Goal: Task Accomplishment & Management: Complete application form

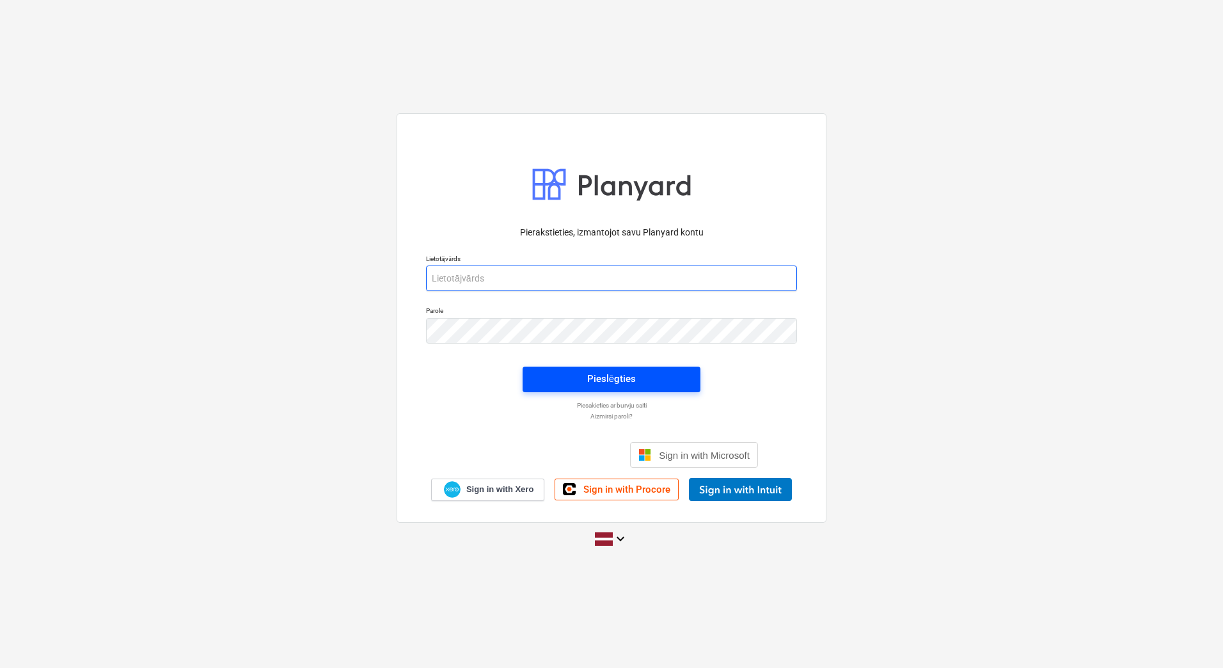
type input "[PERSON_NAME][EMAIL_ADDRESS][DOMAIN_NAME]"
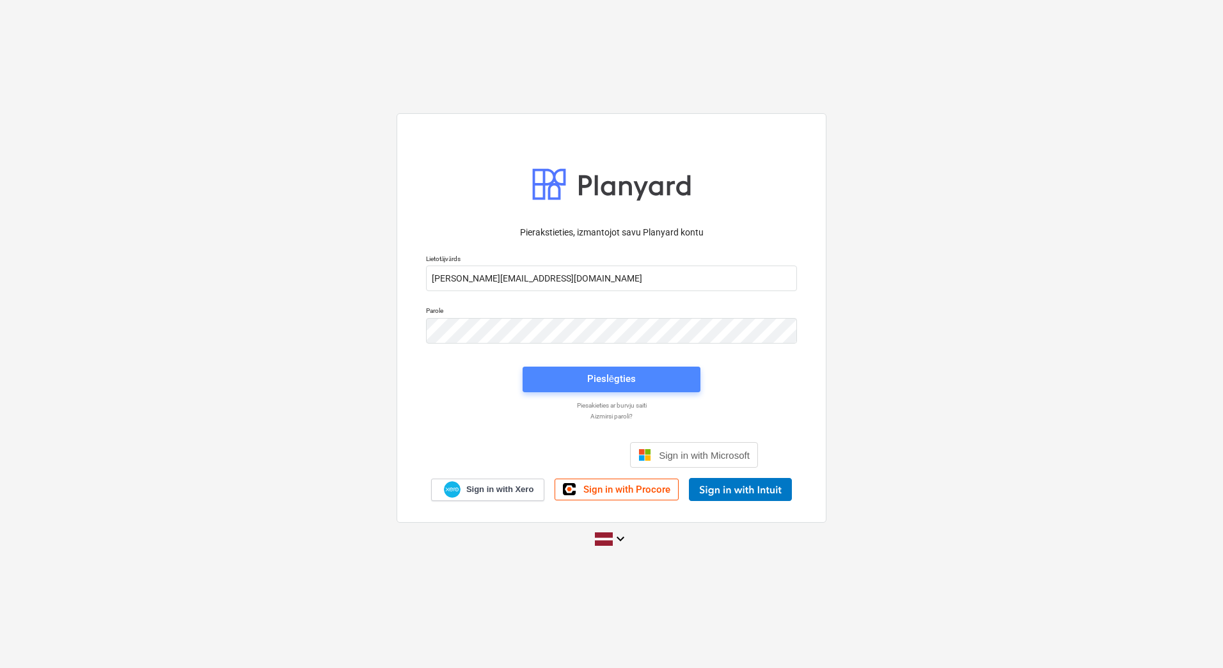
click at [616, 373] on div "Pieslēgties" at bounding box center [611, 378] width 49 height 17
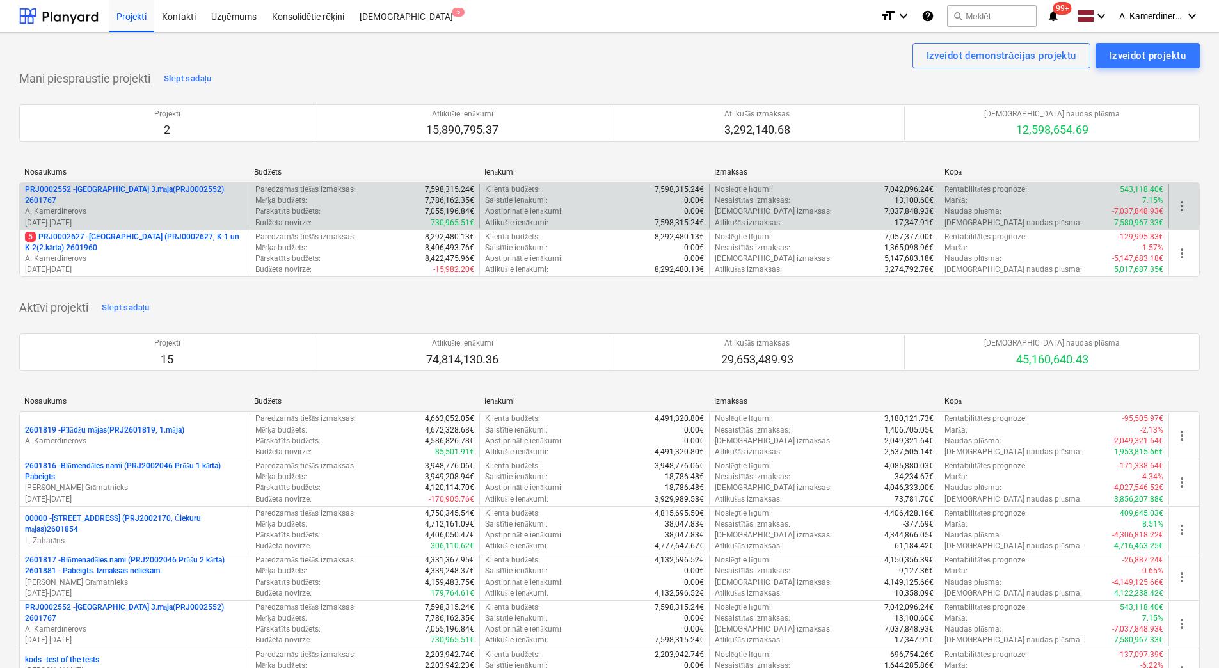
click at [141, 258] on p "A. Kamerdinerovs" at bounding box center [134, 258] width 219 height 11
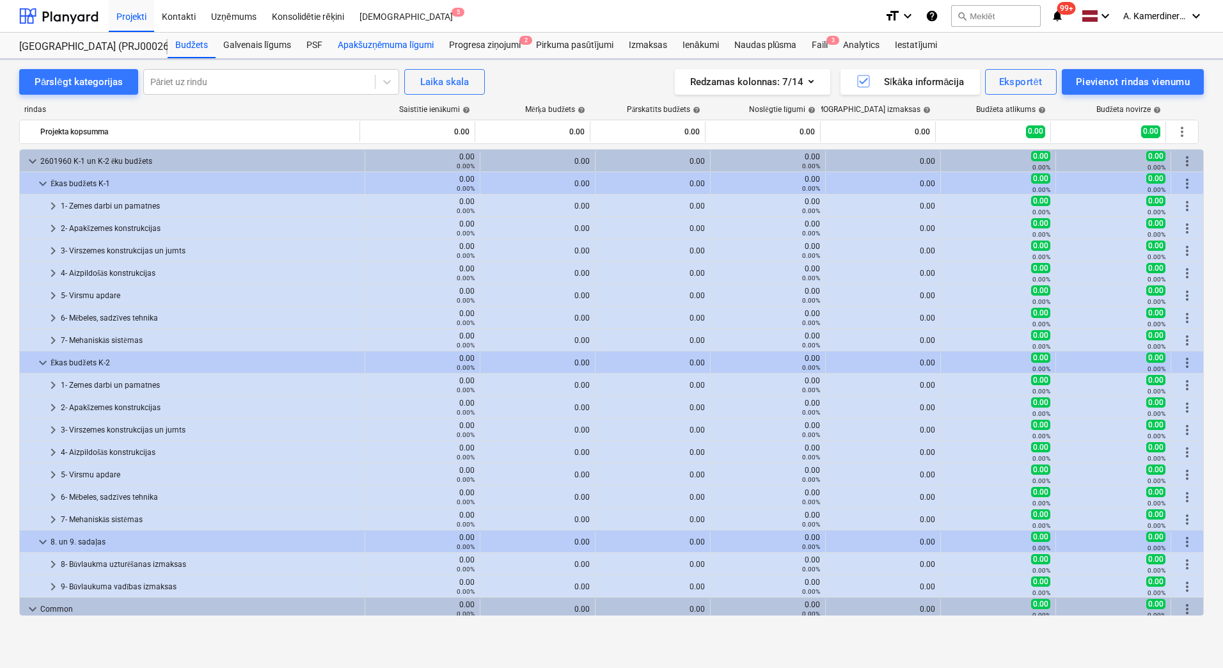
click at [409, 46] on div "Apakšuzņēmuma līgumi" at bounding box center [385, 46] width 111 height 26
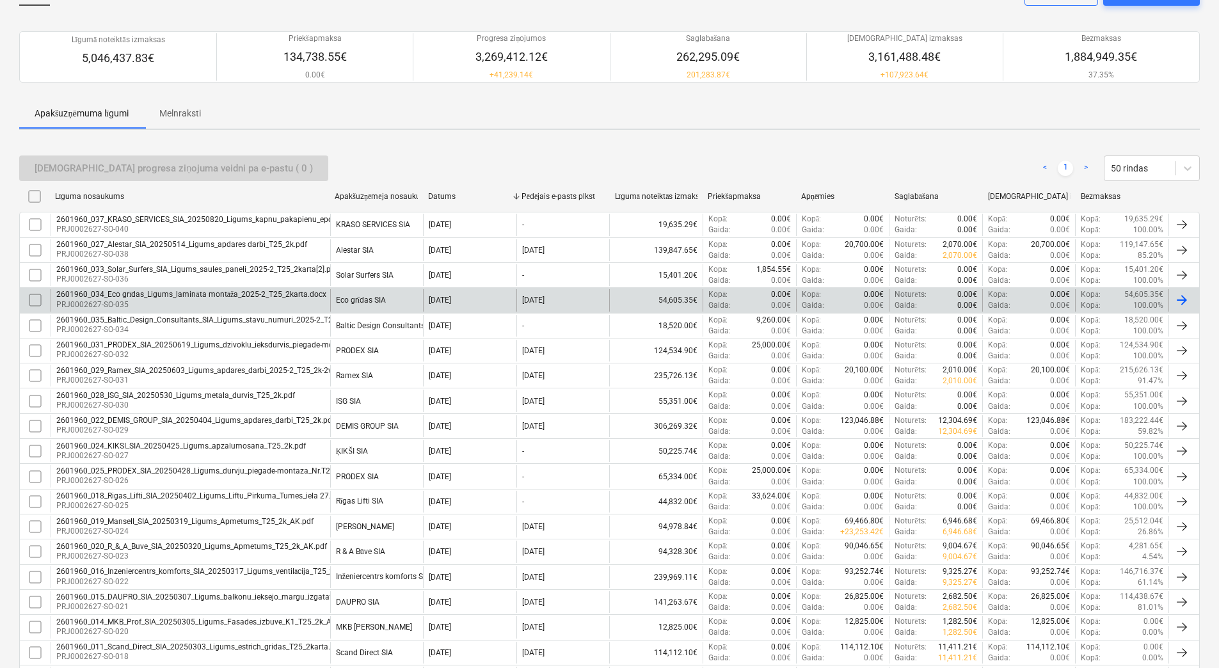
scroll to position [128, 0]
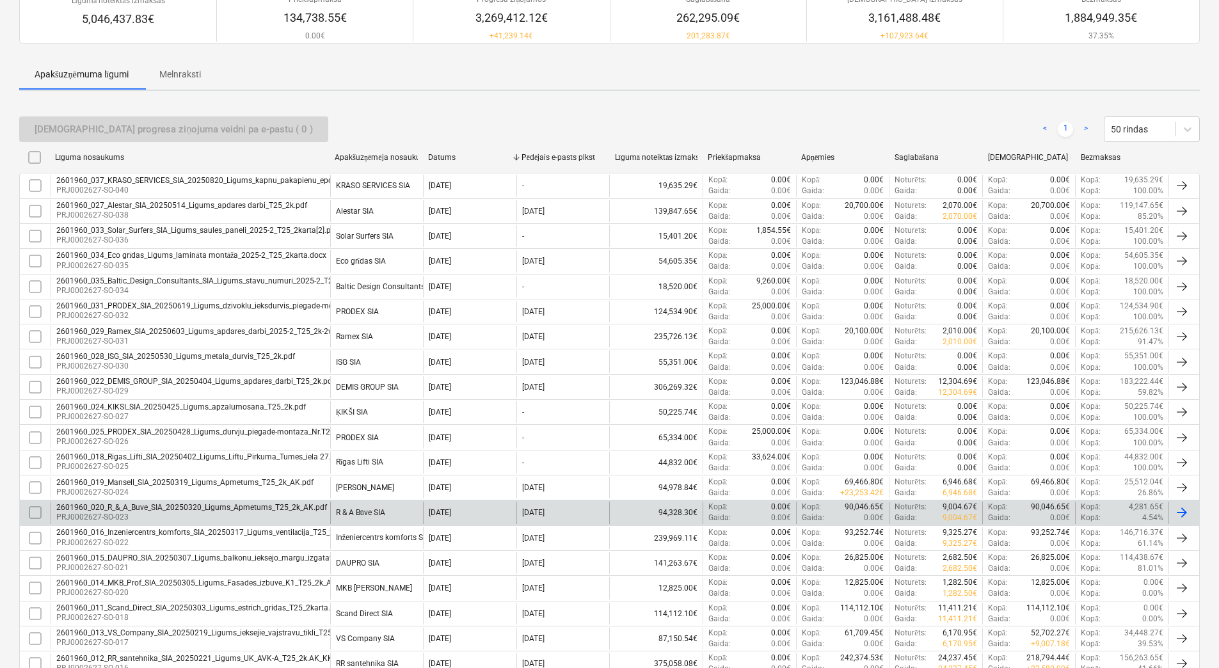
click at [366, 511] on div "R & A Būve SIA" at bounding box center [360, 513] width 49 height 10
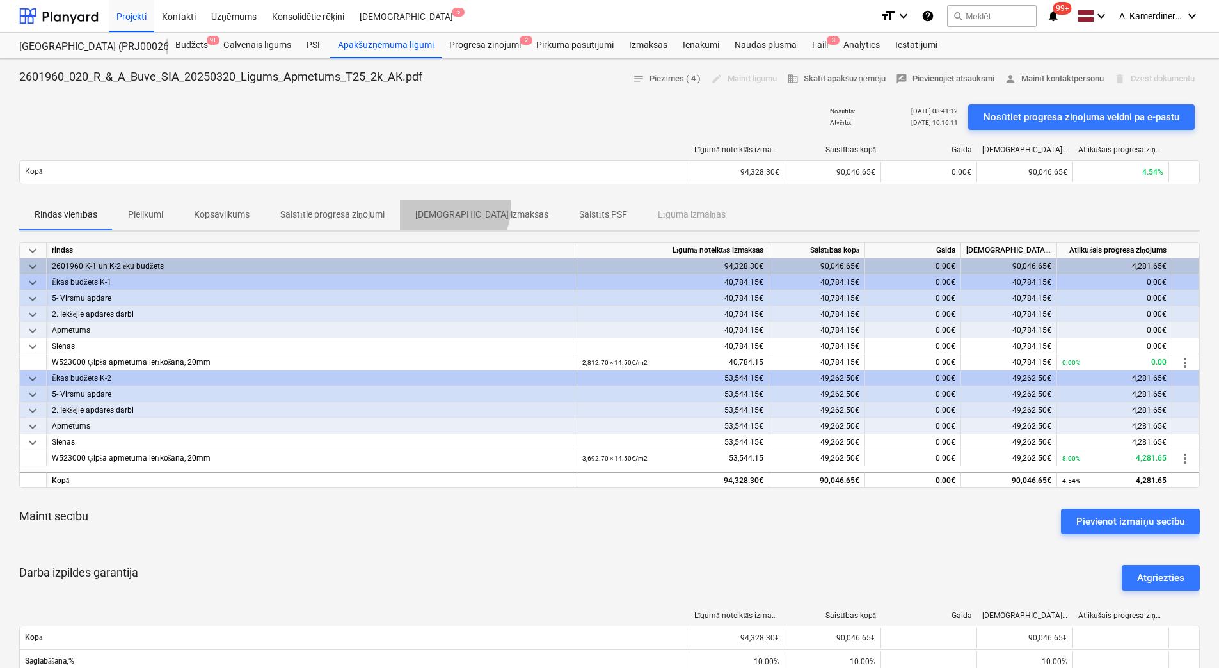
click at [452, 206] on span "[DEMOGRAPHIC_DATA] izmaksas" at bounding box center [482, 214] width 164 height 21
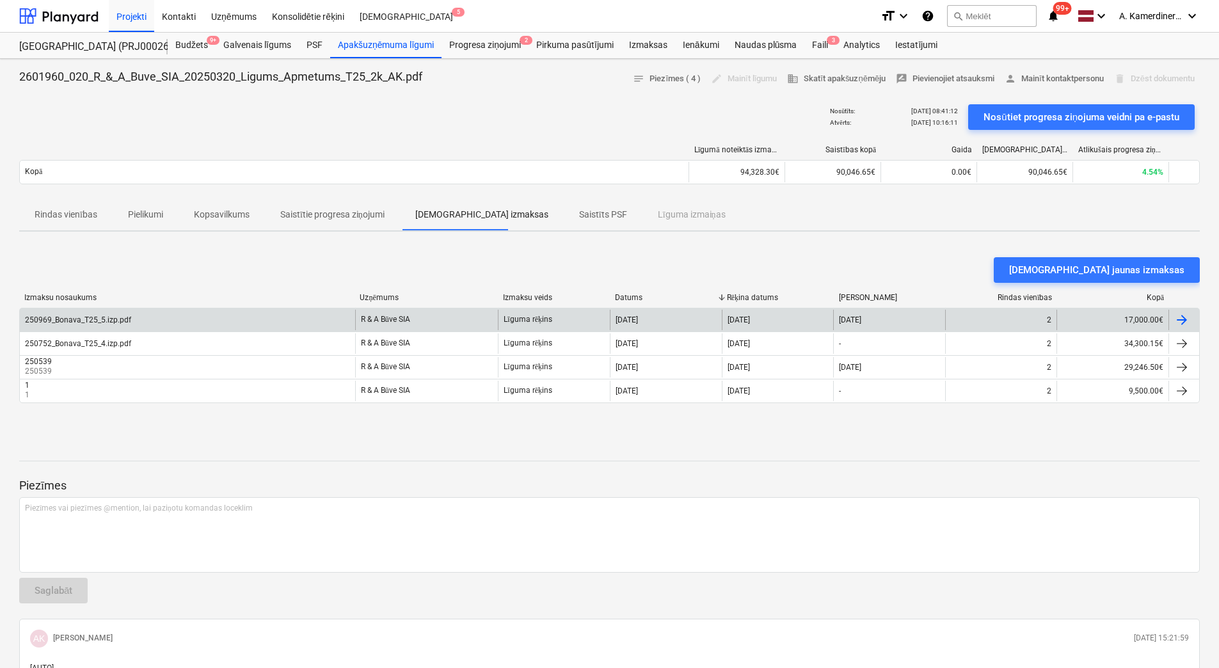
click at [782, 318] on div "[DATE]" at bounding box center [778, 320] width 112 height 20
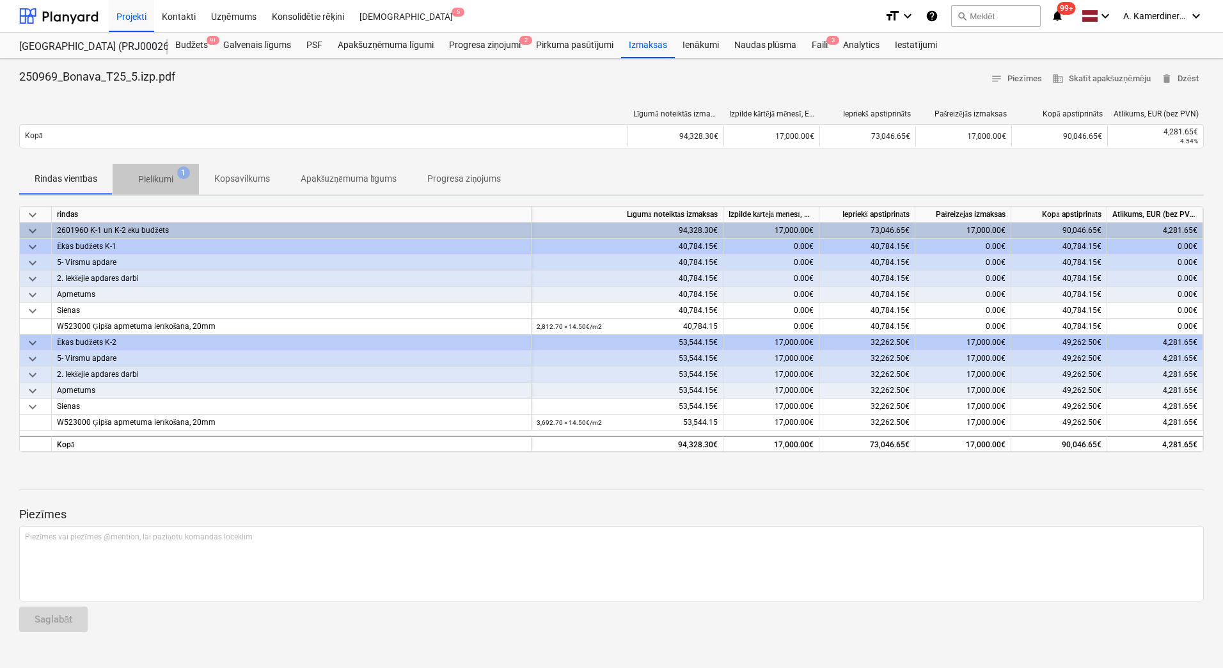
click at [149, 176] on p "Pielikumi" at bounding box center [155, 179] width 35 height 13
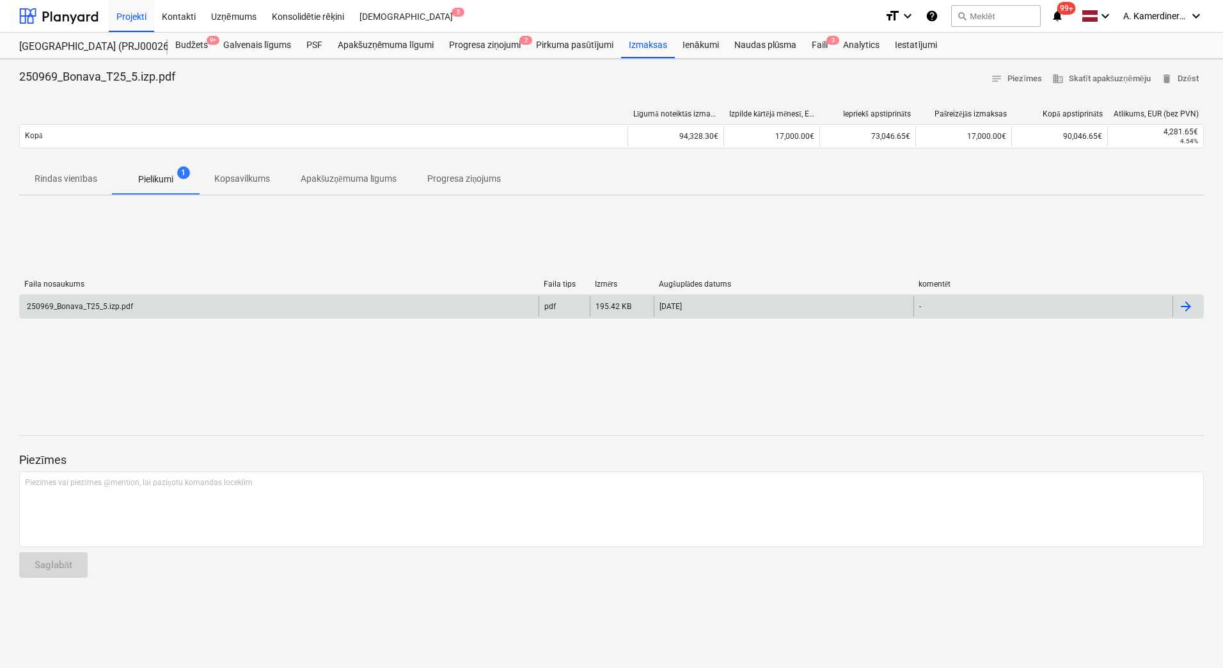
click at [147, 306] on div "250969_Bonava_T25_5.izp.pdf" at bounding box center [279, 306] width 519 height 20
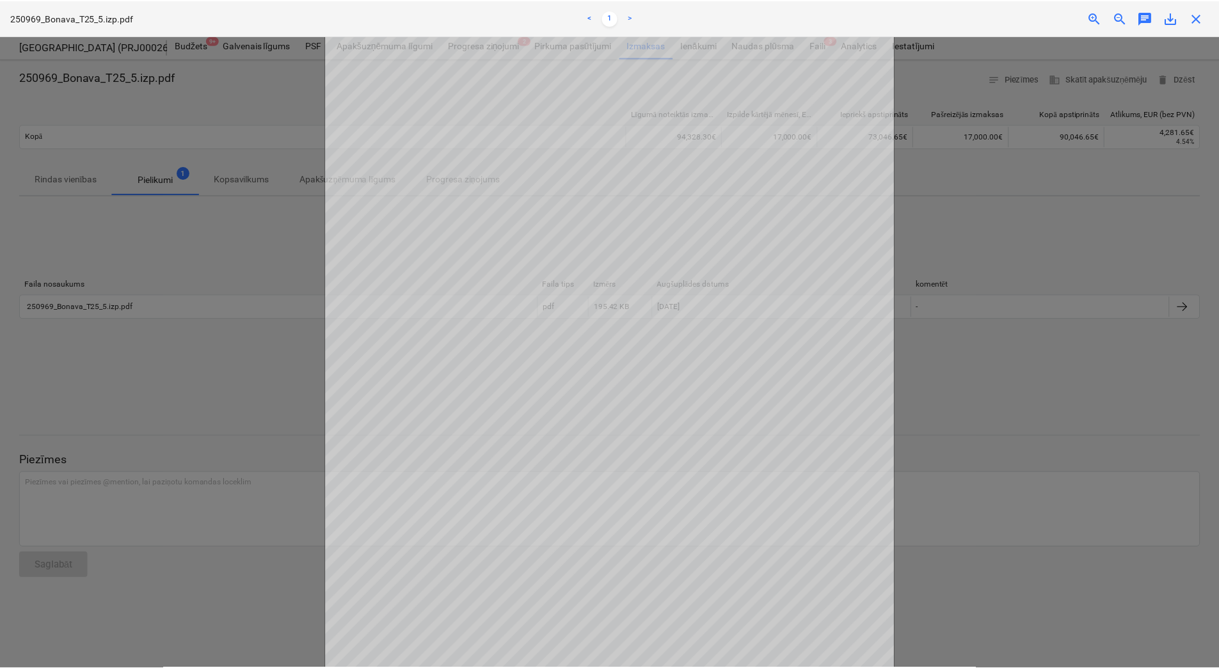
scroll to position [51, 0]
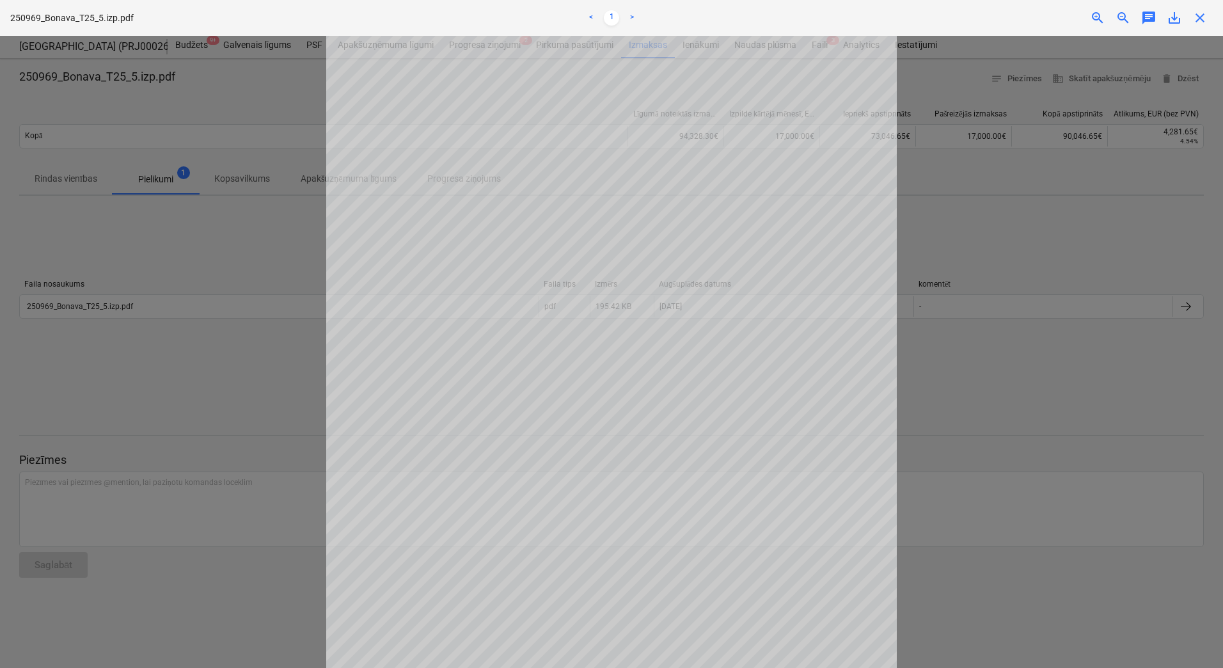
click at [964, 372] on div at bounding box center [611, 352] width 1223 height 632
click at [1204, 20] on span "close" at bounding box center [1200, 17] width 15 height 15
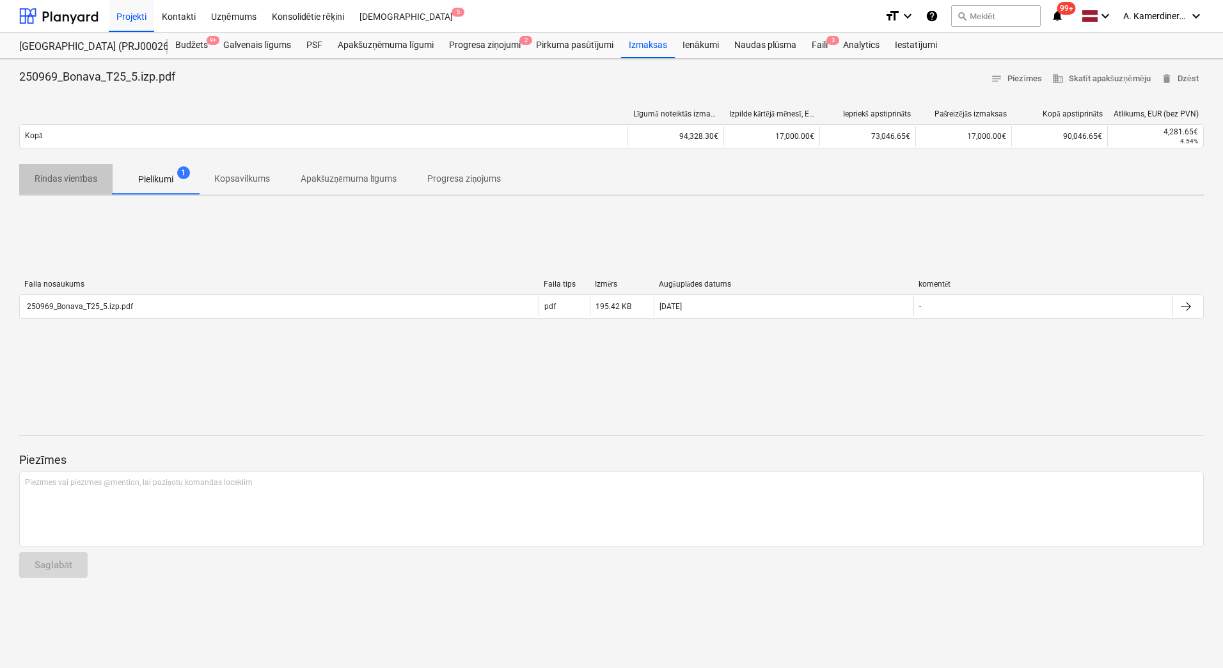
click at [65, 178] on p "Rindas vienības" at bounding box center [66, 178] width 63 height 13
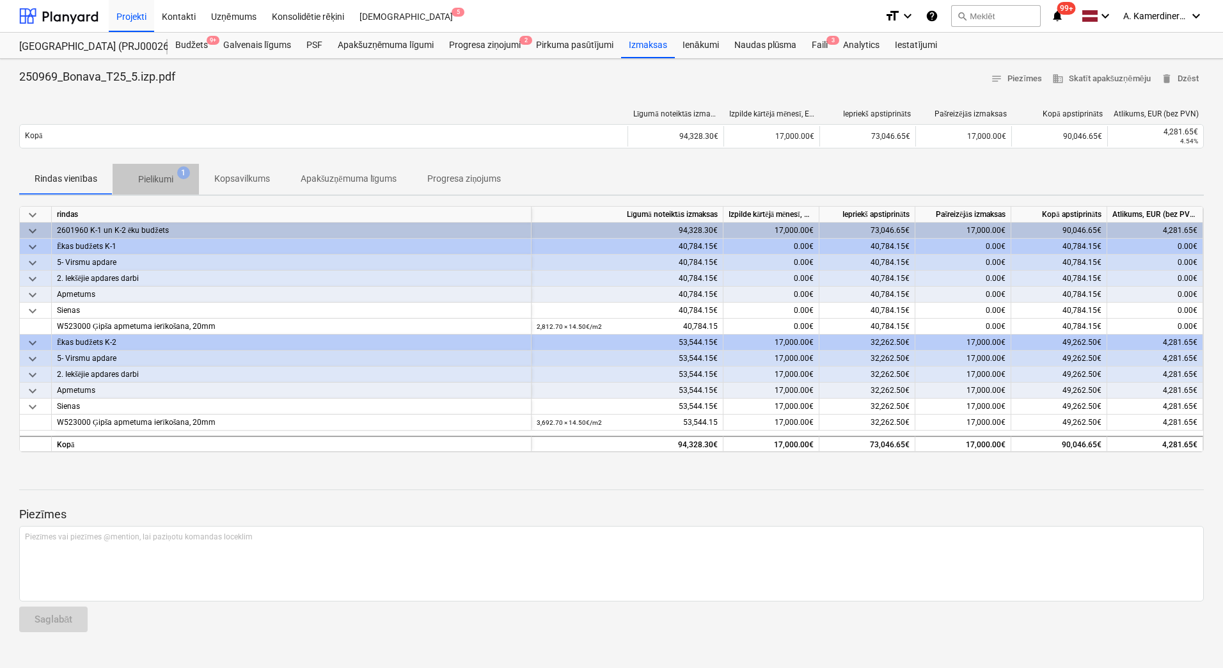
click at [153, 182] on p "Pielikumi" at bounding box center [155, 179] width 35 height 13
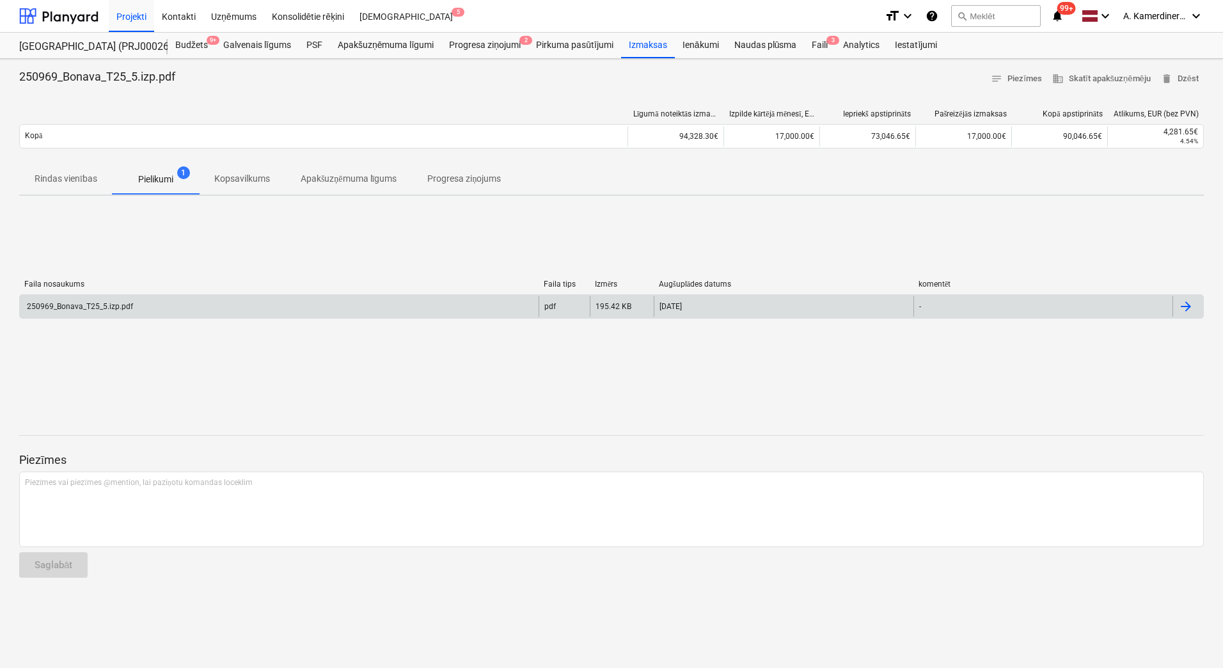
click at [464, 302] on div "250969_Bonava_T25_5.izp.pdf" at bounding box center [279, 306] width 519 height 20
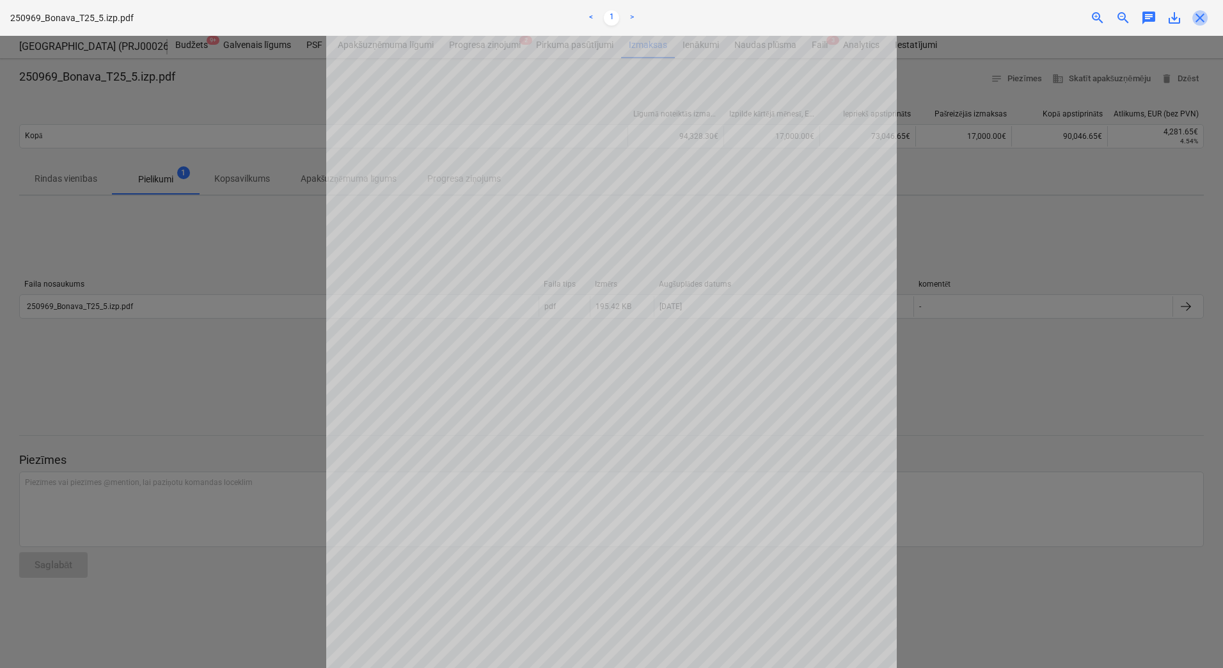
click at [1196, 17] on span "close" at bounding box center [1200, 17] width 15 height 15
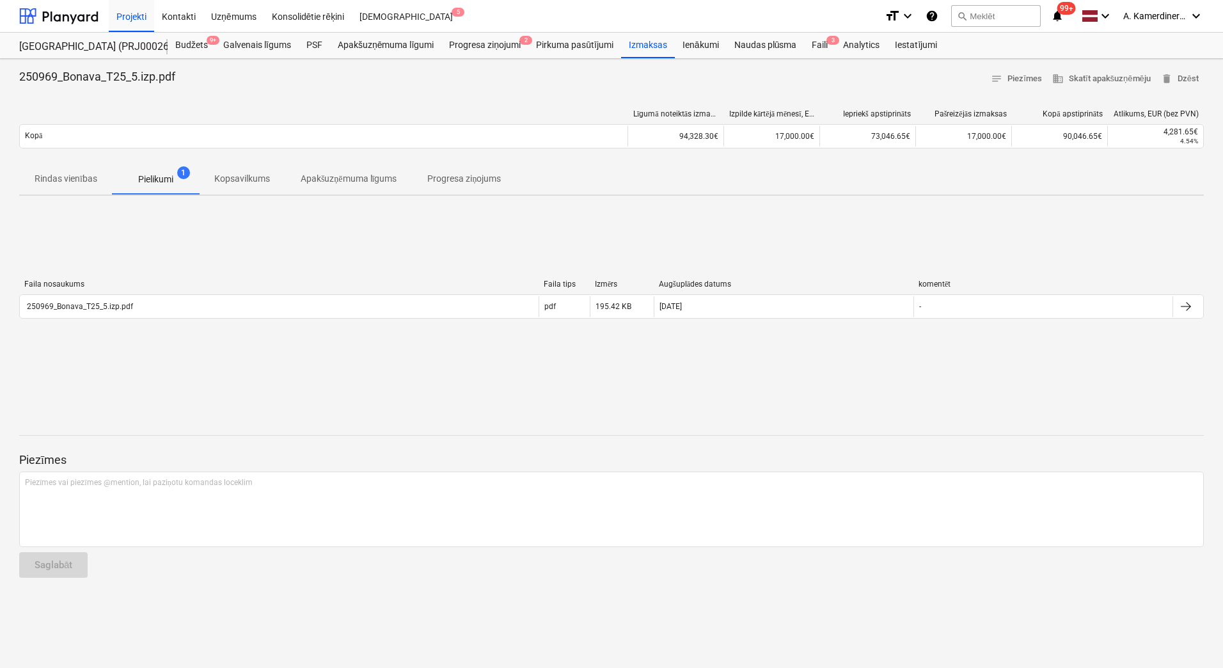
click at [259, 381] on div "Faila nosaukums Faila tips Izmērs Augšuplādes datums komentēt 250969_Bonava_T25…" at bounding box center [611, 302] width 1185 height 192
click at [36, 184] on p "Rindas vienības" at bounding box center [66, 178] width 63 height 13
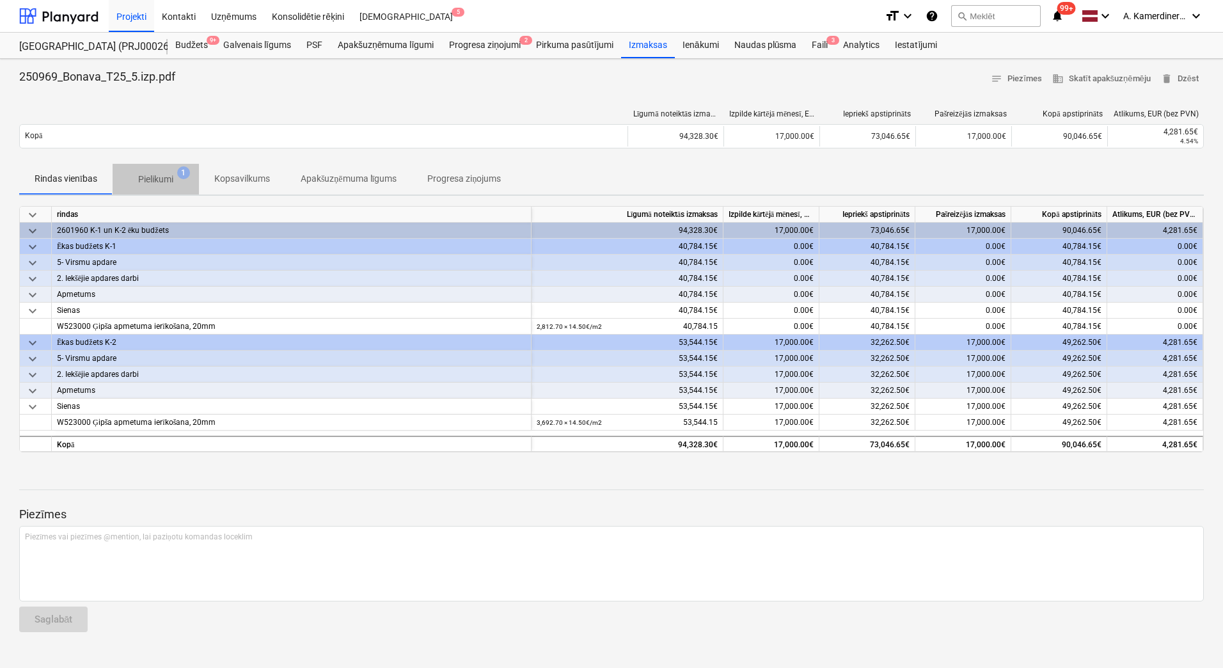
click at [173, 177] on p "Pielikumi" at bounding box center [155, 179] width 35 height 13
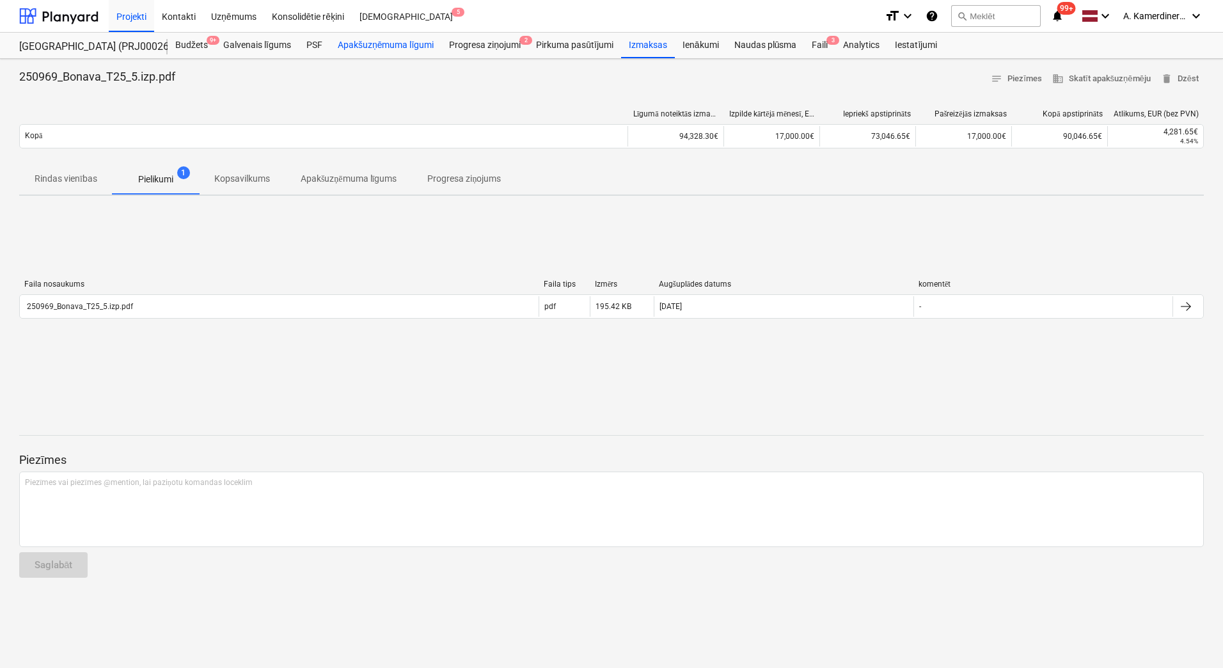
click at [399, 45] on div "Apakšuzņēmuma līgumi" at bounding box center [385, 46] width 111 height 26
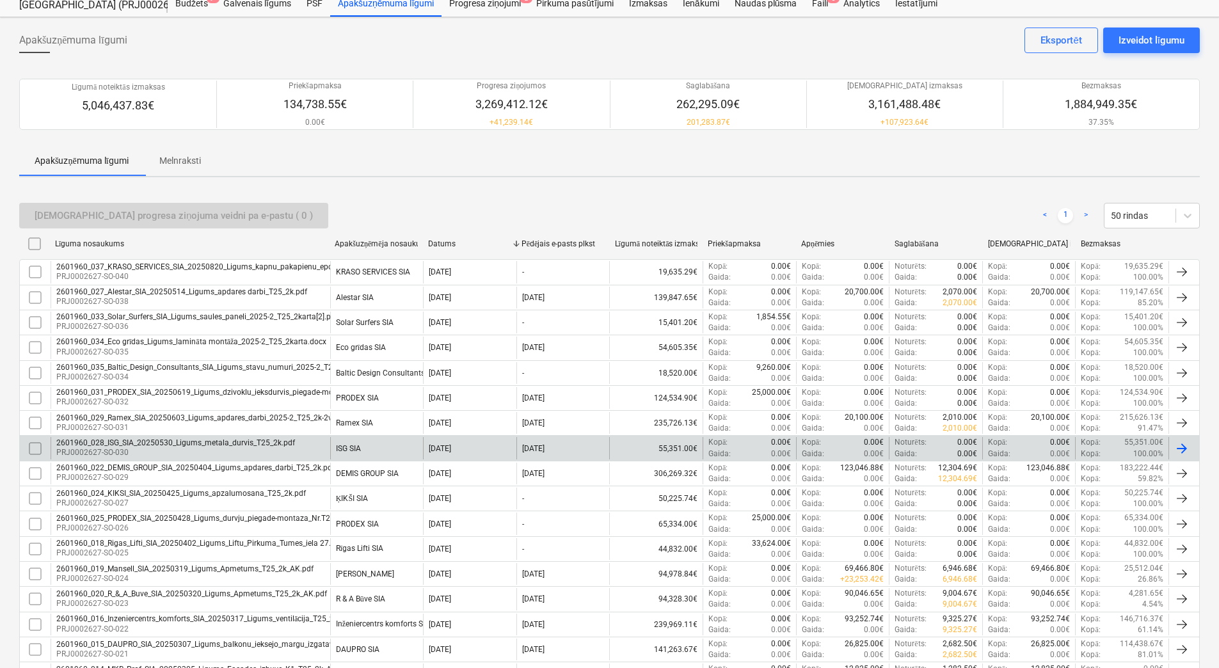
scroll to position [64, 0]
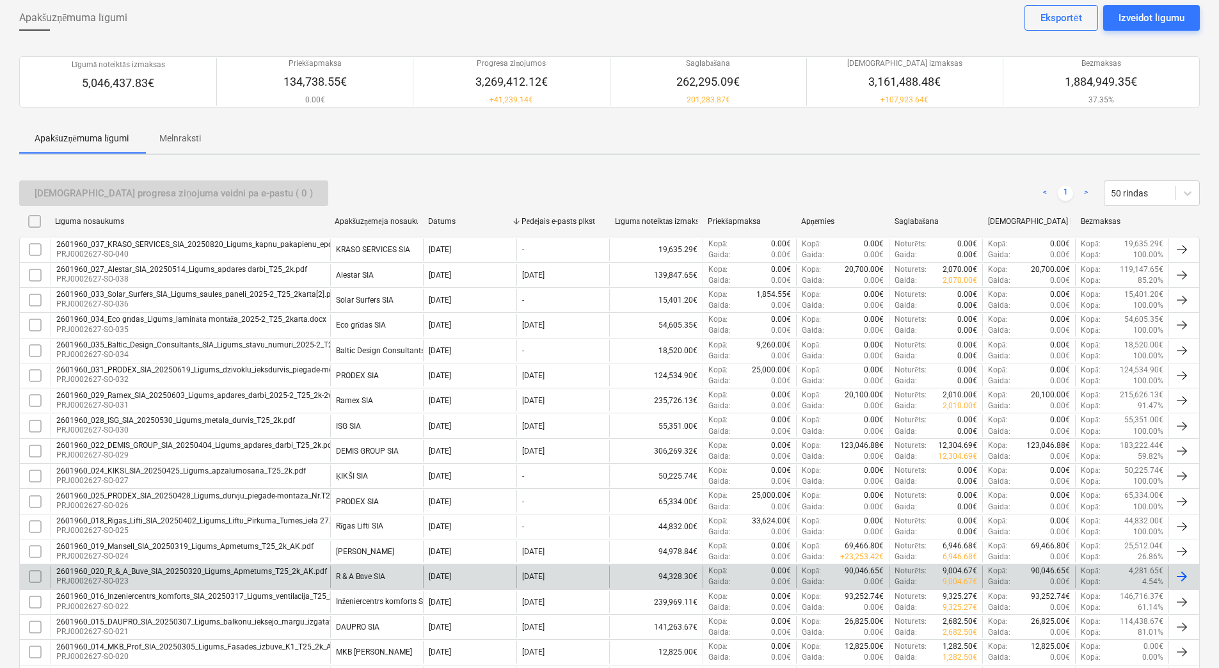
click at [219, 570] on div "2601960_020_R_&_A_Buve_SIA_20250320_Ligums_Apmetums_T25_2k_AK.pdf" at bounding box center [191, 571] width 271 height 9
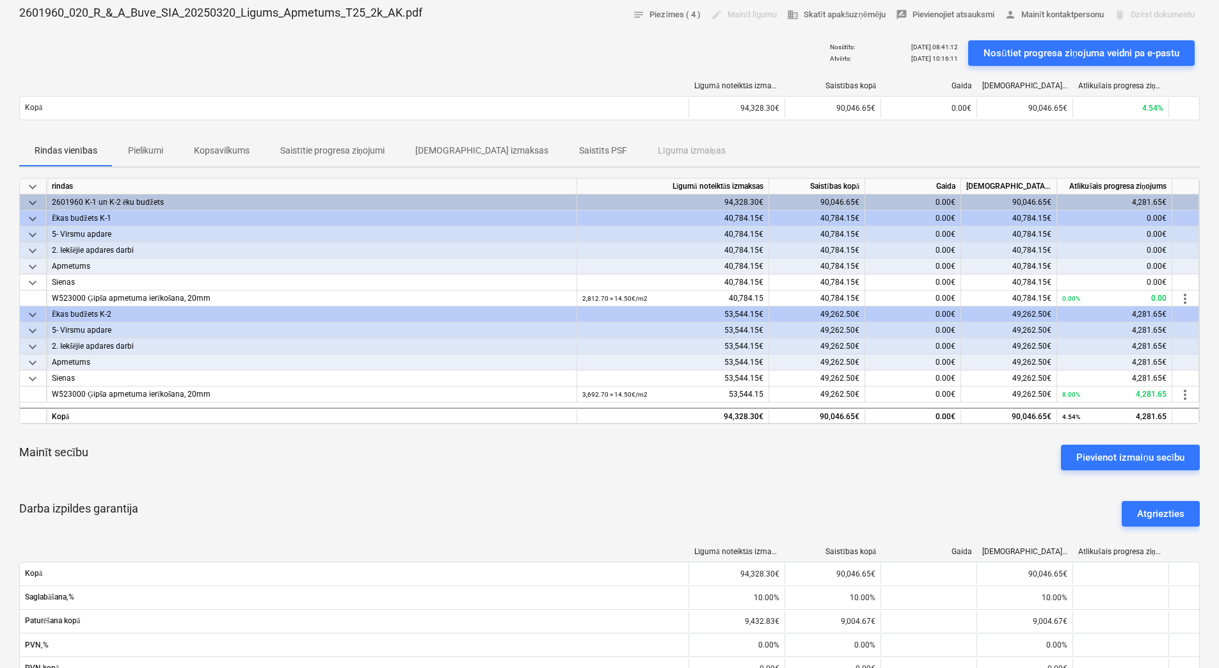
click at [154, 148] on p "Pielikumi" at bounding box center [145, 150] width 35 height 13
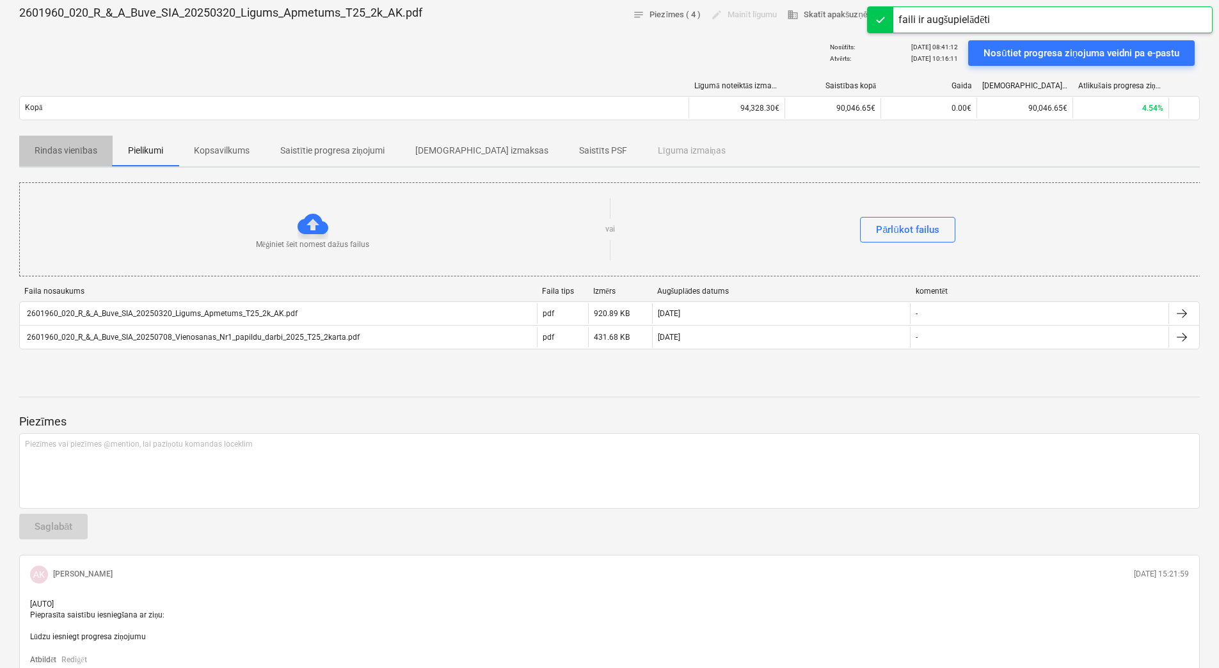
click at [93, 152] on p "Rindas vienības" at bounding box center [66, 150] width 63 height 13
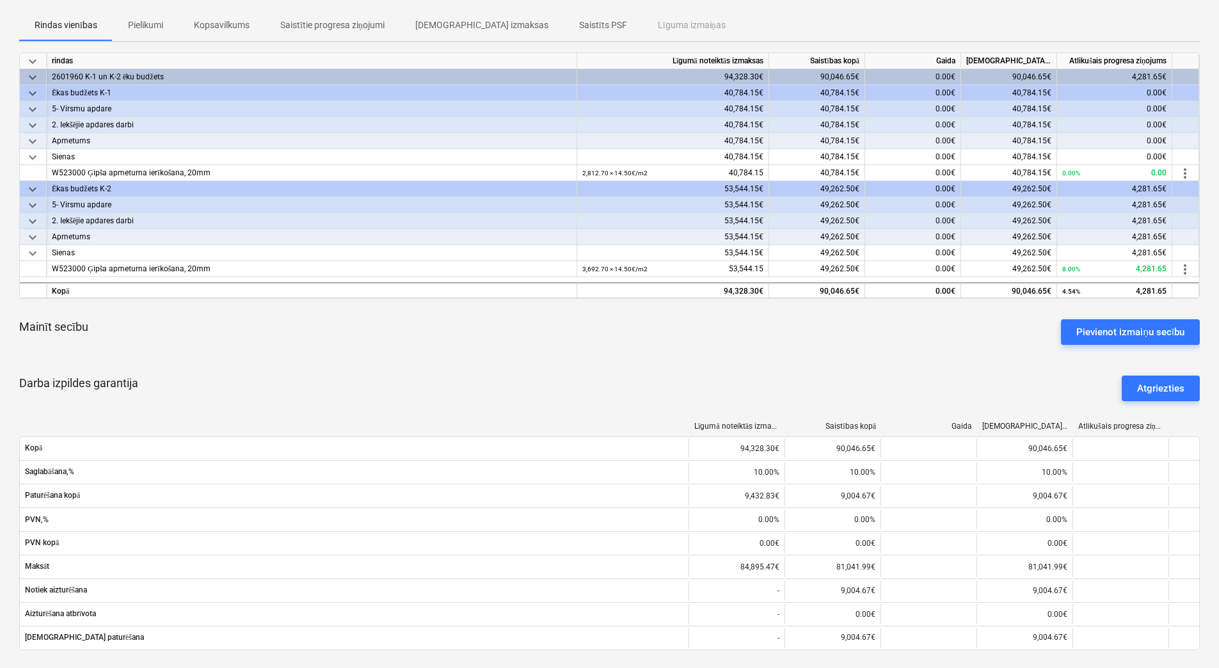
scroll to position [192, 0]
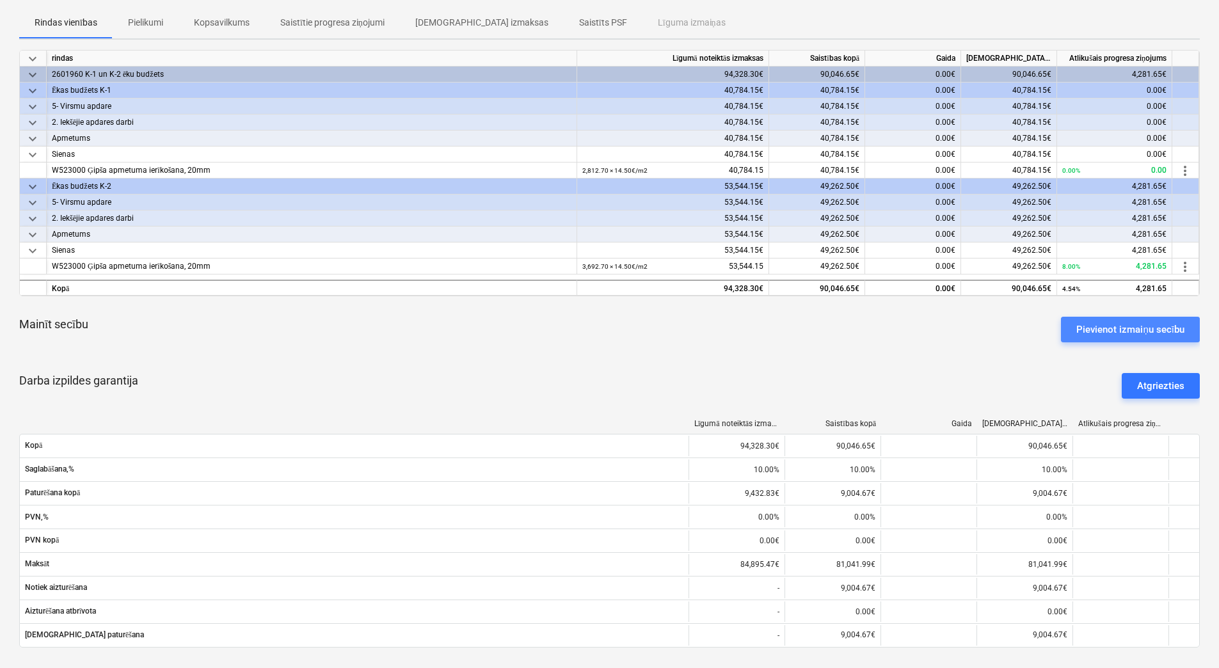
click at [1070, 327] on button "Pievienot izmaiņu secību" at bounding box center [1130, 330] width 139 height 26
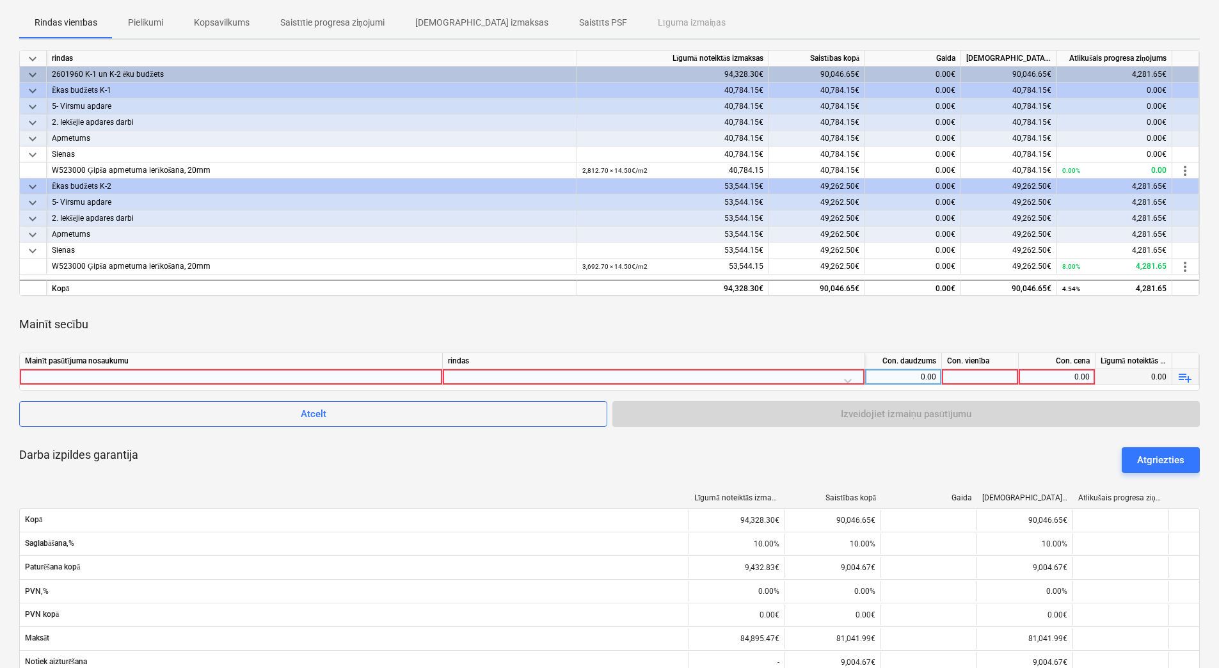
click at [350, 378] on div at bounding box center [231, 376] width 412 height 15
type input "v1"
click at [488, 376] on div at bounding box center [653, 380] width 411 height 22
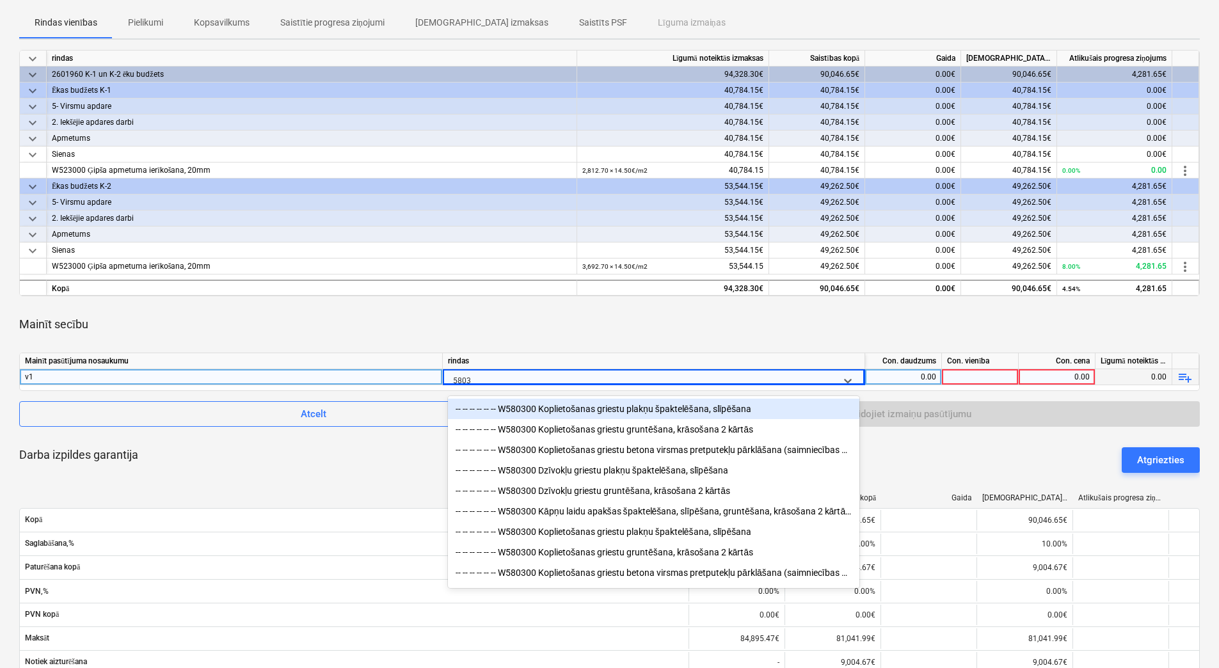
type input "58030"
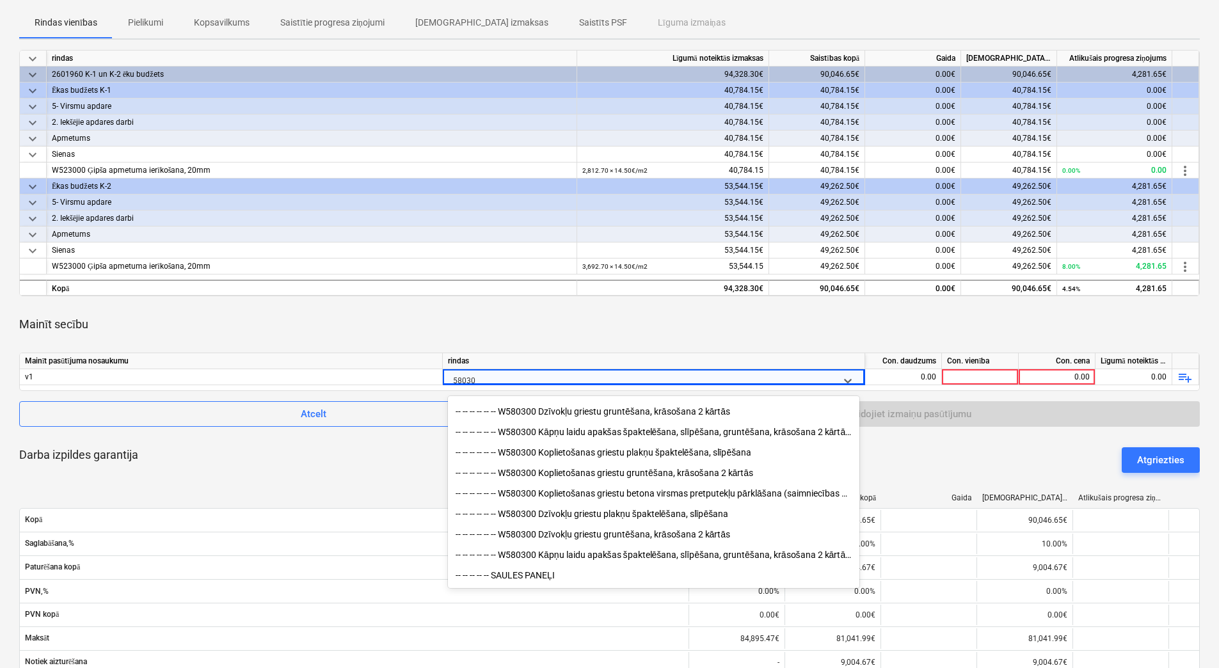
scroll to position [88, 0]
click at [671, 450] on div "-- -- -- -- -- -- W580300 Koplietošanas griestu plakņu špaktelēšana, slīpēšana" at bounding box center [653, 452] width 411 height 20
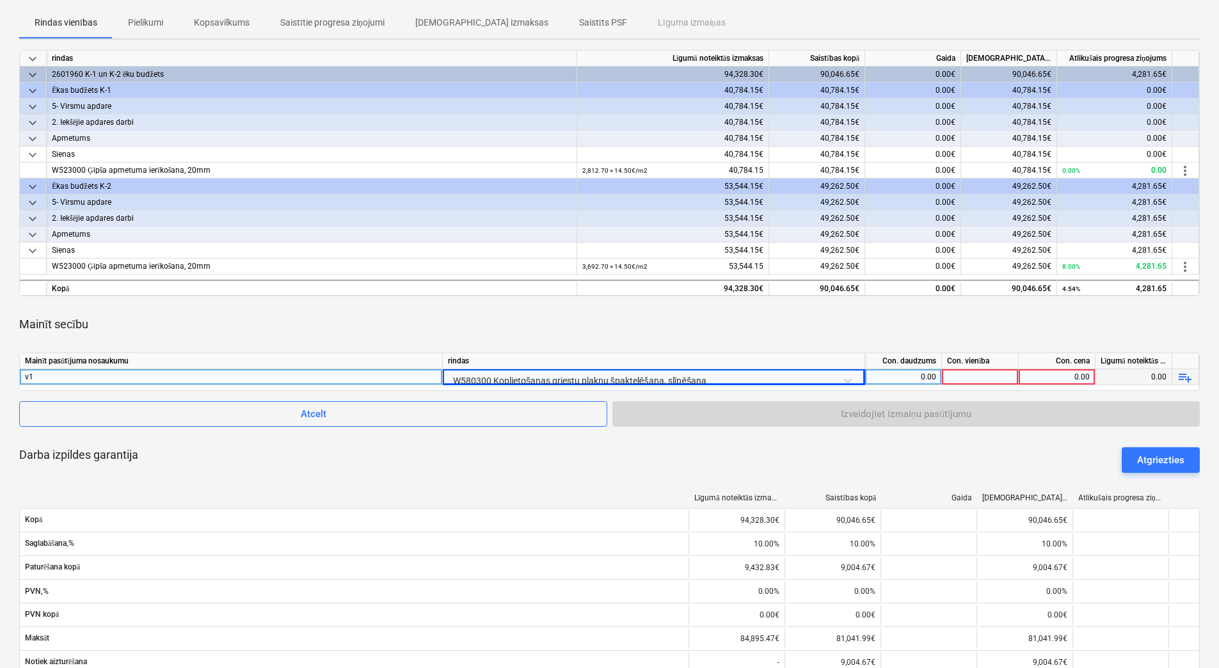
click at [907, 380] on div "0.00" at bounding box center [903, 377] width 66 height 16
type input "495.32"
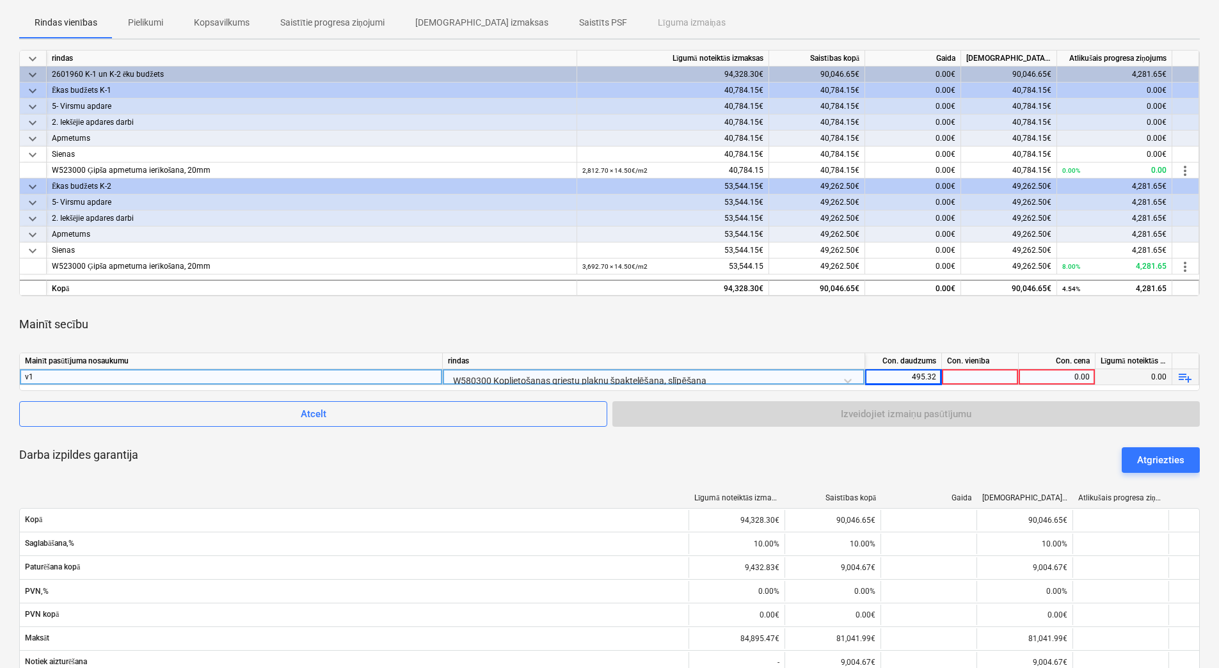
click at [964, 378] on div at bounding box center [980, 377] width 77 height 16
click at [1040, 378] on div "0.00" at bounding box center [1057, 377] width 66 height 16
type input "9.5"
click at [1001, 374] on div at bounding box center [980, 377] width 77 height 16
type input "m2"
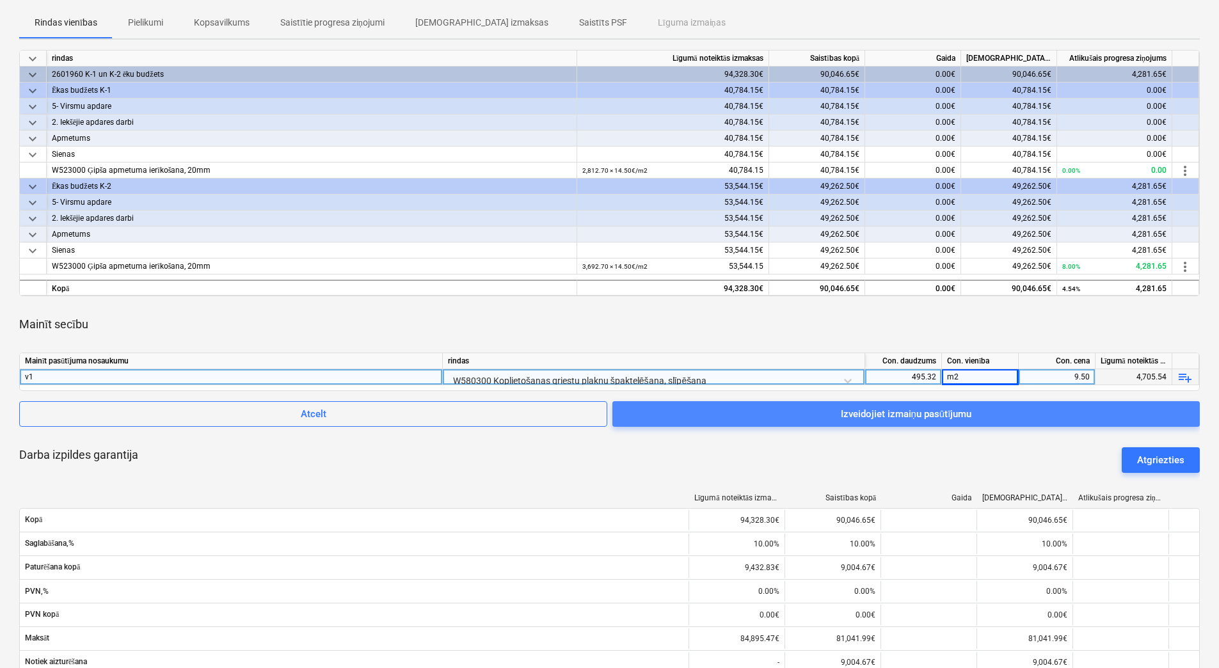
click at [1080, 413] on span "Izveidojiet izmaiņu pasūtījumu" at bounding box center [906, 414] width 557 height 17
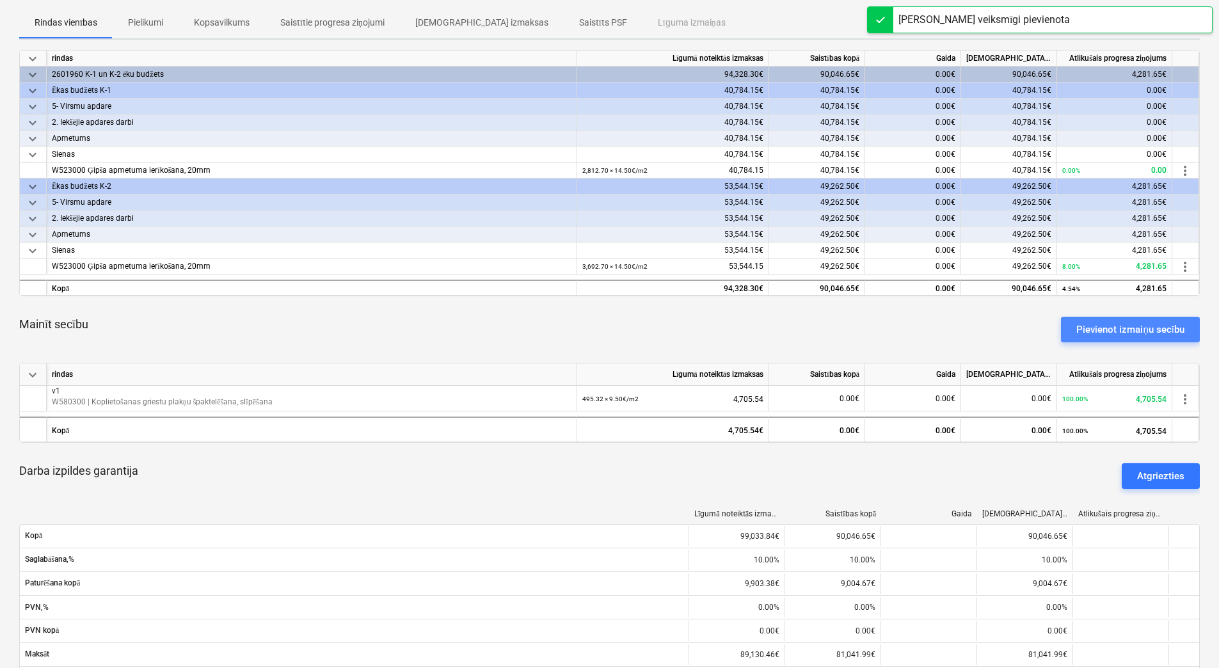
click at [1118, 331] on div "Pievienot izmaiņu secību" at bounding box center [1130, 329] width 108 height 17
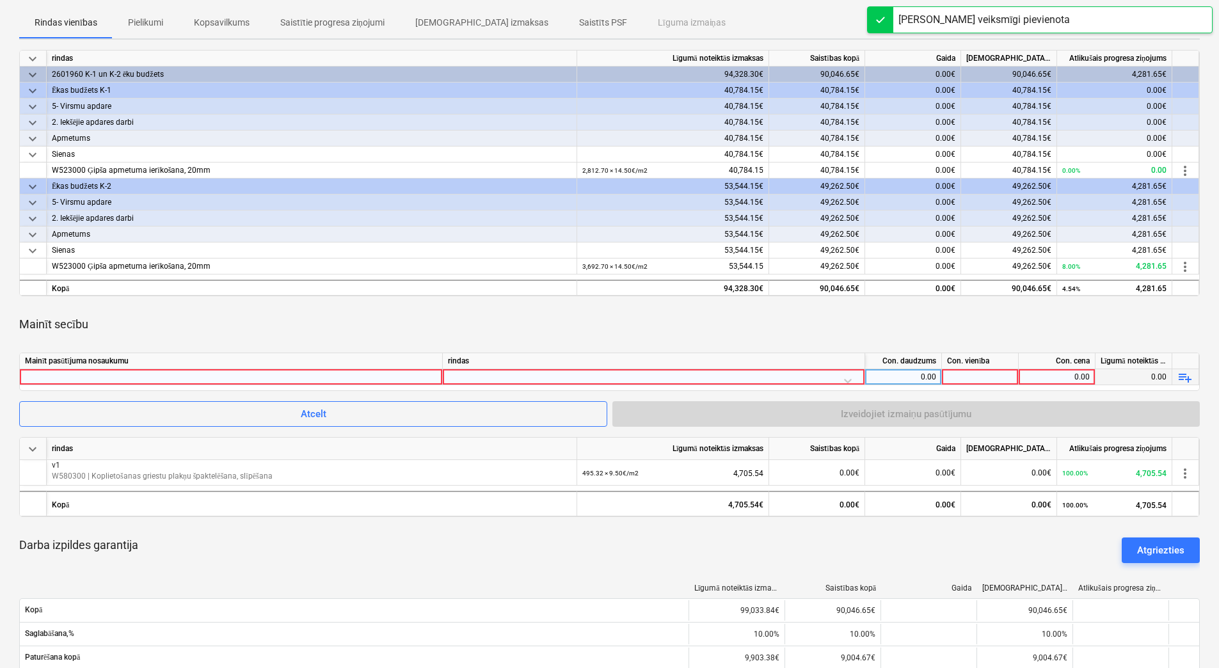
click at [388, 371] on div at bounding box center [231, 376] width 412 height 15
type input "v1"
click at [514, 376] on div at bounding box center [653, 380] width 411 height 22
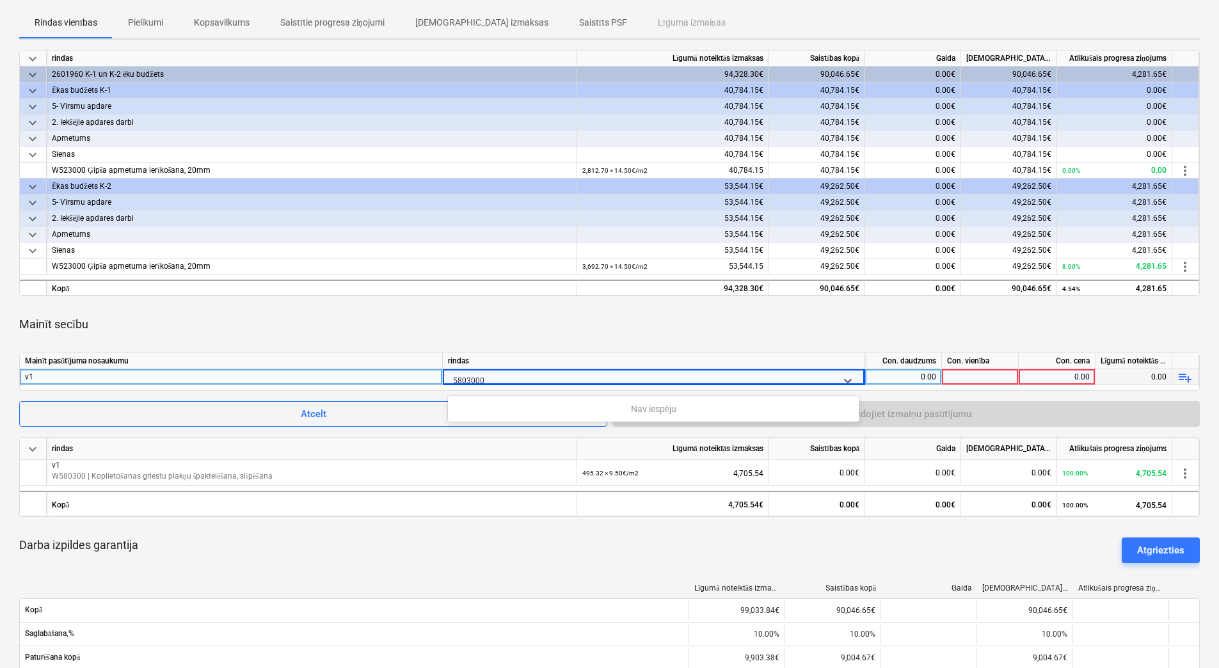
type input "580300"
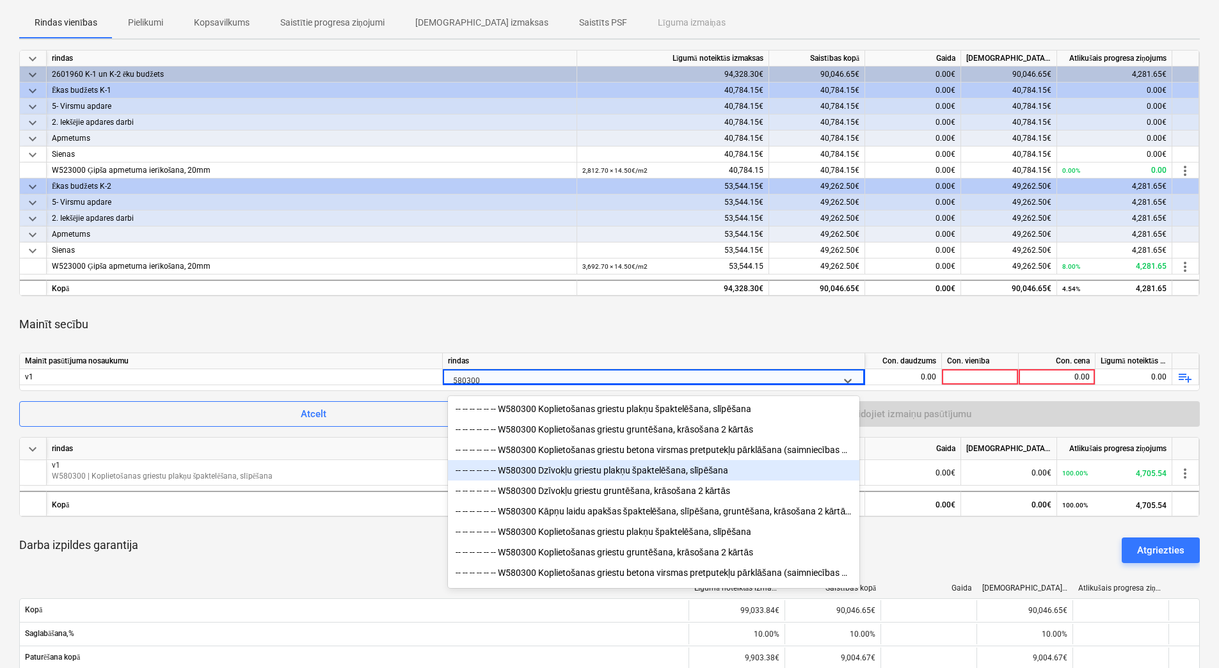
scroll to position [67, 0]
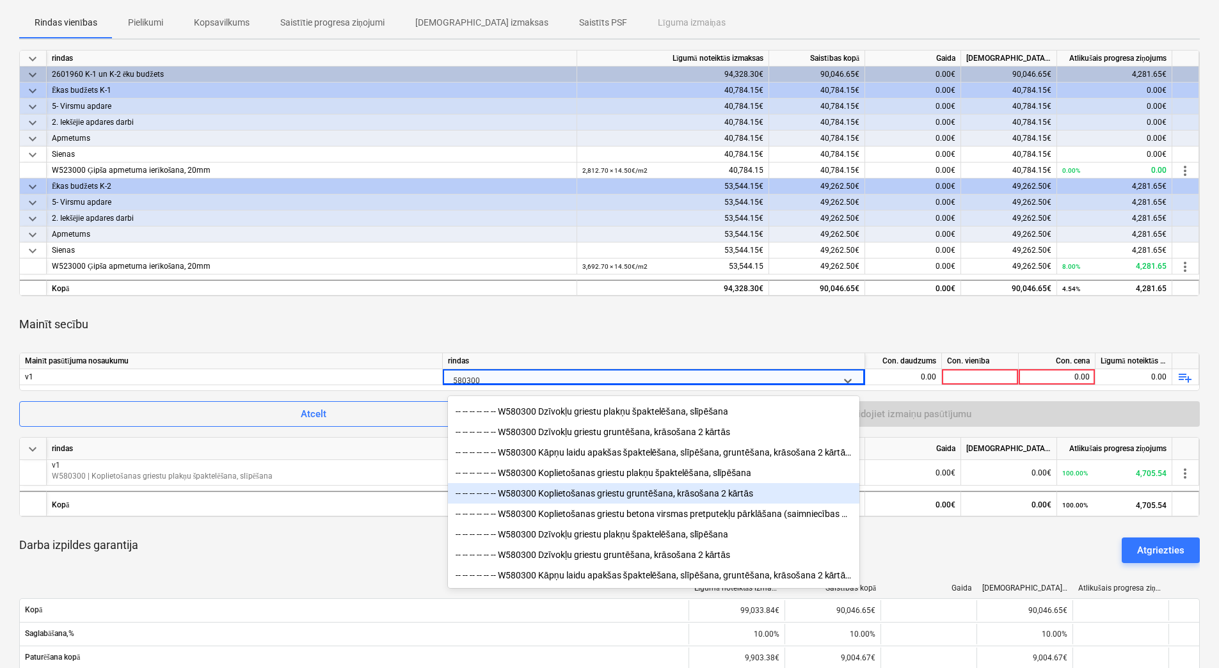
click at [644, 493] on div "-- -- -- -- -- -- W580300 Koplietošanas griestu gruntēšana, krāsošana 2 kārtās" at bounding box center [653, 493] width 411 height 20
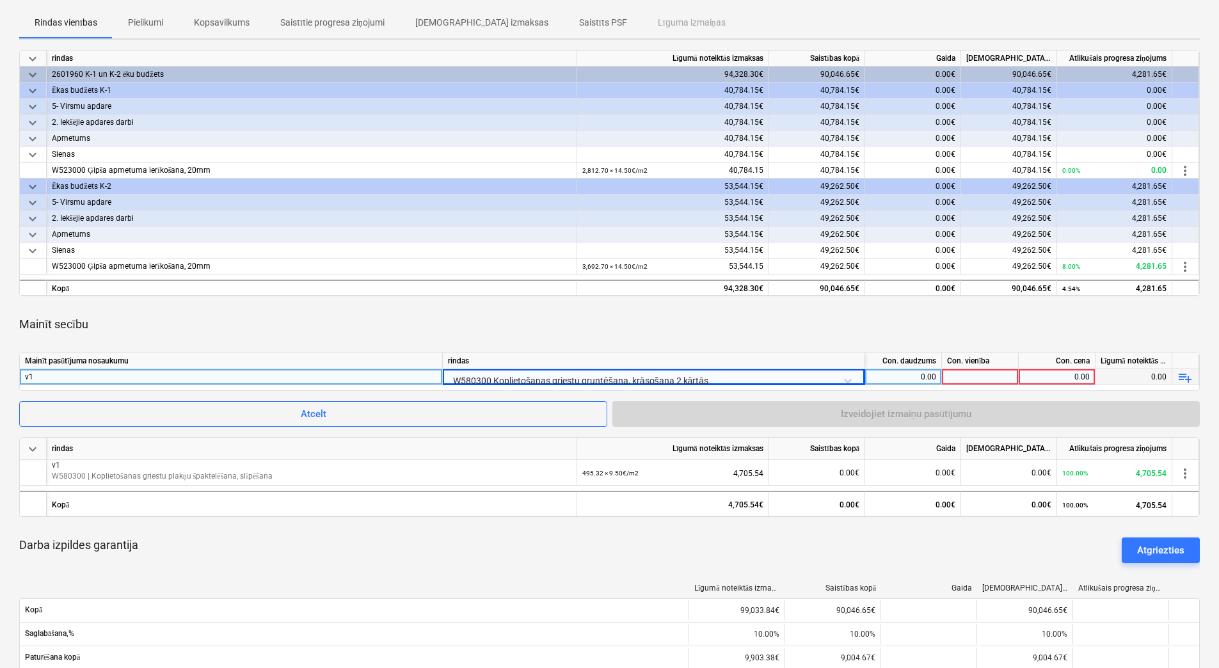
click at [935, 374] on div "0.00" at bounding box center [903, 377] width 66 height 16
type input "495.32"
click at [973, 376] on div at bounding box center [980, 377] width 77 height 16
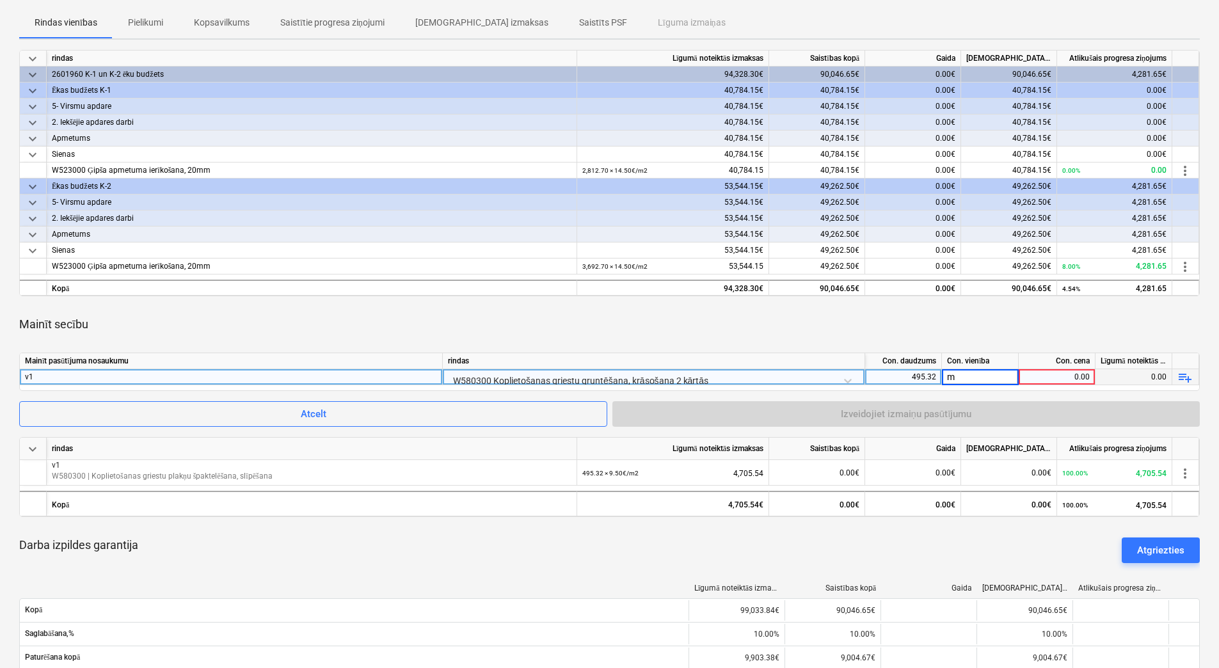
type input "m2"
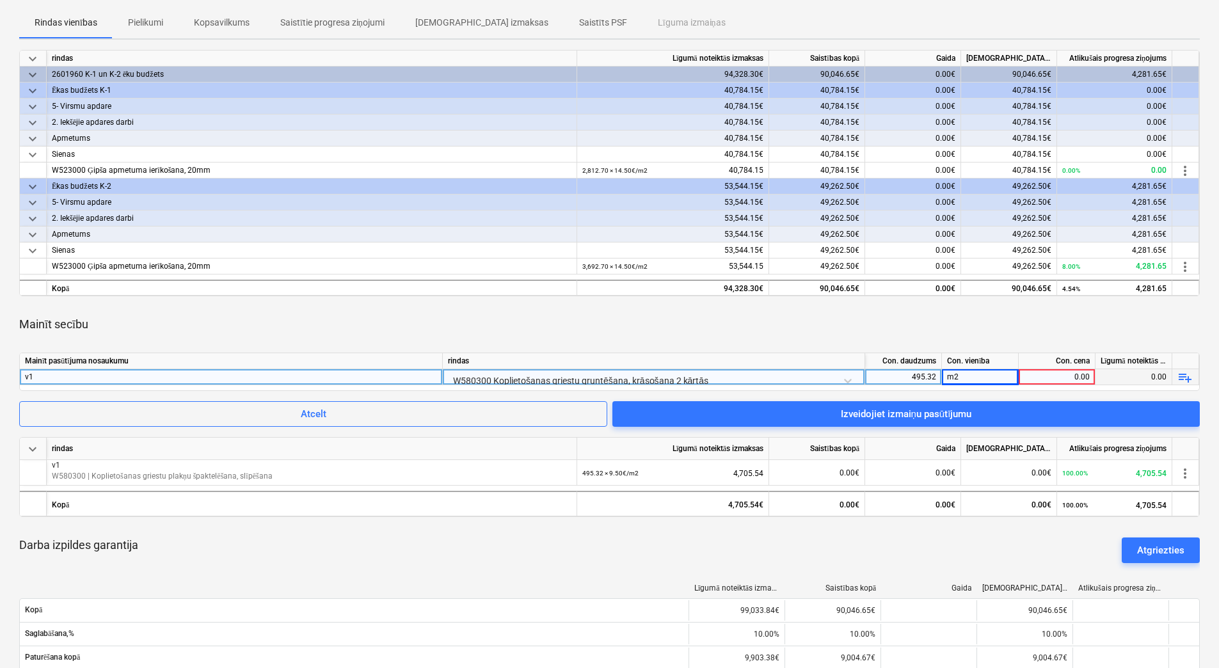
click at [1042, 377] on div "0.00" at bounding box center [1057, 377] width 66 height 16
type input "5"
click at [994, 374] on div "m2" at bounding box center [980, 377] width 77 height 16
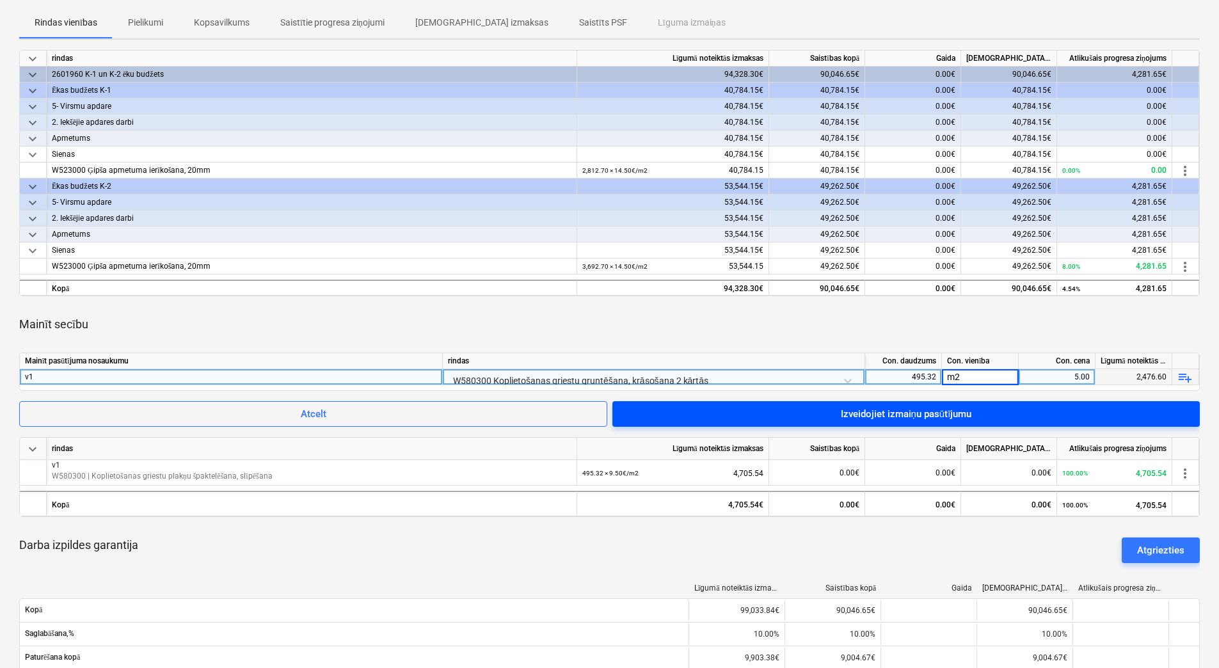
click at [990, 403] on button "Izveidojiet izmaiņu pasūtījumu" at bounding box center [905, 414] width 587 height 26
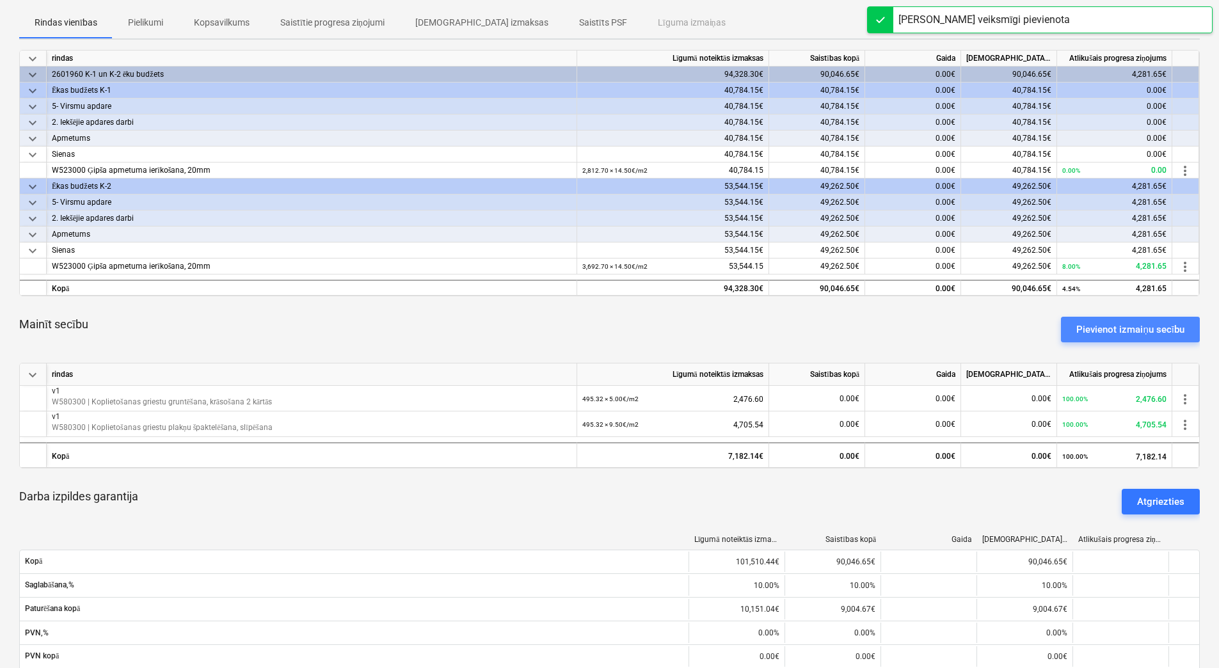
click at [1068, 331] on button "Pievienot izmaiņu secību" at bounding box center [1130, 330] width 139 height 26
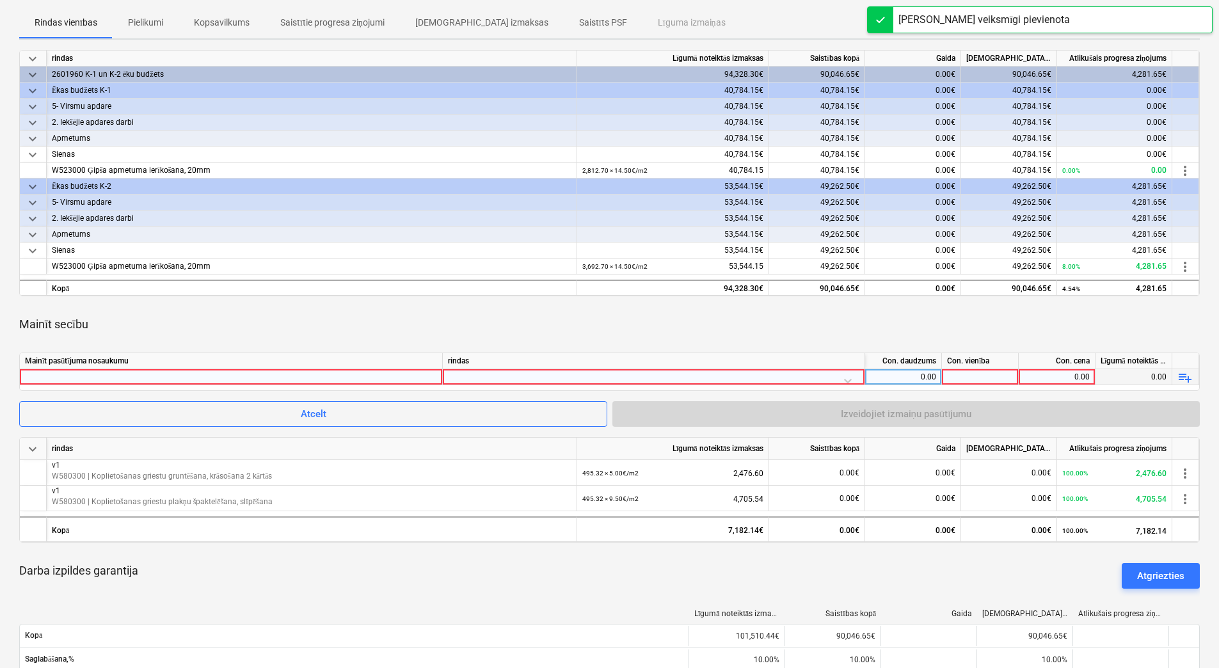
click at [427, 372] on div at bounding box center [231, 376] width 412 height 15
type input "v1"
click at [527, 378] on div at bounding box center [653, 380] width 411 height 22
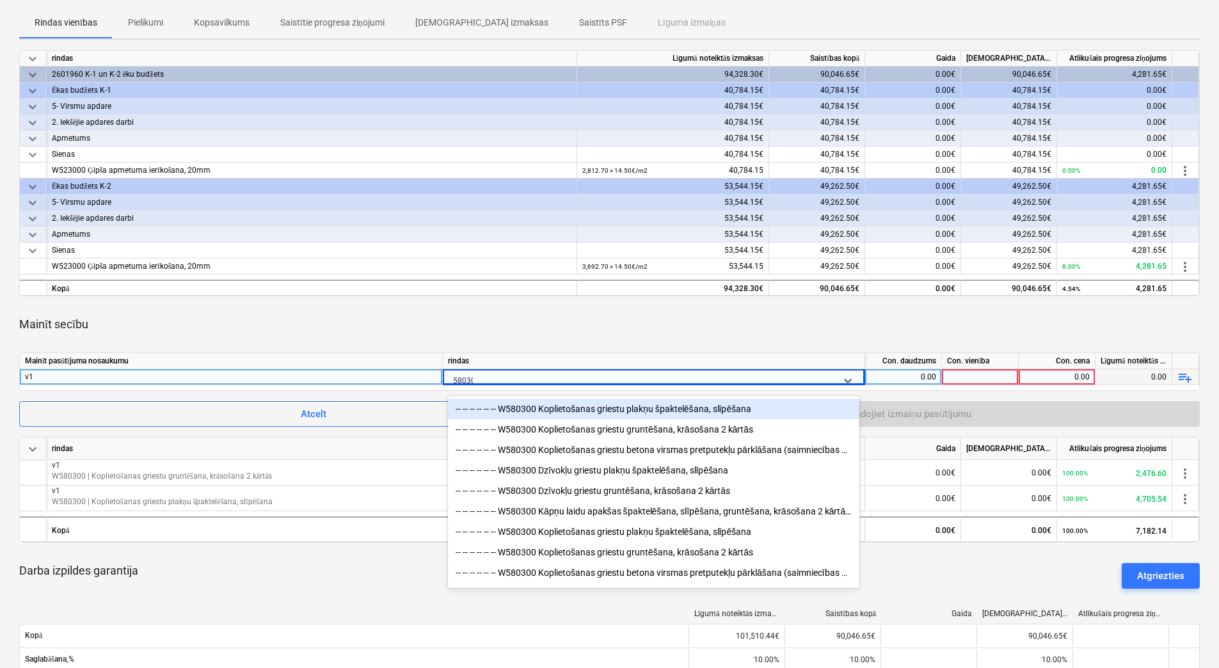
type input "580300"
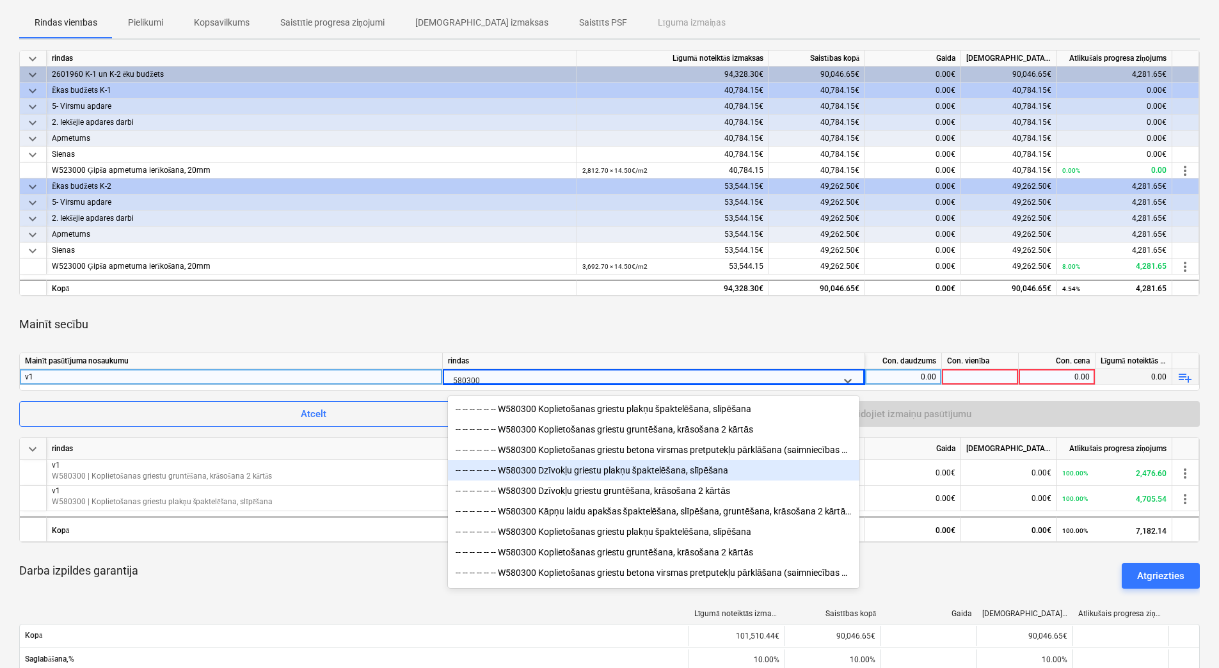
scroll to position [67, 0]
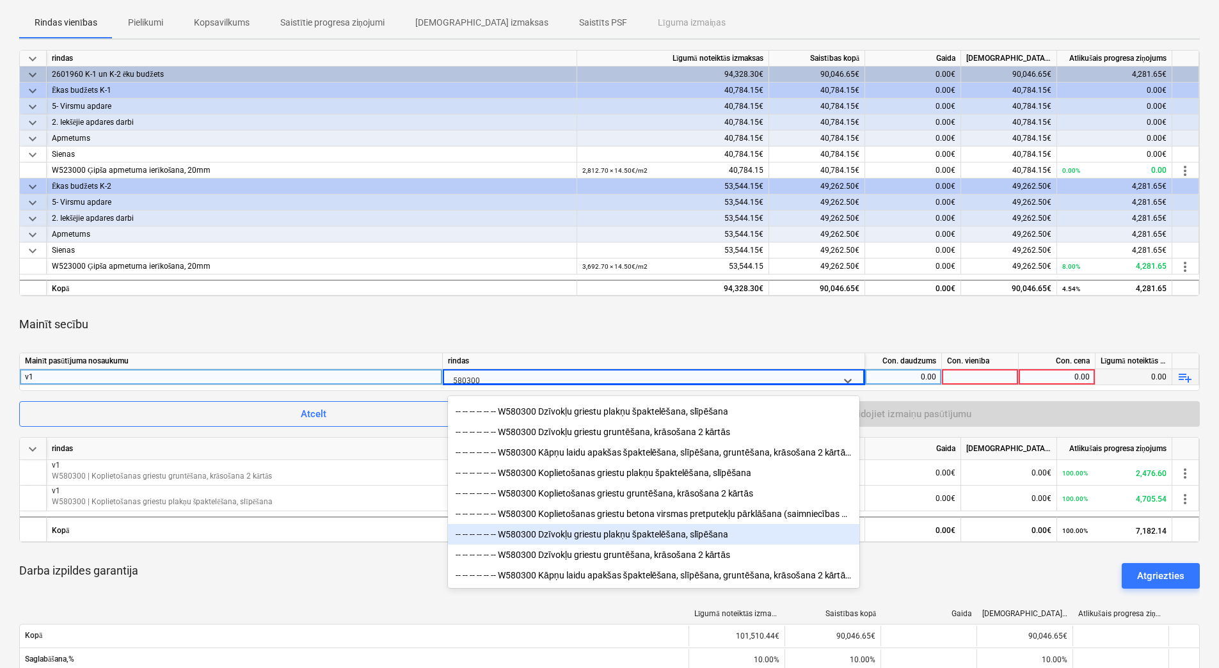
click at [617, 536] on div "-- -- -- -- -- -- W580300 Dzīvokļu griestu plakņu špaktelēšana, slīpēšana" at bounding box center [653, 534] width 411 height 20
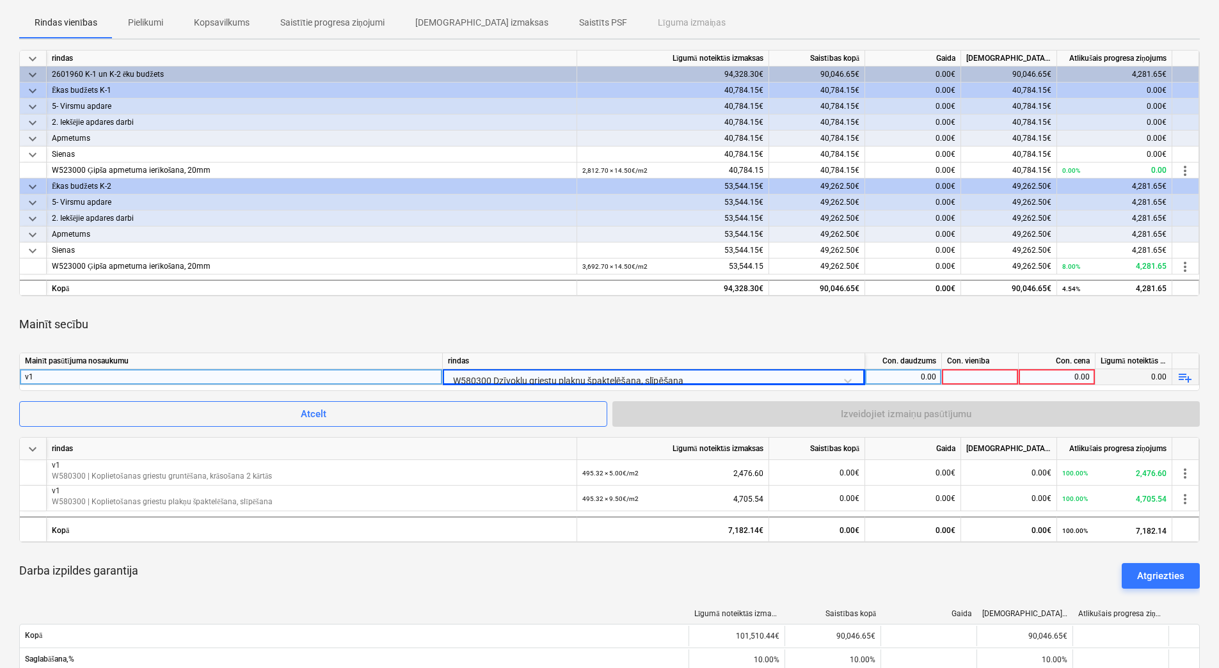
click at [922, 376] on div "0.00" at bounding box center [903, 377] width 66 height 16
type input "2605.6"
click at [973, 372] on div at bounding box center [980, 377] width 77 height 16
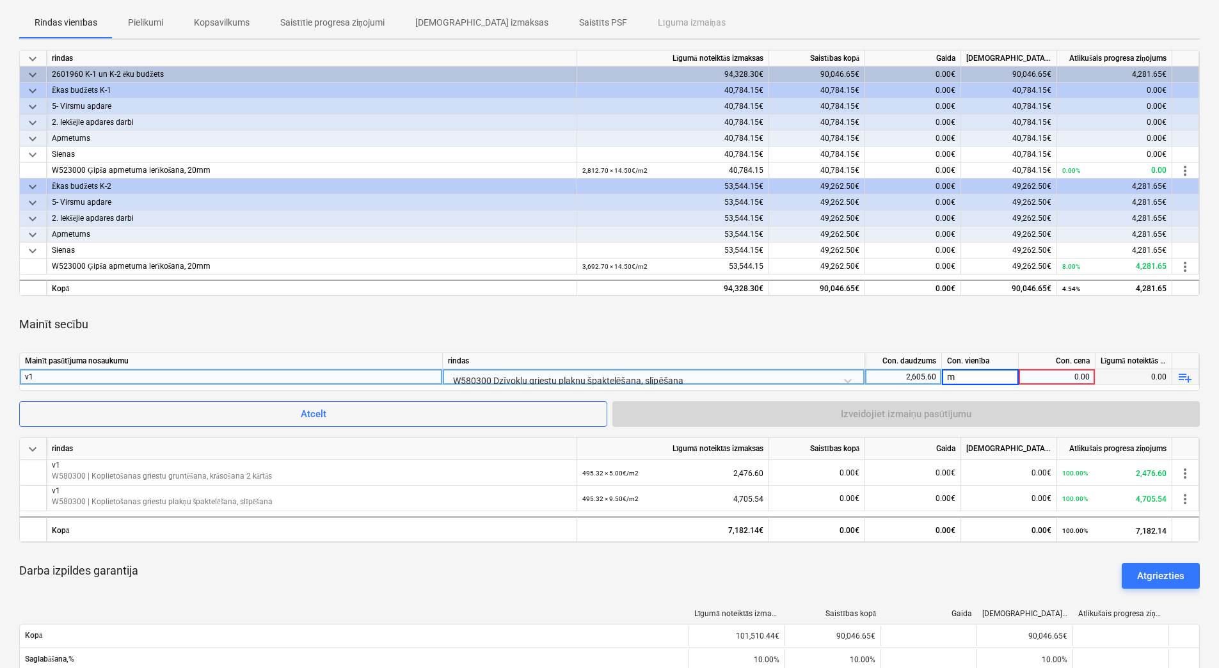
type input "m2"
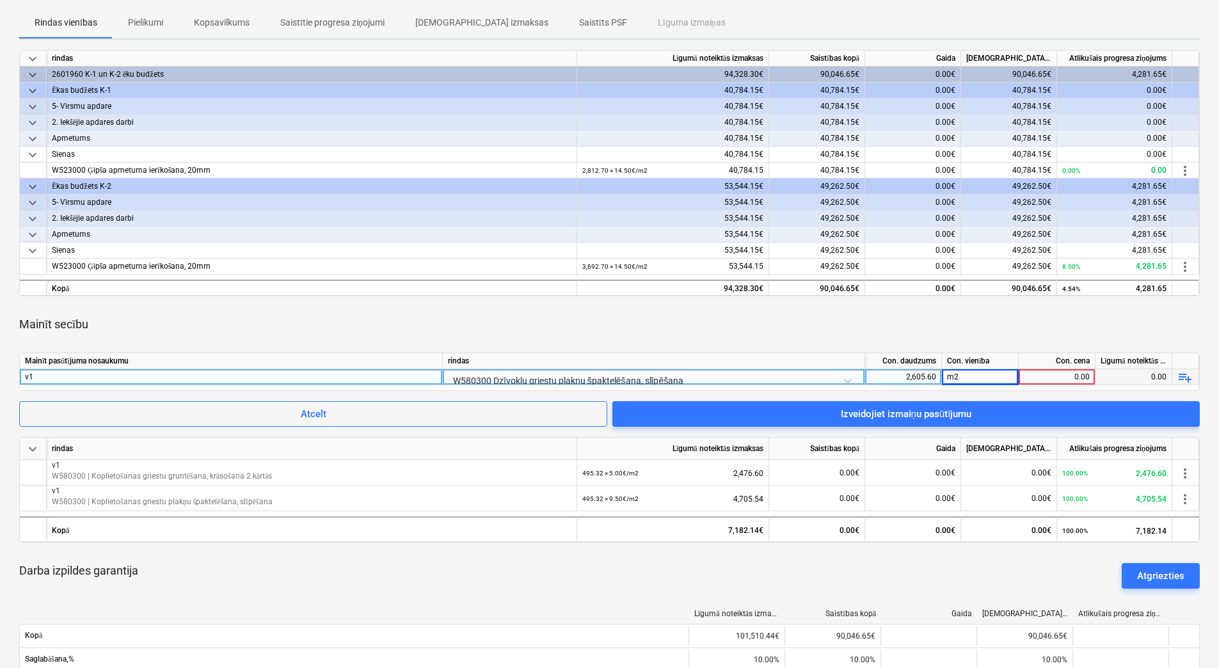
click at [1065, 372] on div "0.00" at bounding box center [1057, 377] width 66 height 16
type input "9.5"
click at [991, 373] on div "m2" at bounding box center [980, 377] width 77 height 16
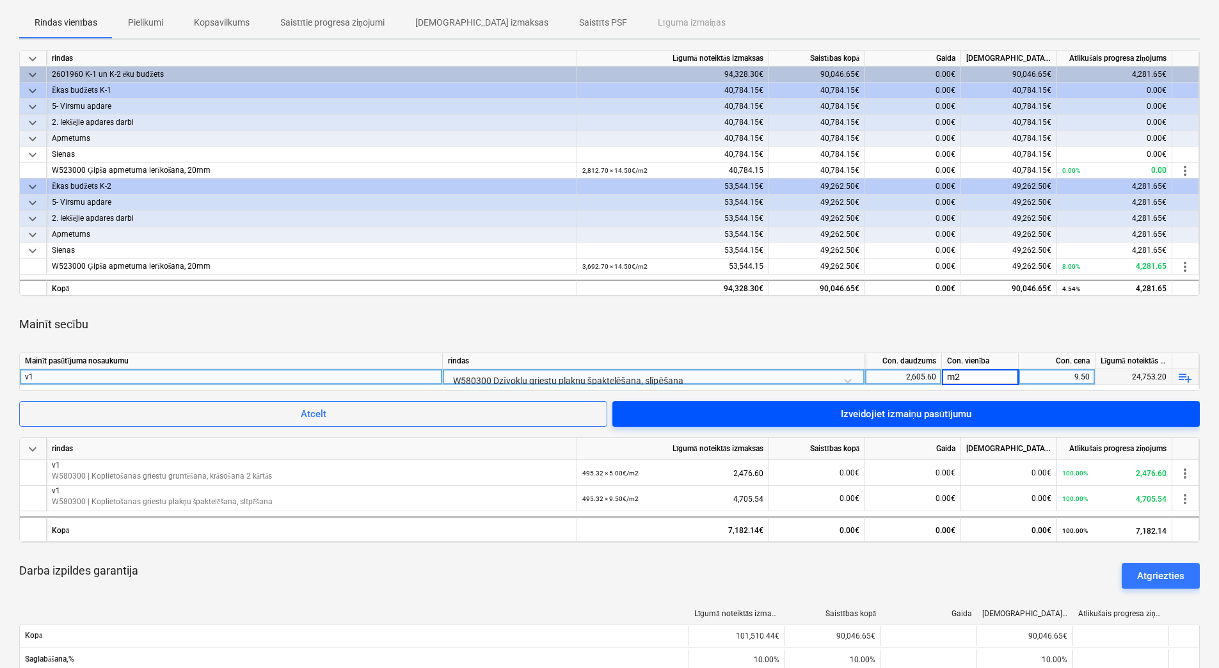
click at [999, 419] on span "Izveidojiet izmaiņu pasūtījumu" at bounding box center [906, 414] width 557 height 17
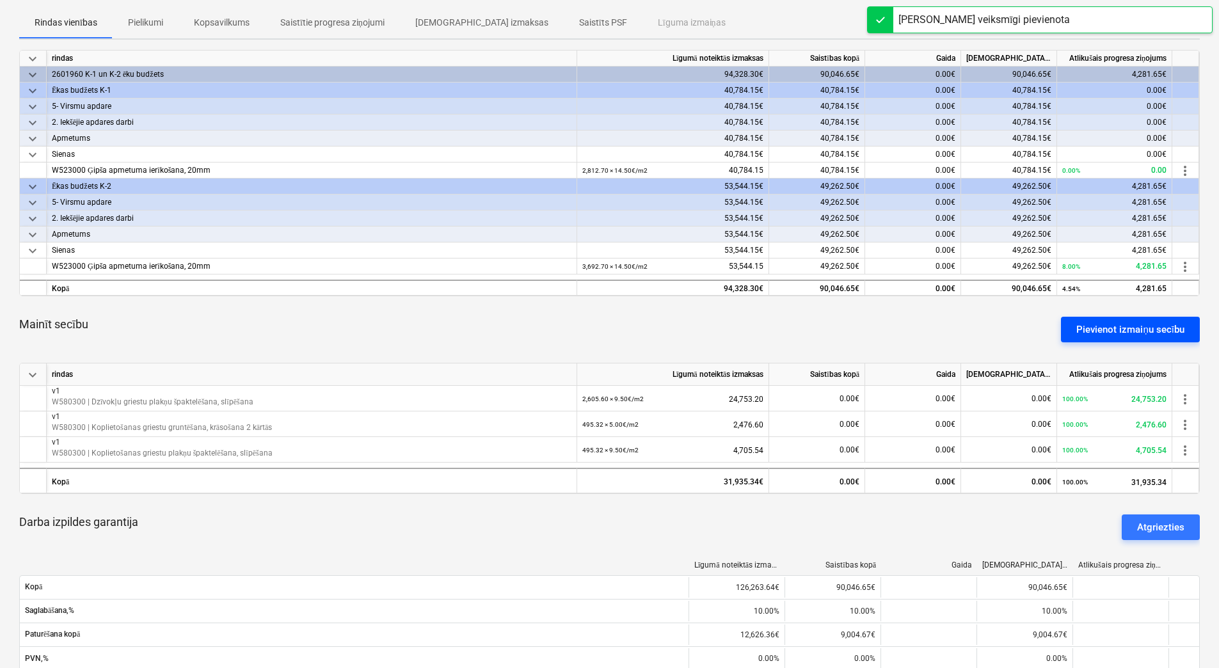
click at [1092, 330] on div "Pievienot izmaiņu secību" at bounding box center [1130, 329] width 108 height 17
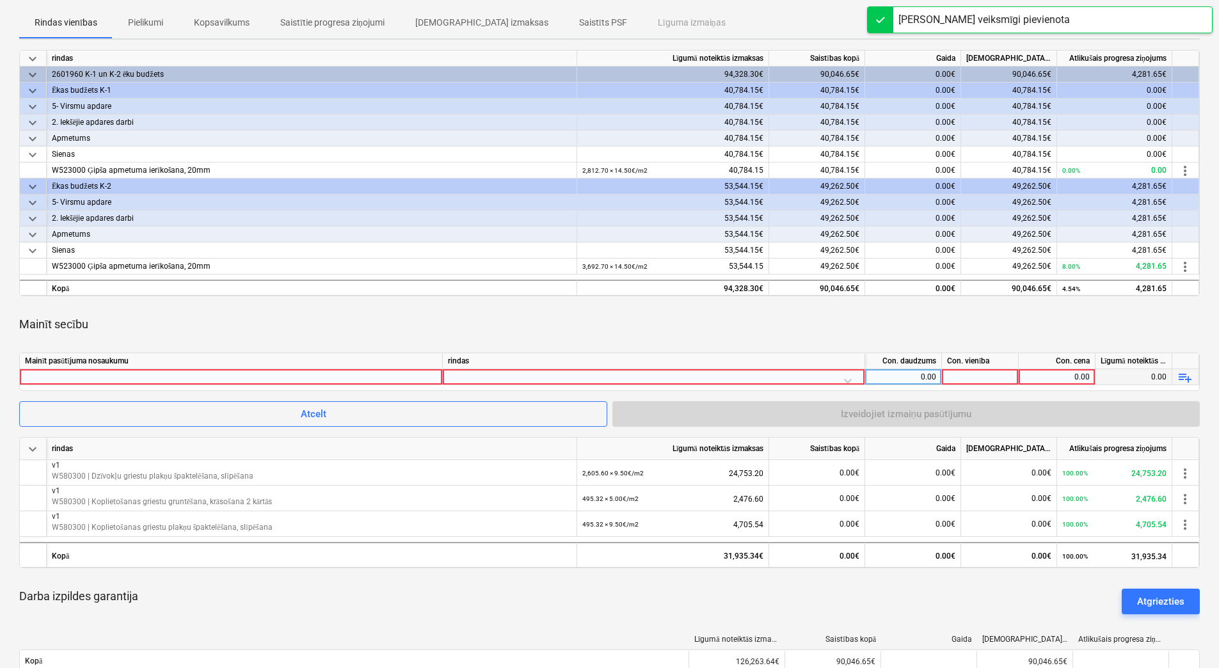
click at [267, 375] on div at bounding box center [231, 376] width 412 height 15
type input "v1"
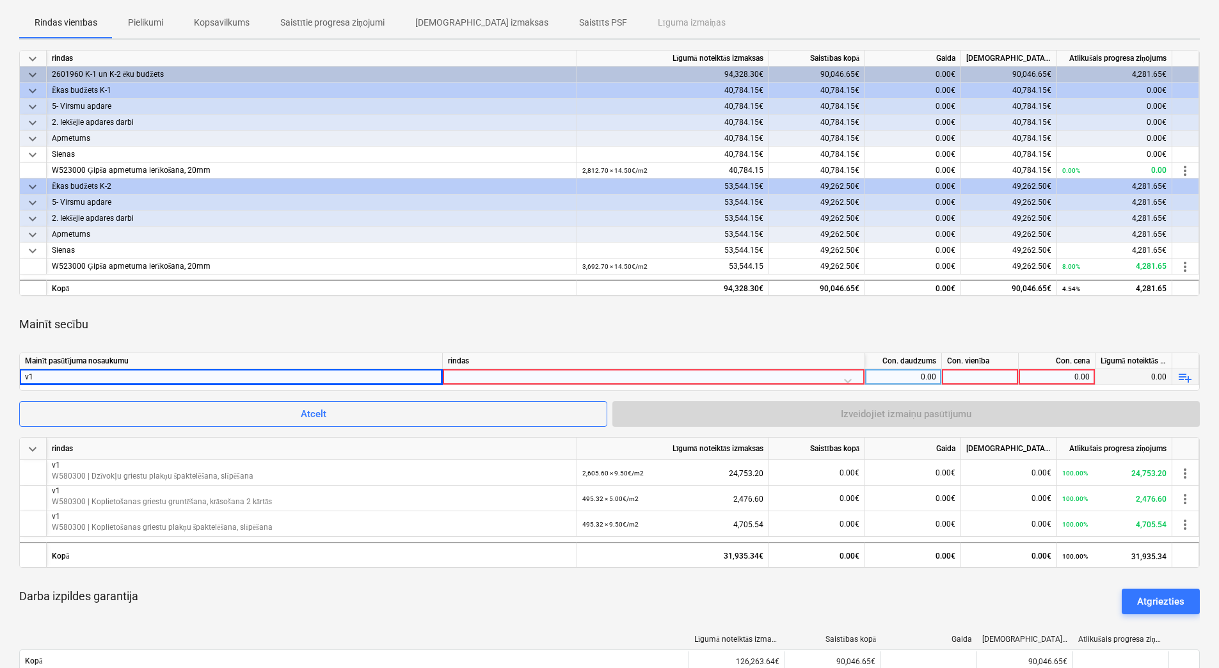
click at [480, 375] on div at bounding box center [653, 380] width 411 height 22
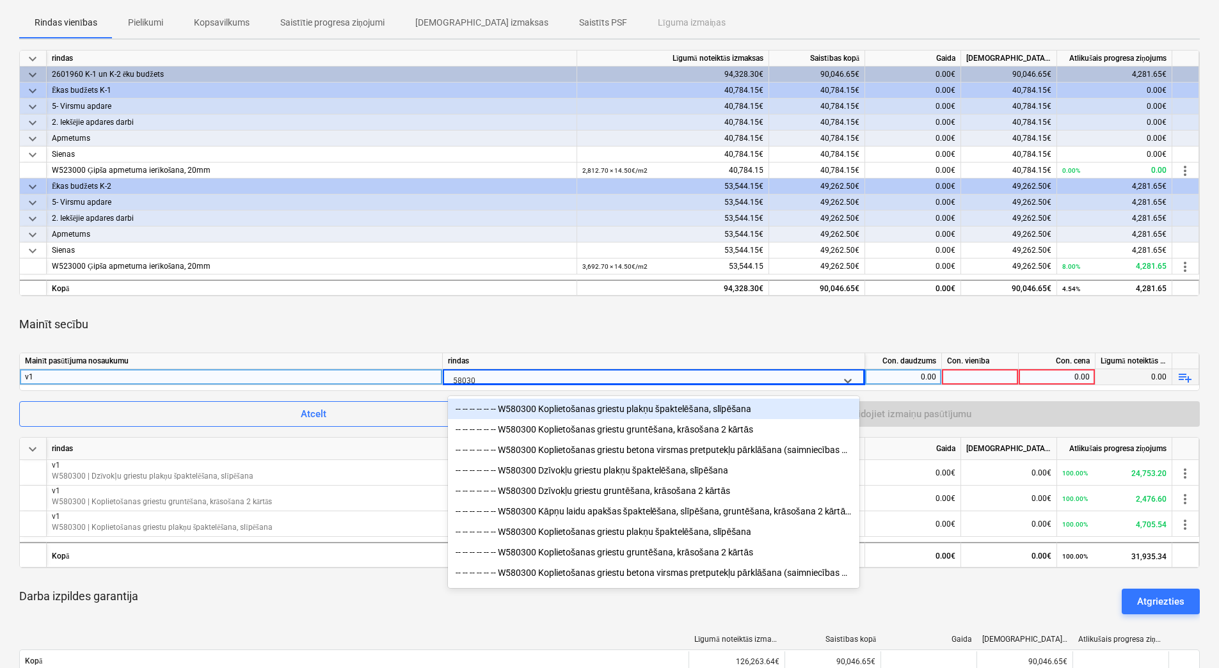
type input "580300"
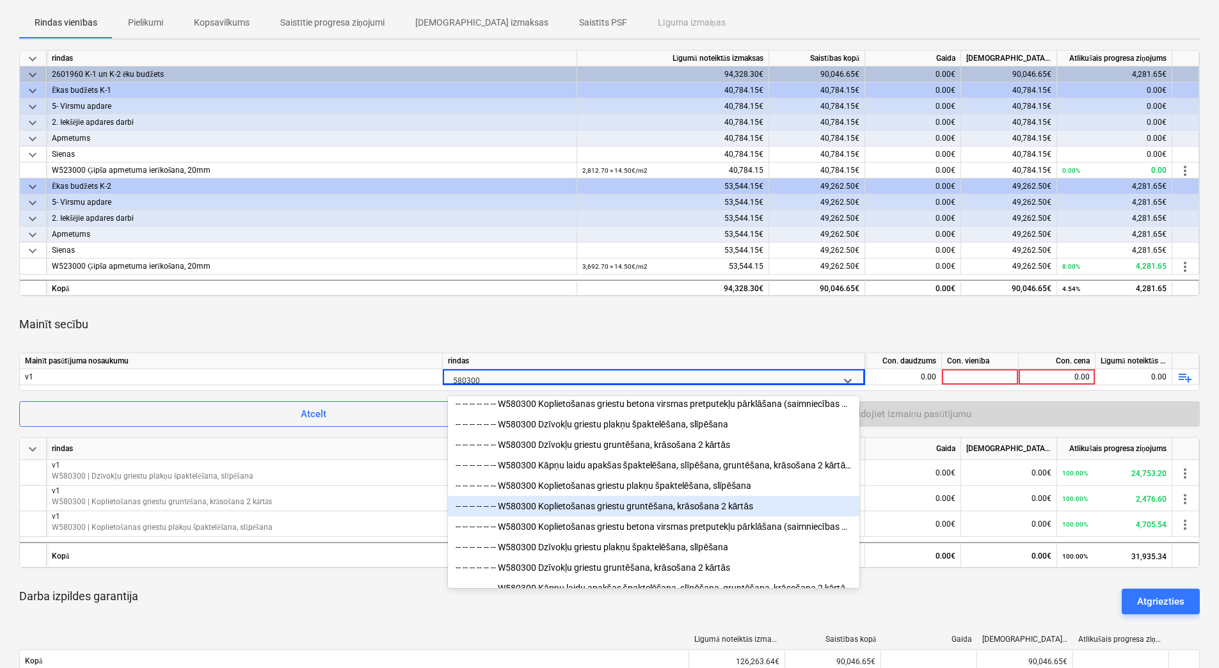
scroll to position [67, 0]
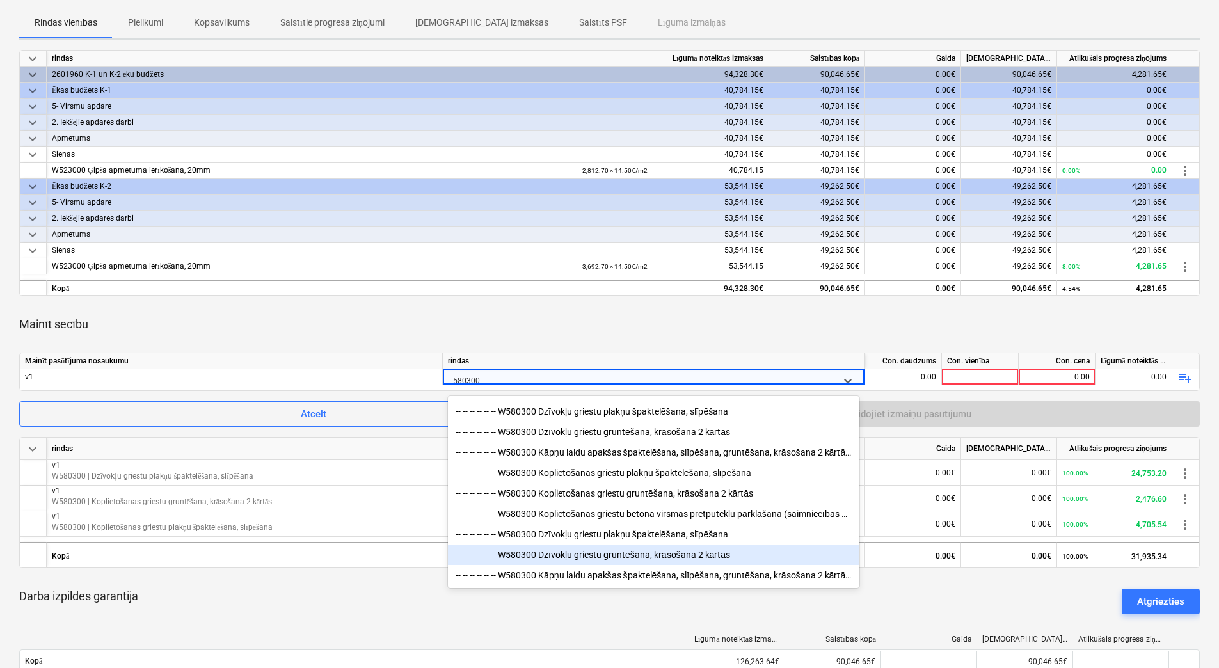
click at [579, 553] on div "-- -- -- -- -- -- W580300 Dzīvokļu griestu gruntēšana, krāsošana 2 kārtās" at bounding box center [653, 554] width 411 height 20
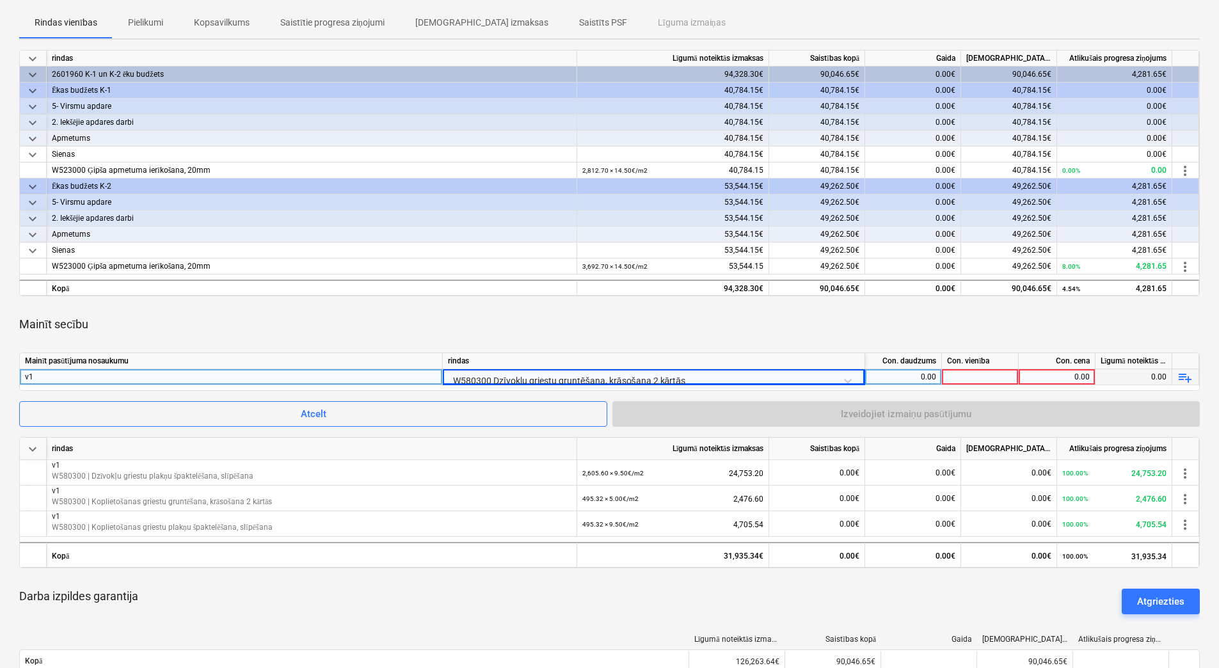
click at [901, 377] on div "0.00" at bounding box center [903, 377] width 66 height 16
type input "2605.6"
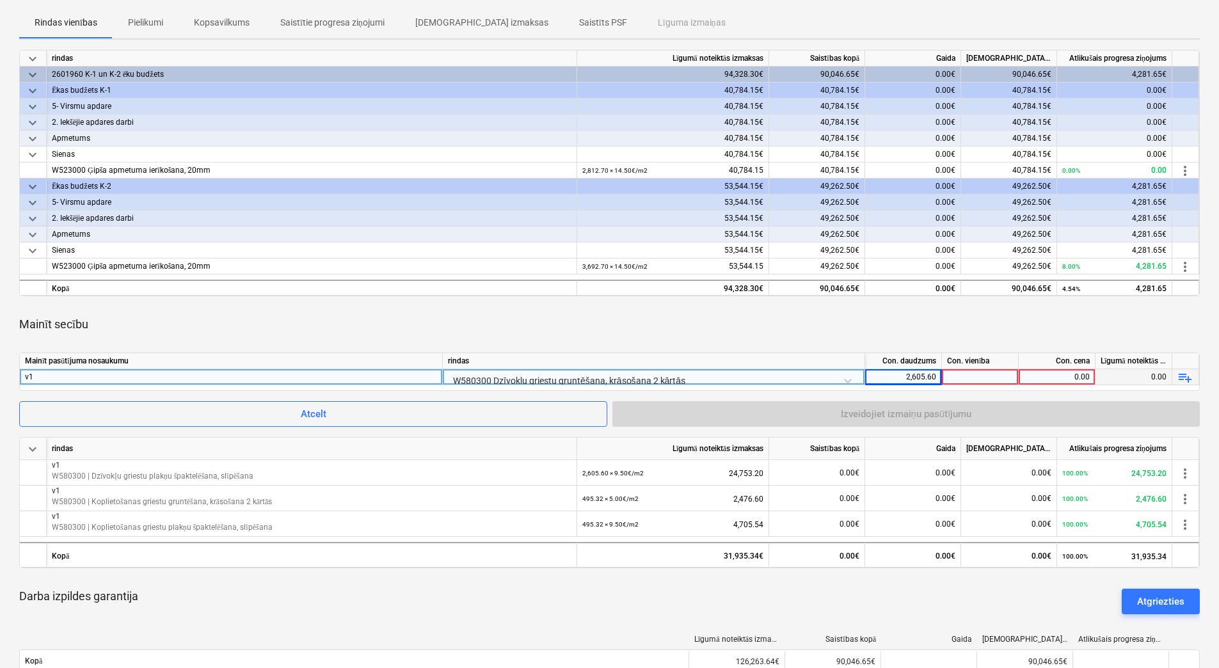
click at [1008, 376] on div at bounding box center [980, 377] width 77 height 16
type input "m2"
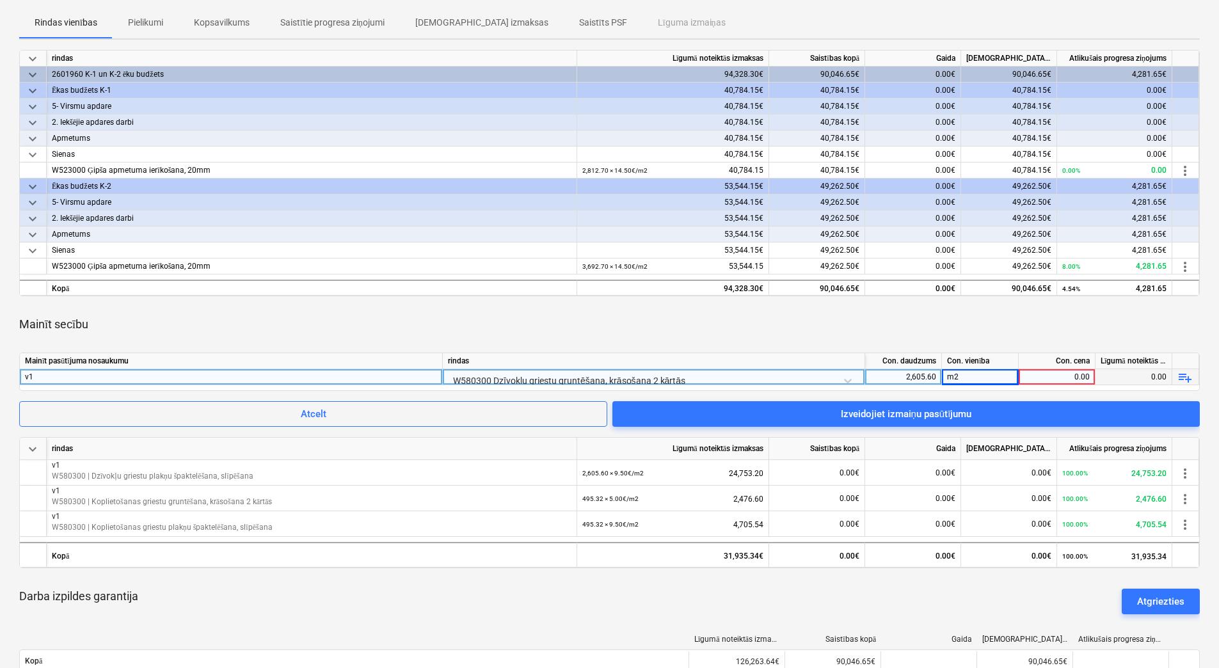
click at [1054, 374] on div "0.00" at bounding box center [1057, 377] width 66 height 16
type input "5"
click at [954, 376] on div "m2" at bounding box center [980, 377] width 77 height 16
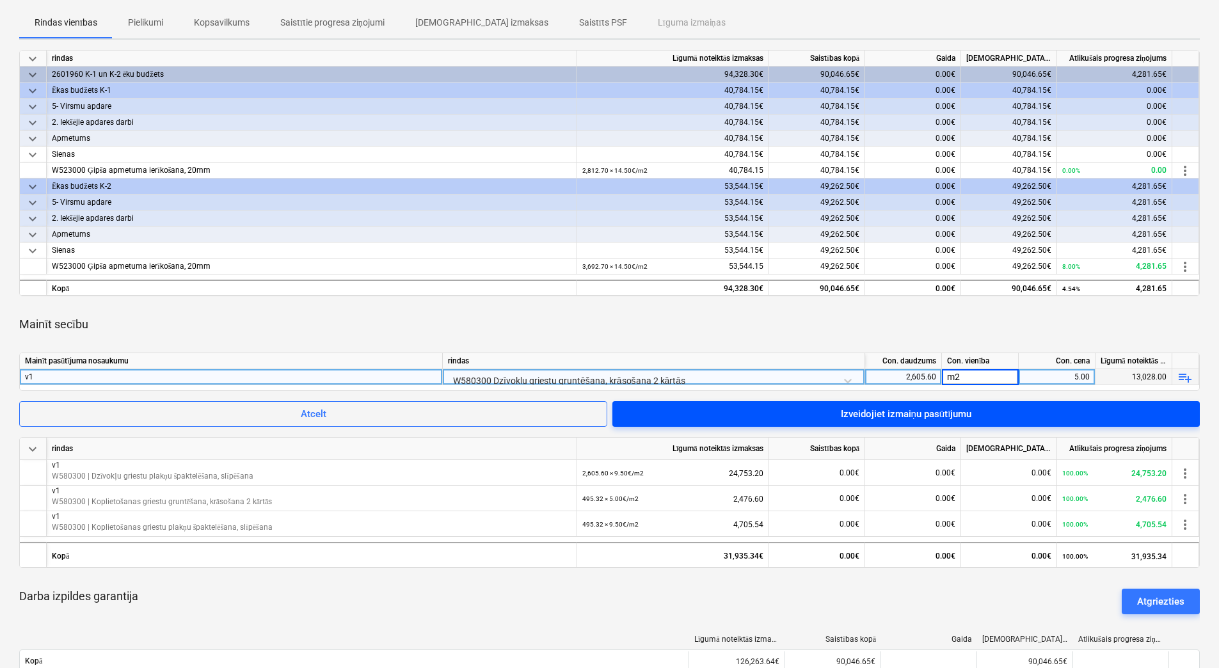
click at [973, 414] on span "Izveidojiet izmaiņu pasūtījumu" at bounding box center [906, 414] width 557 height 17
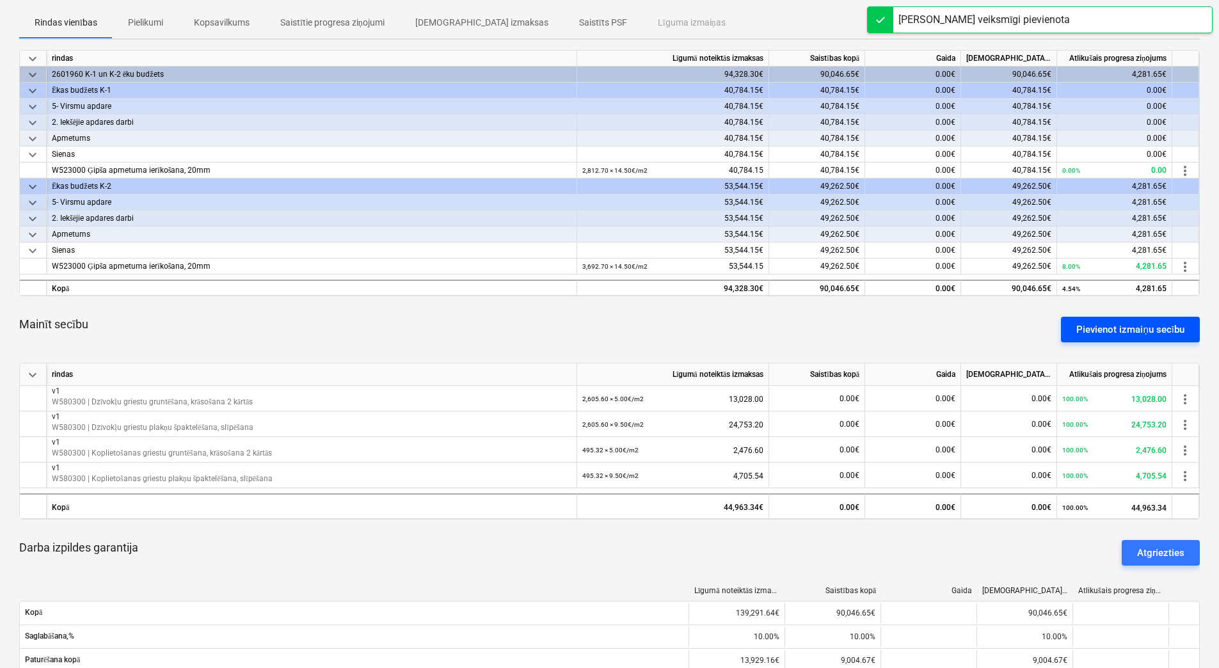
click at [1092, 329] on div "Pievienot izmaiņu secību" at bounding box center [1130, 329] width 108 height 17
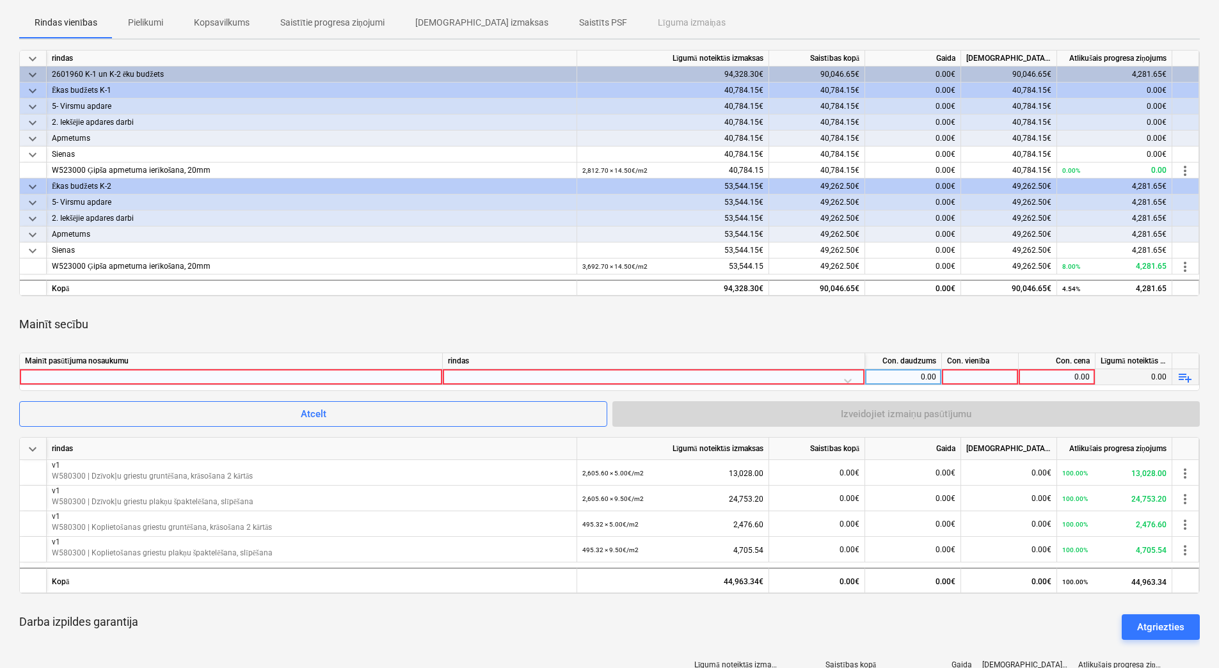
click at [429, 377] on div at bounding box center [231, 376] width 412 height 15
type input "v1"
click at [511, 377] on div at bounding box center [653, 380] width 411 height 22
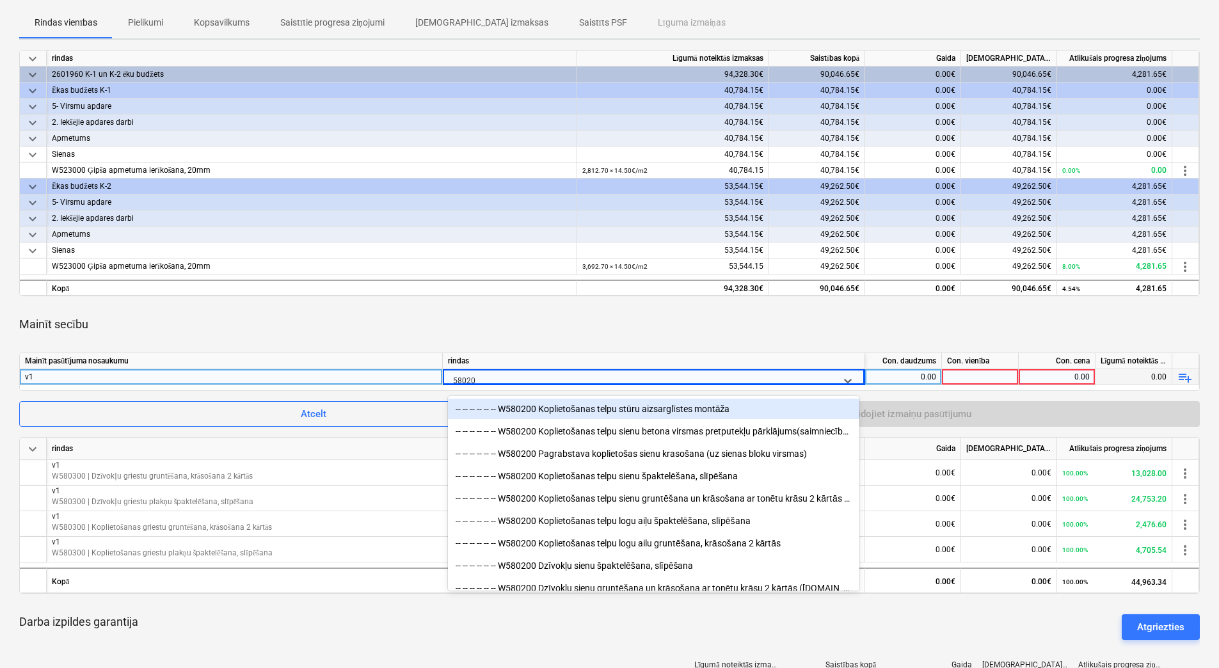
type input "580200"
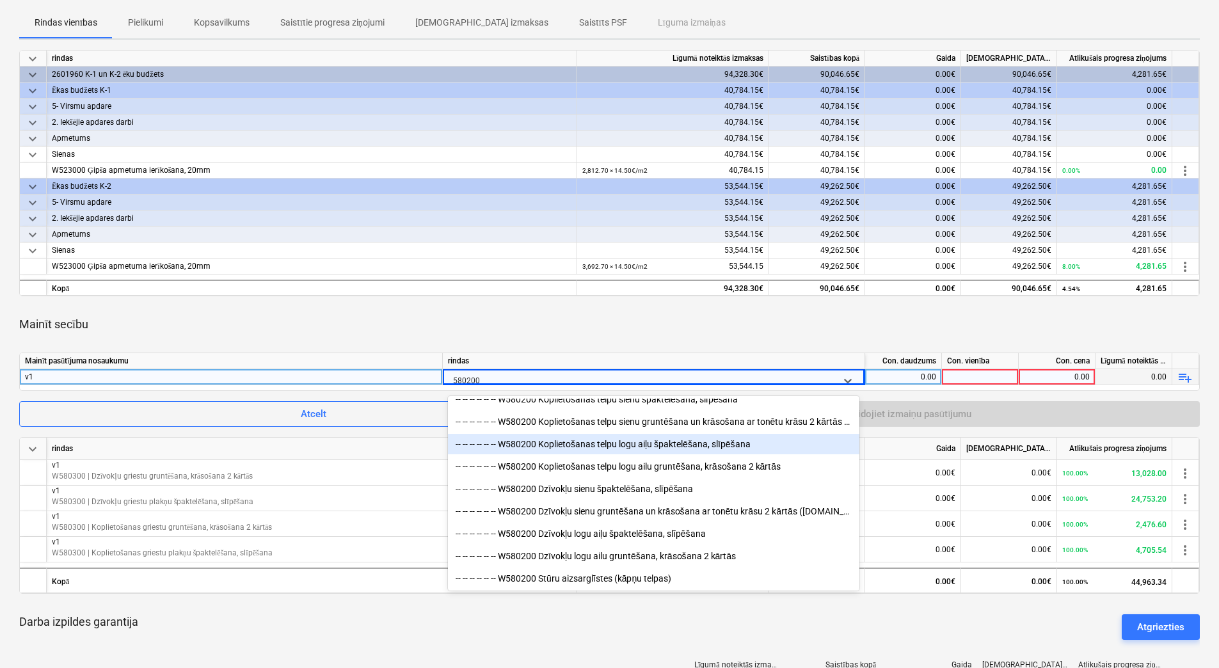
scroll to position [282, 0]
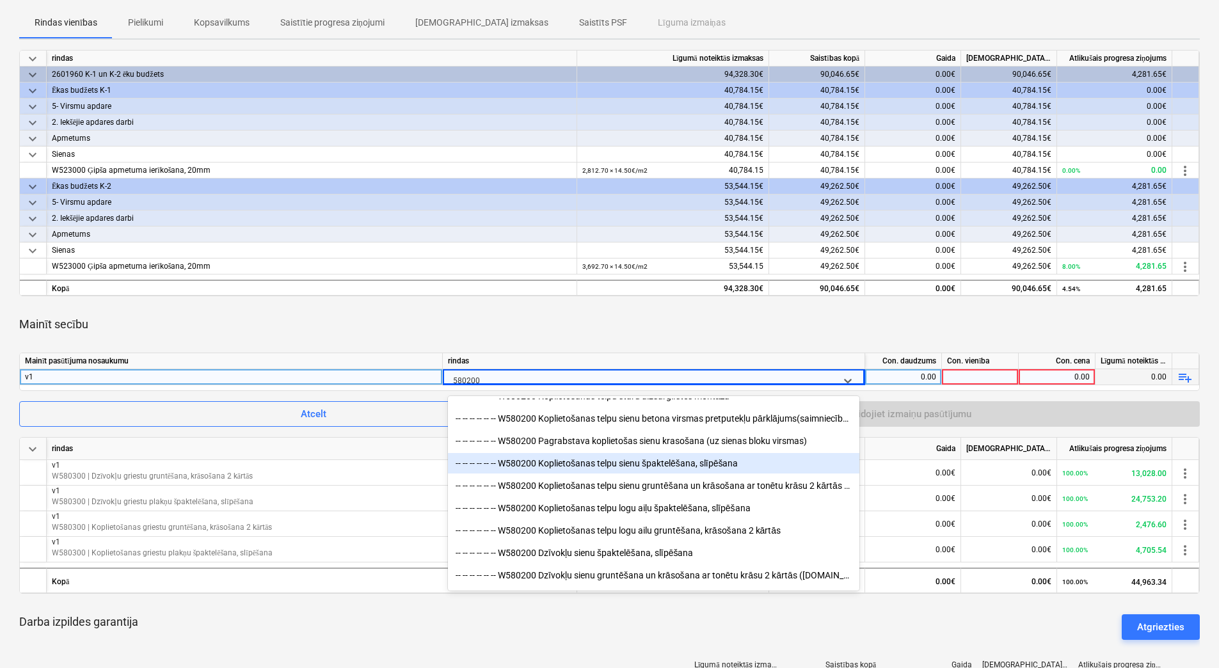
click at [623, 461] on div "-- -- -- -- -- -- W580200 Koplietošanas telpu sienu špaktelēšana, slīpēšana" at bounding box center [653, 463] width 411 height 20
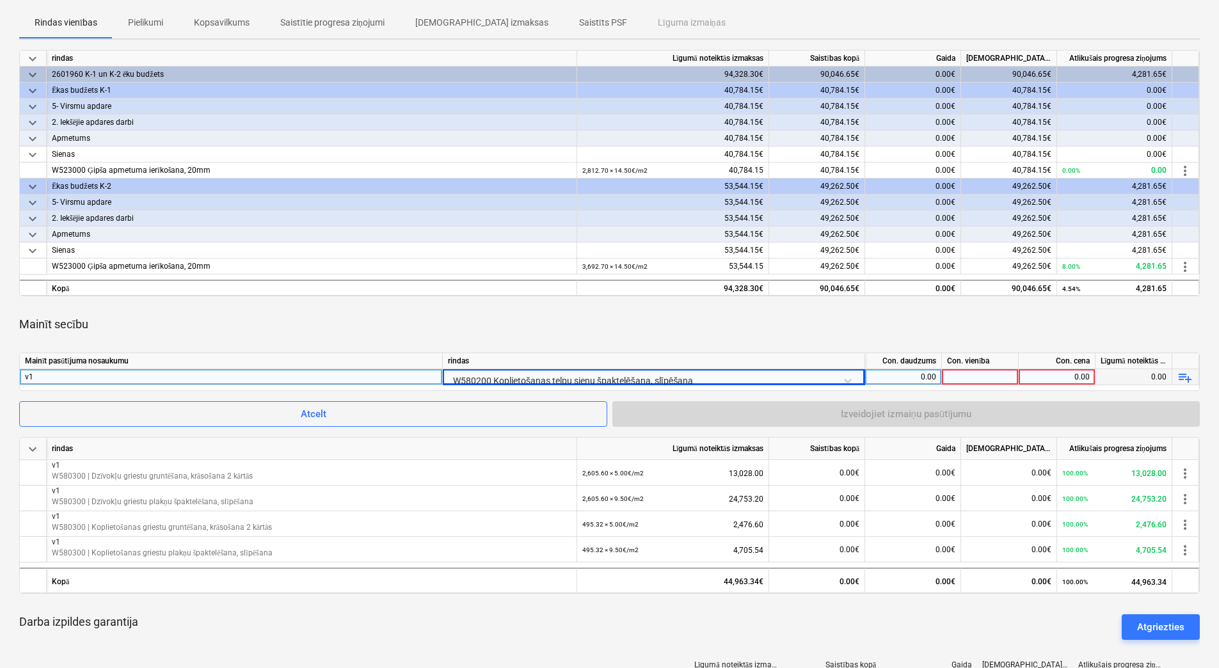
click at [896, 377] on div "0.00" at bounding box center [903, 377] width 66 height 16
type input "1163.74"
click at [973, 369] on div at bounding box center [980, 377] width 77 height 16
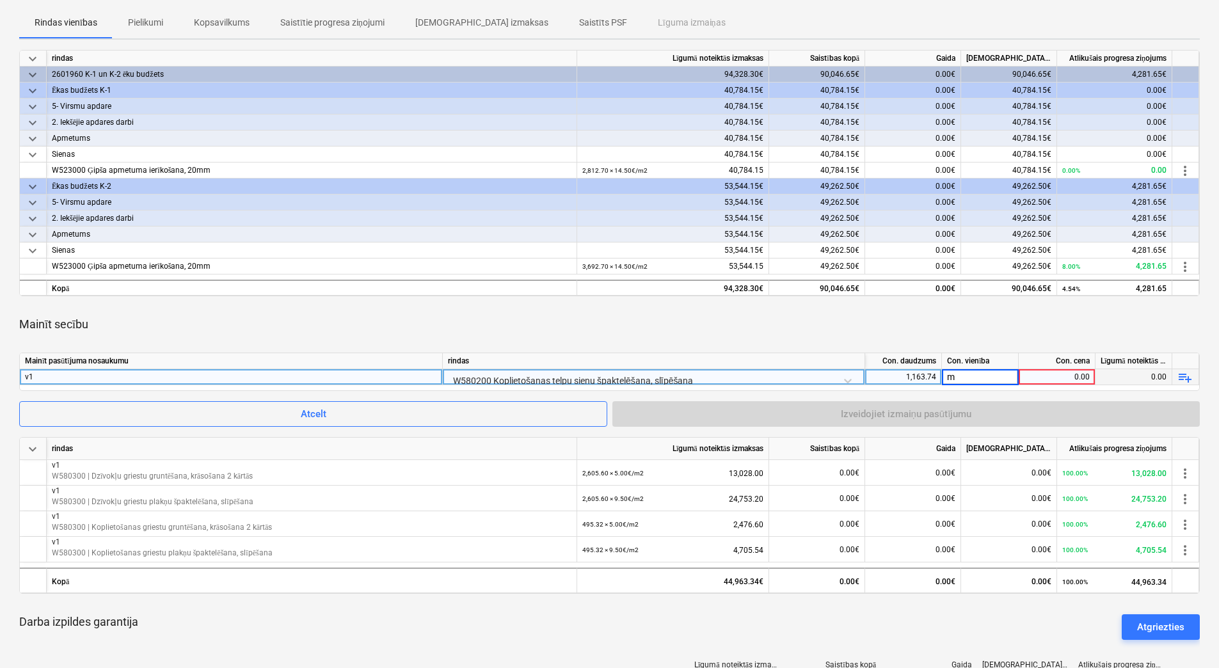
type input "m2"
click at [1047, 373] on div "0.00" at bounding box center [1057, 377] width 66 height 16
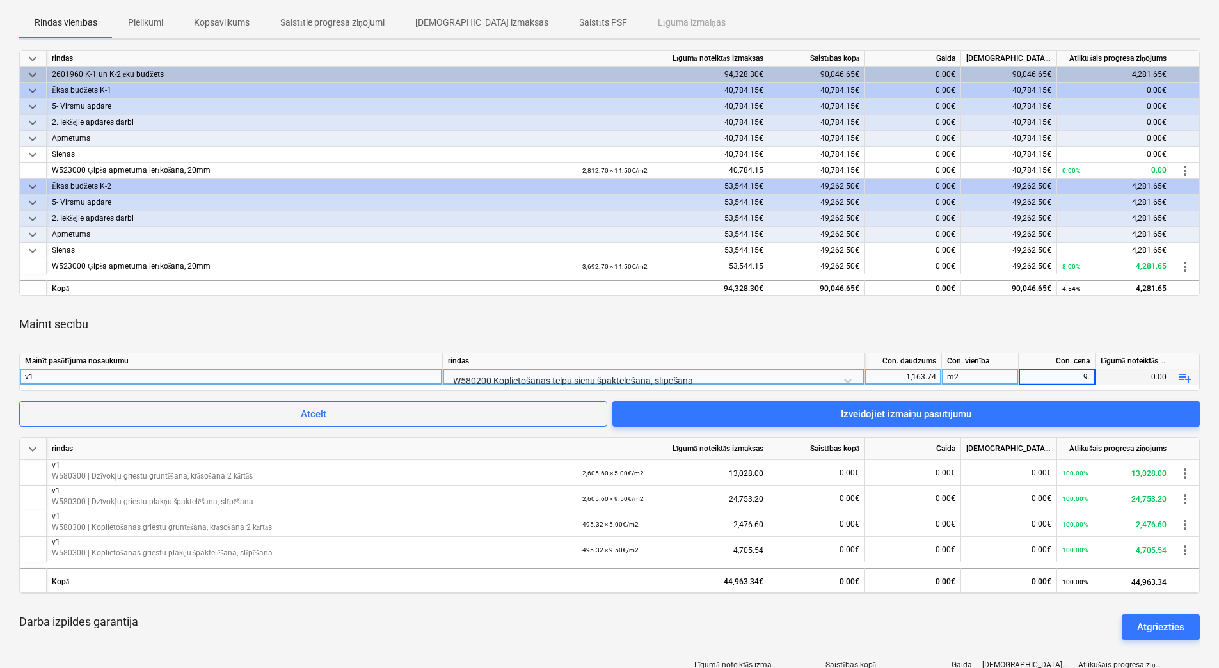
type input "9.5"
click at [979, 375] on div "m2" at bounding box center [980, 377] width 77 height 16
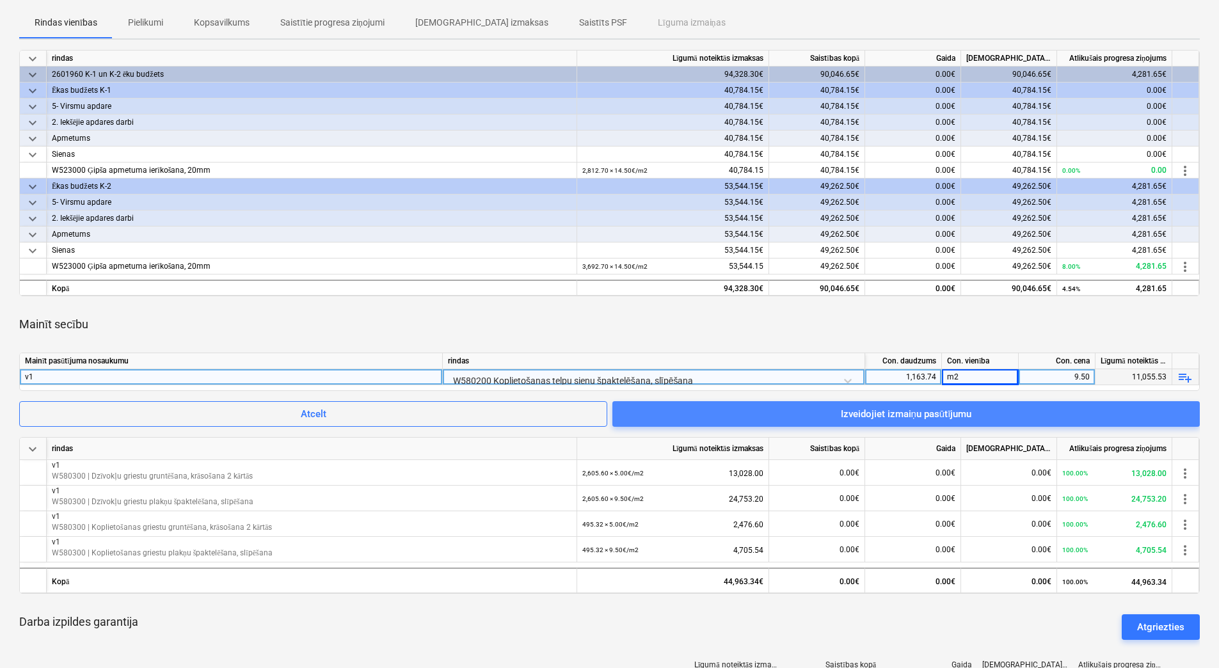
click at [1000, 406] on span "Izveidojiet izmaiņu pasūtījumu" at bounding box center [906, 414] width 557 height 17
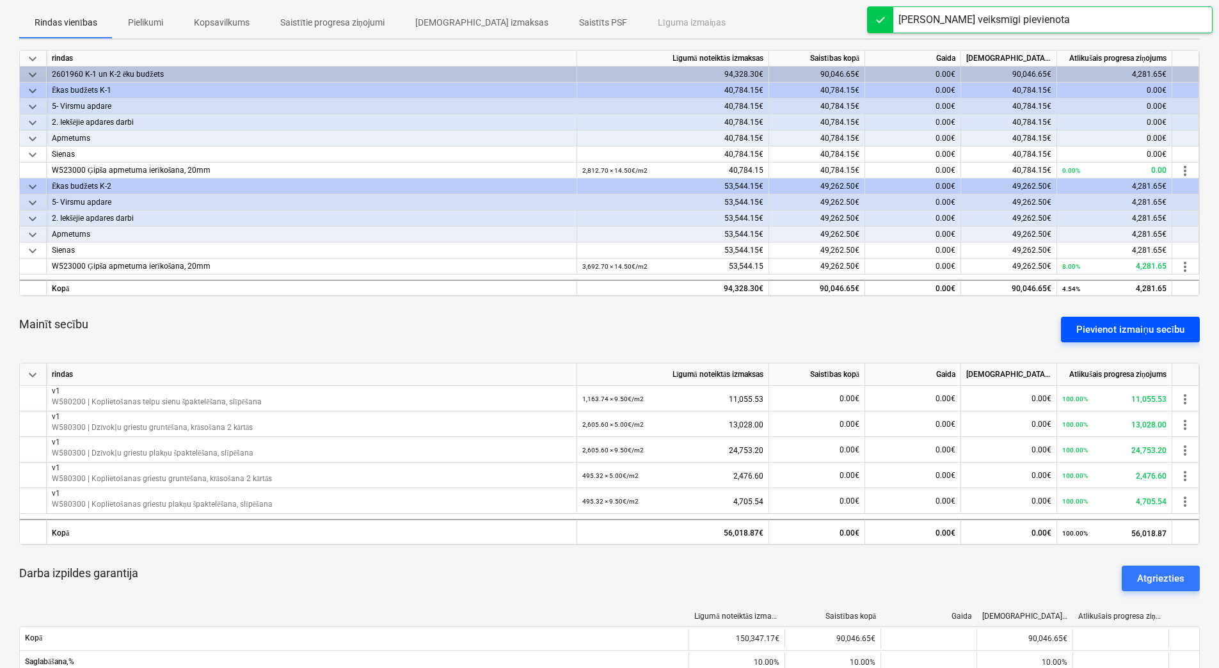
click at [1098, 333] on div "Pievienot izmaiņu secību" at bounding box center [1130, 329] width 108 height 17
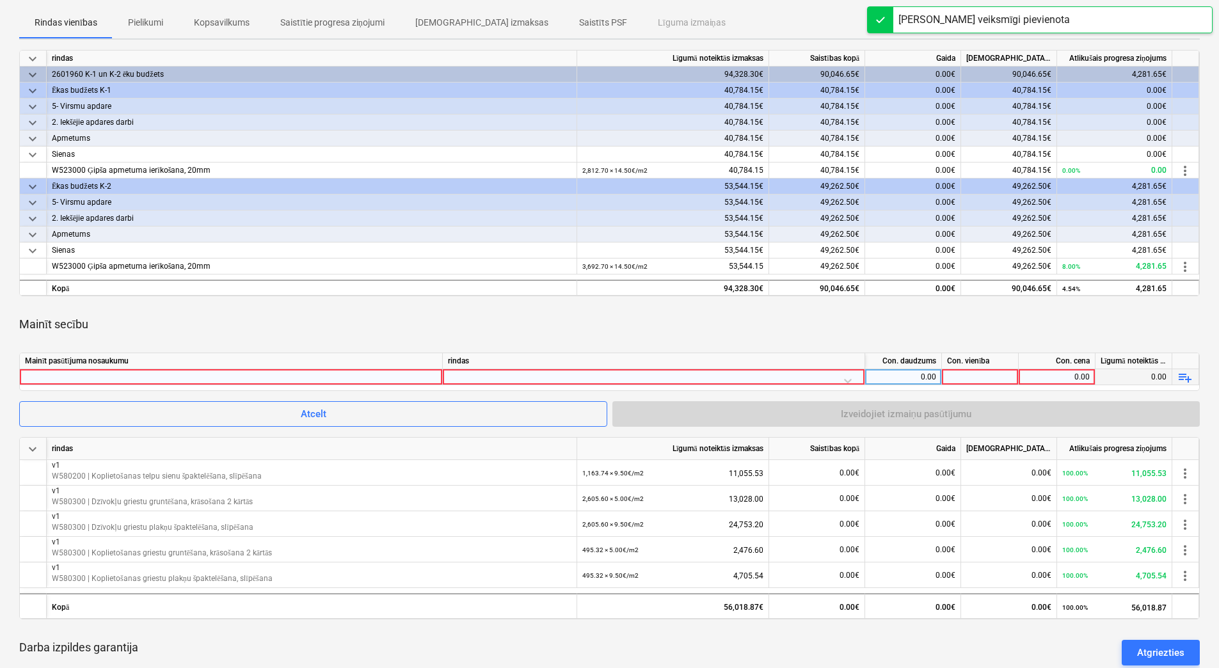
click at [415, 379] on div at bounding box center [231, 376] width 412 height 15
type input "v1"
click at [564, 376] on div at bounding box center [653, 380] width 411 height 22
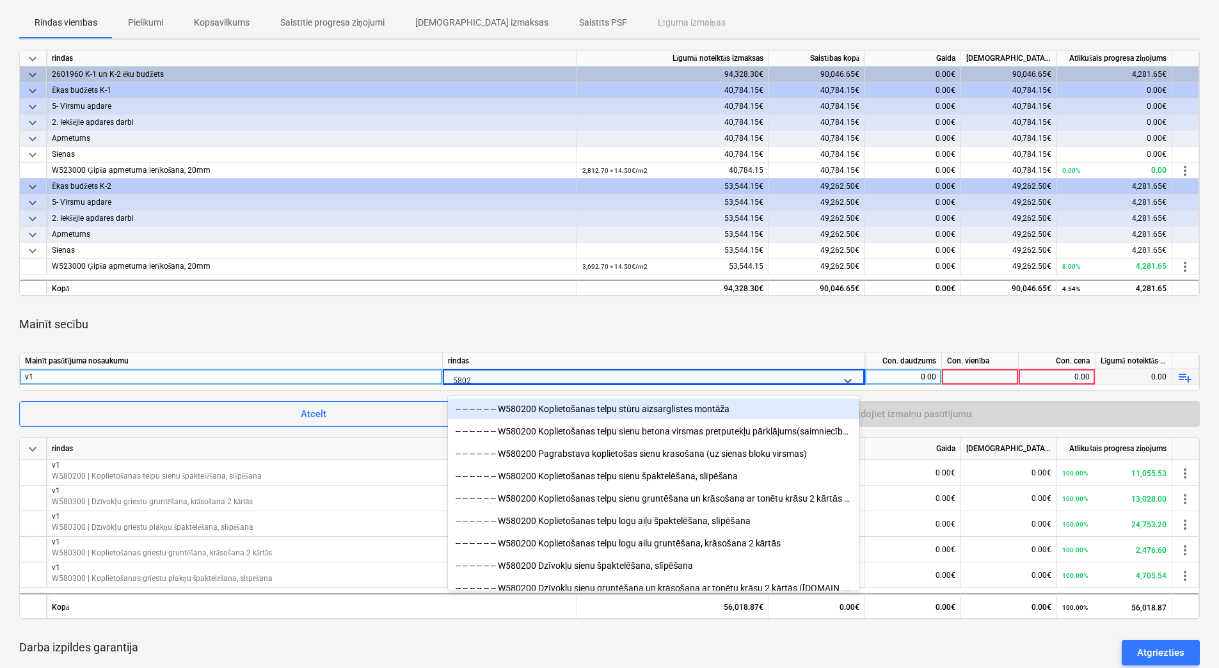
type input "58020"
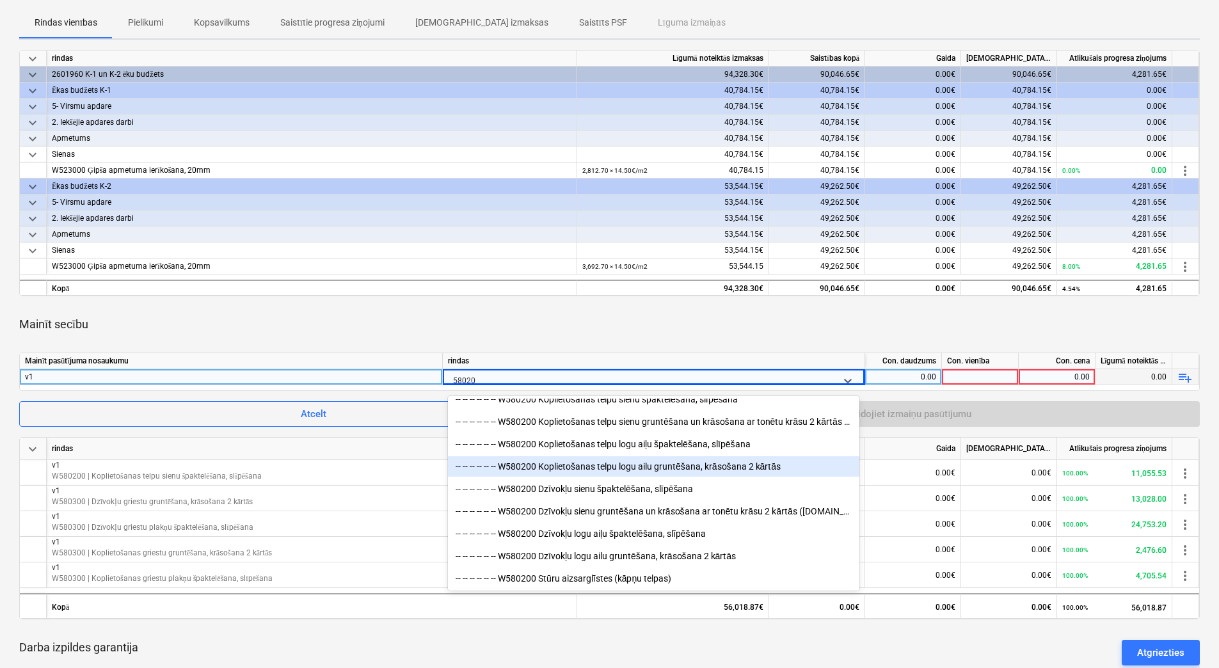
scroll to position [282, 0]
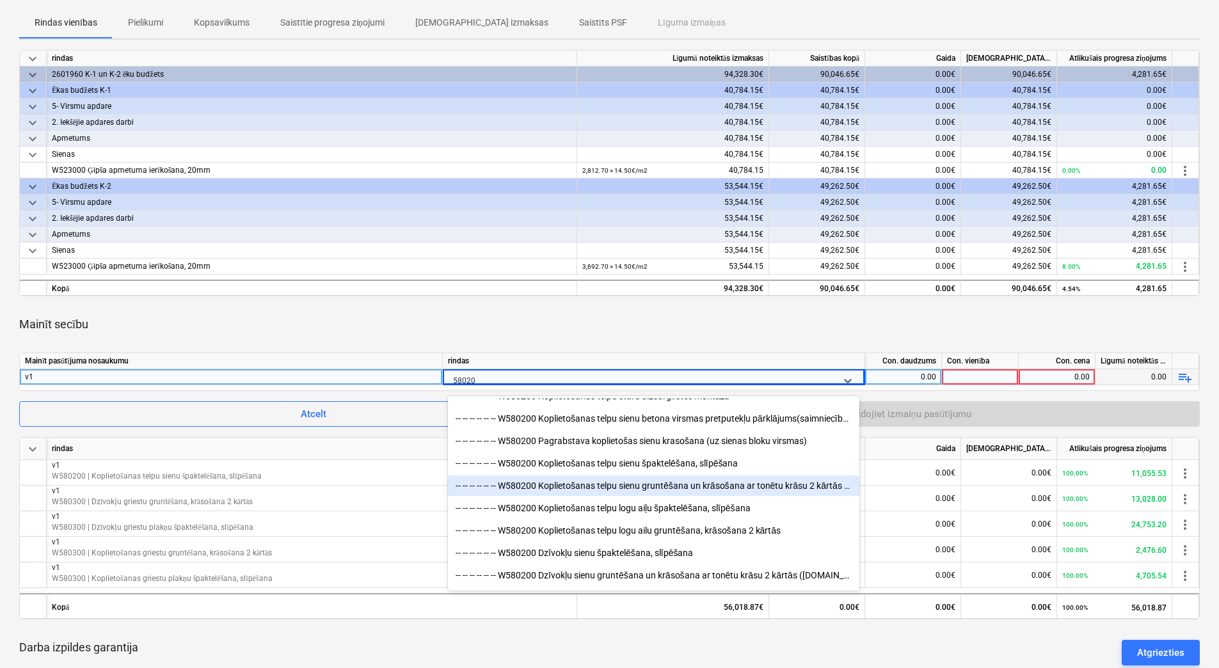
click at [630, 488] on div "-- -- -- -- -- -- W580200 Koplietošanas telpu sienu gruntēšana un krāsošana ar …" at bounding box center [653, 485] width 411 height 20
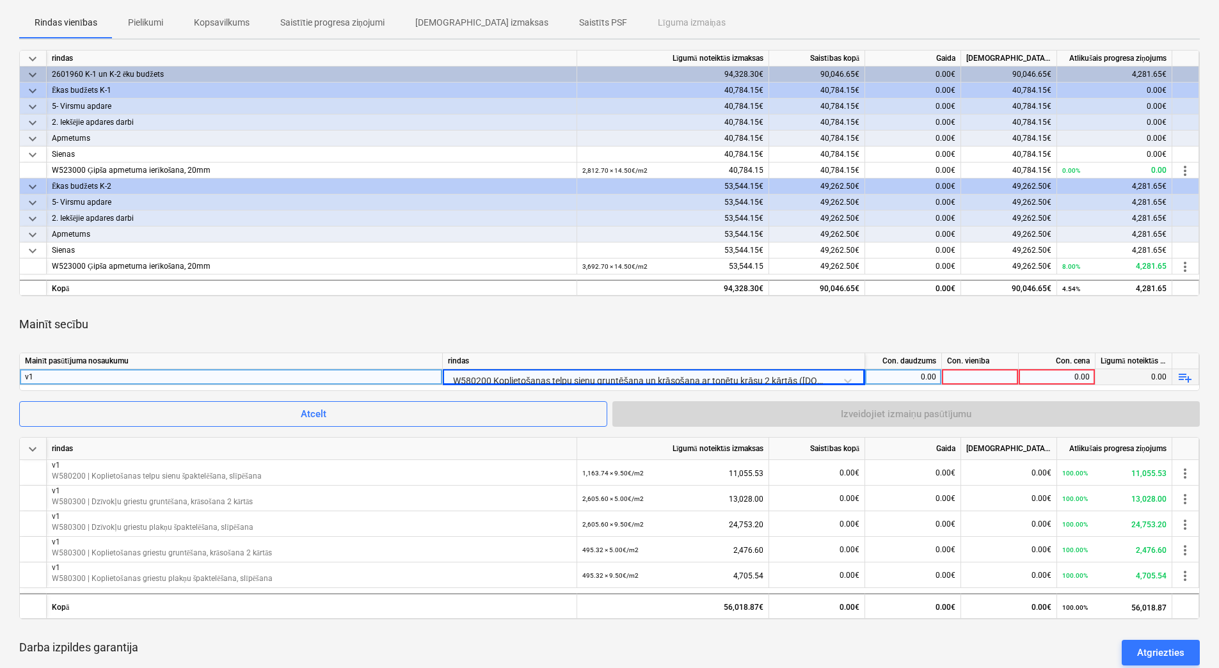
click at [925, 372] on div "0.00" at bounding box center [903, 377] width 66 height 16
type input "1163.74"
click at [996, 373] on div at bounding box center [980, 377] width 77 height 16
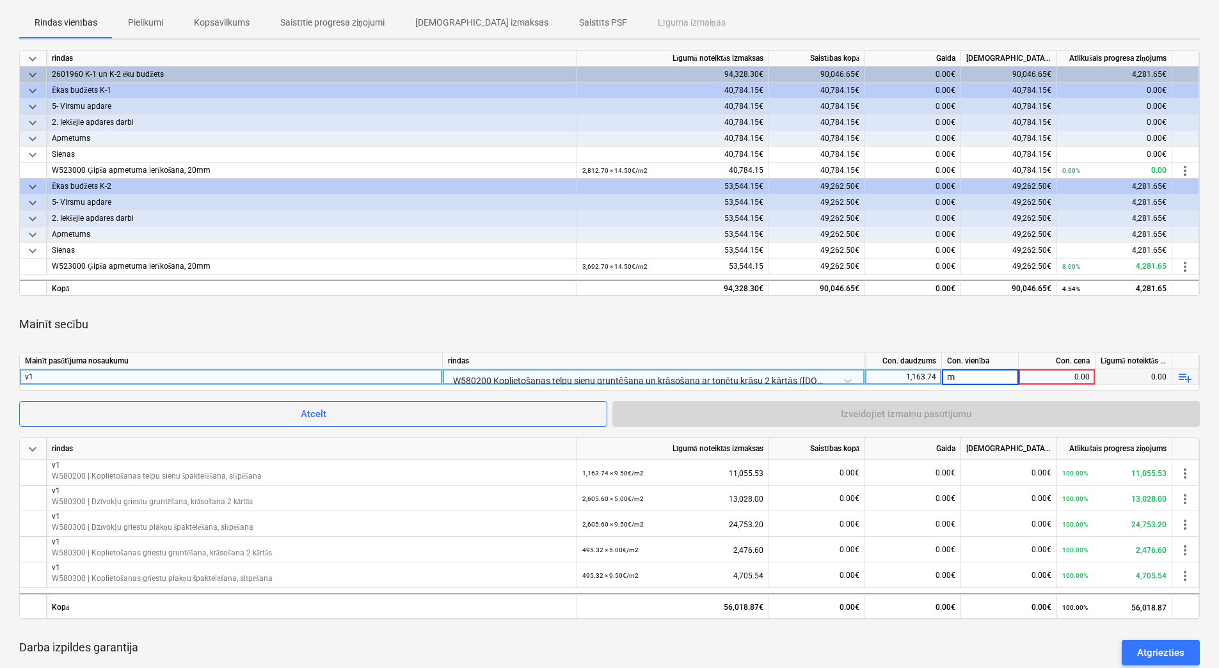
type input "m2"
click at [1039, 374] on div "0.00" at bounding box center [1057, 377] width 66 height 16
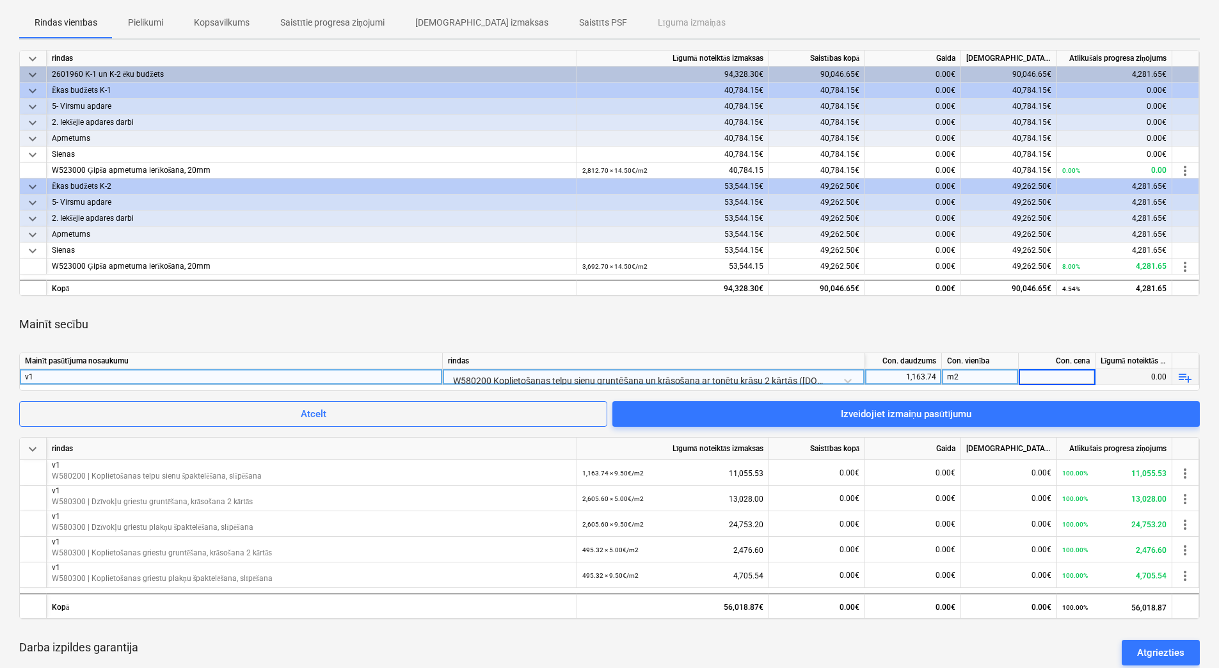
type input "7"
click at [1006, 374] on div "m2" at bounding box center [980, 377] width 77 height 16
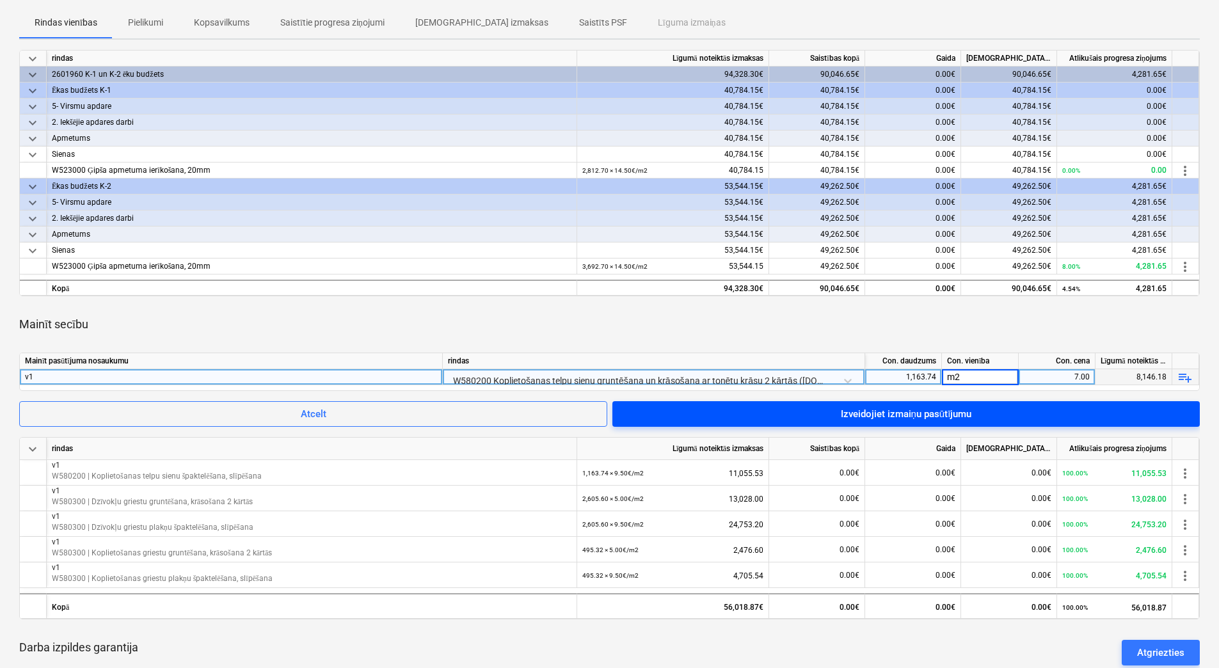
click at [1017, 411] on span "Izveidojiet izmaiņu pasūtījumu" at bounding box center [906, 414] width 557 height 17
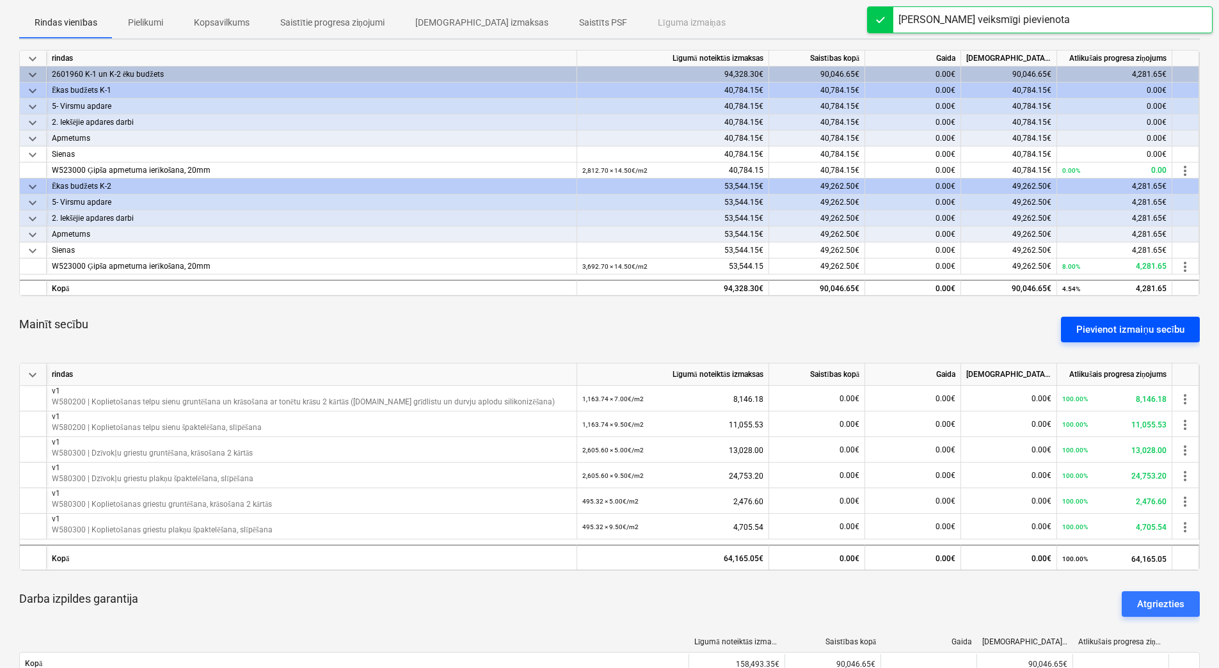
click at [1126, 328] on div "Pievienot izmaiņu secību" at bounding box center [1130, 329] width 108 height 17
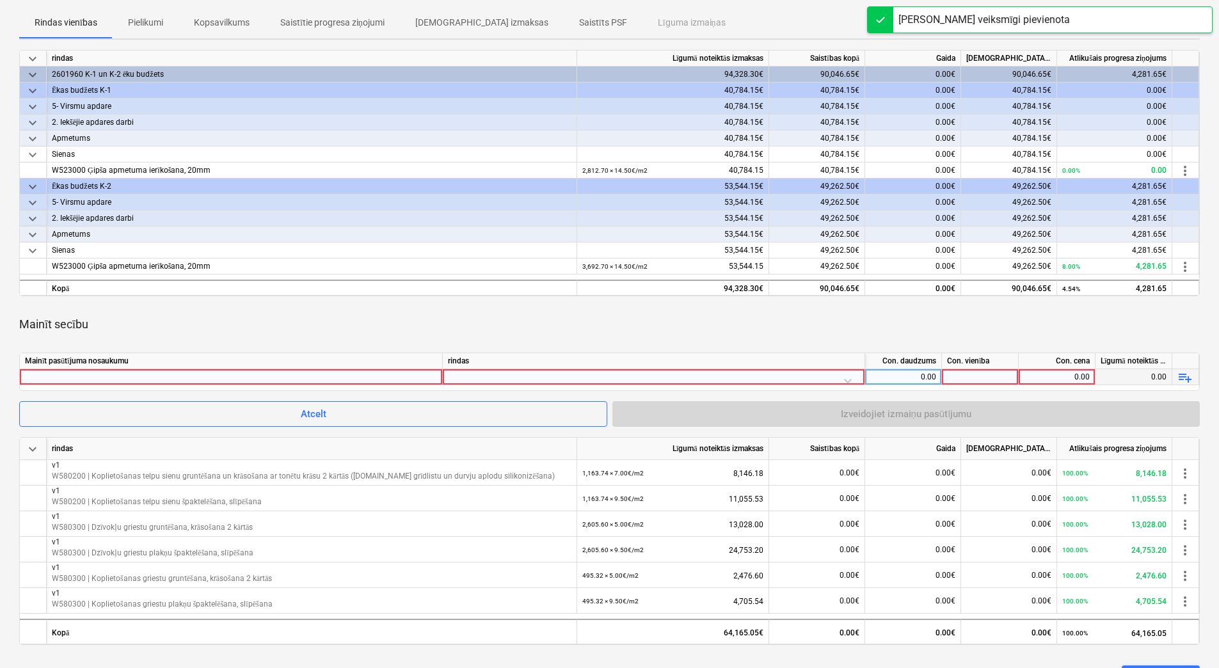
click at [392, 370] on div at bounding box center [231, 376] width 412 height 15
type input "v1"
click at [493, 374] on div at bounding box center [653, 380] width 411 height 22
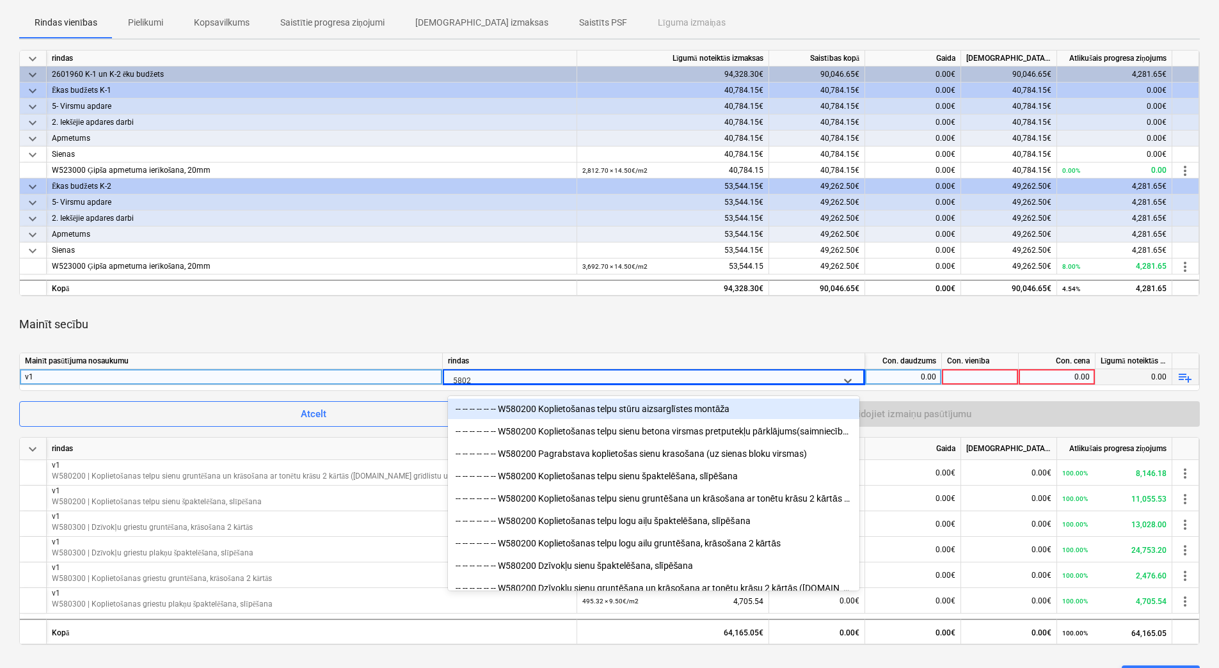
type input "58020"
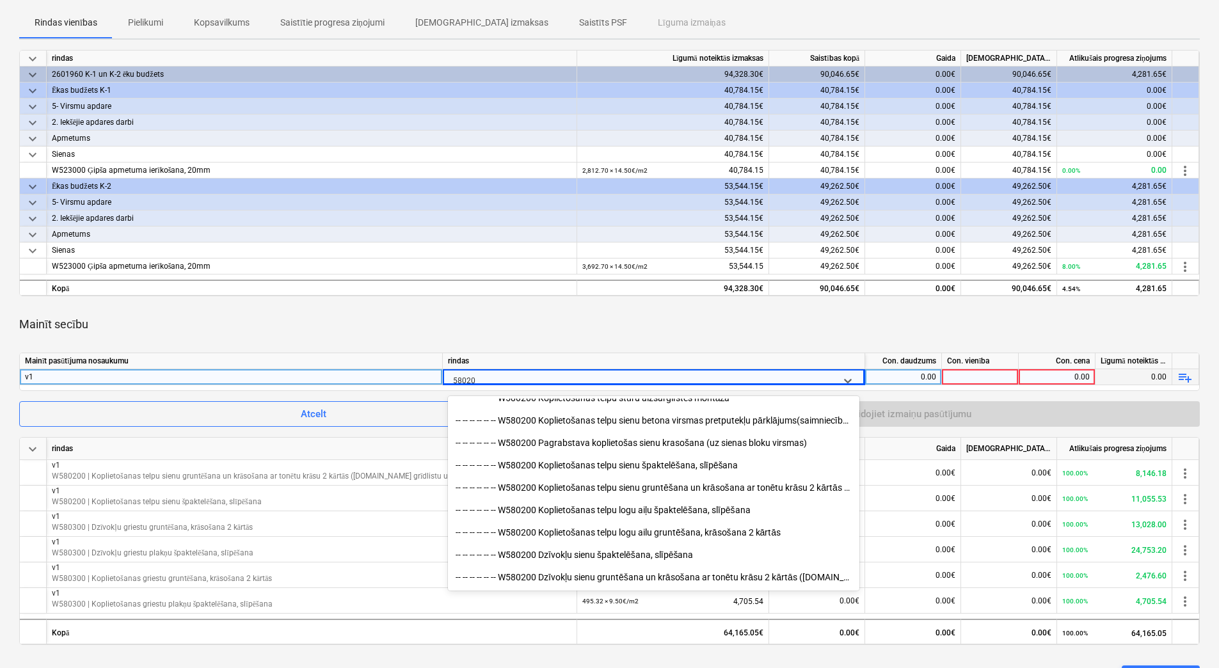
scroll to position [306, 0]
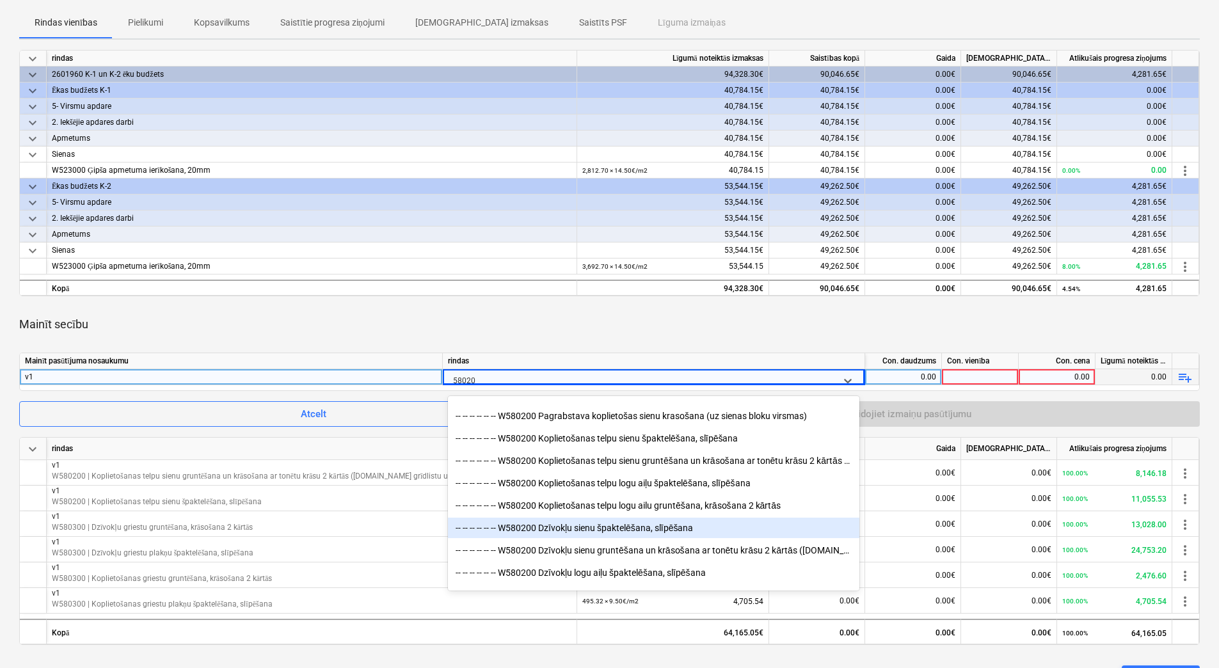
click at [683, 524] on div "-- -- -- -- -- -- W580200 Dzīvokļu sienu špaktelēšana, slīpēšana" at bounding box center [653, 528] width 411 height 20
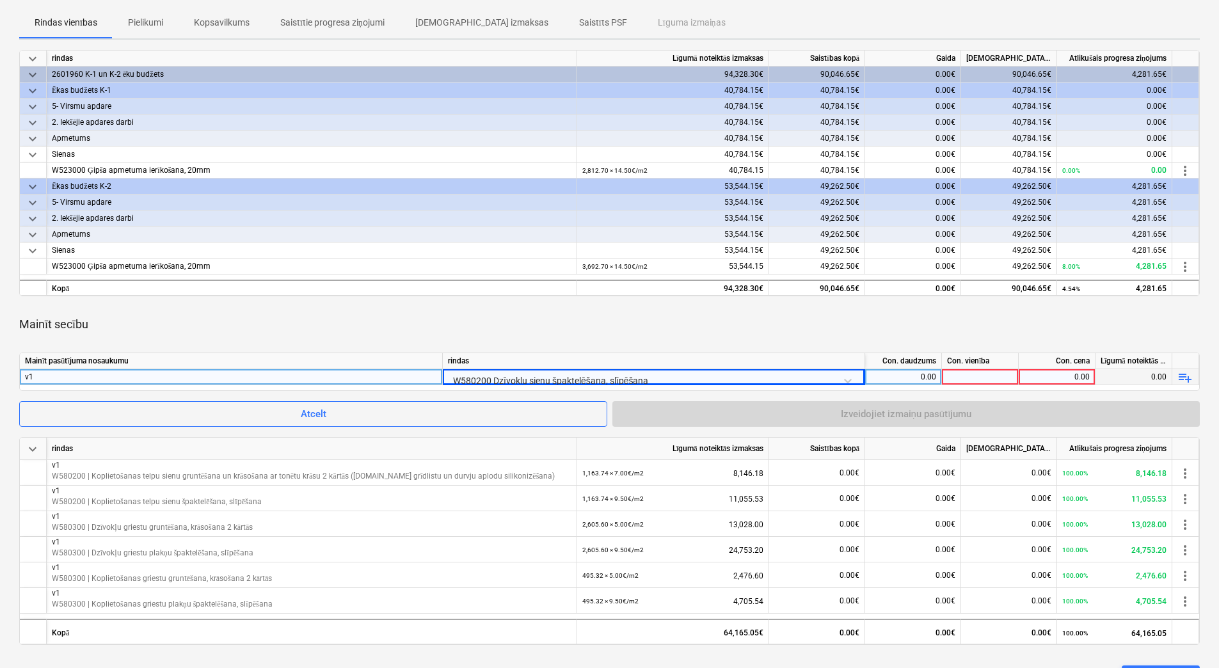
click at [923, 374] on div "0.00" at bounding box center [903, 377] width 66 height 16
type input "7201.99"
click at [965, 376] on div at bounding box center [980, 377] width 77 height 16
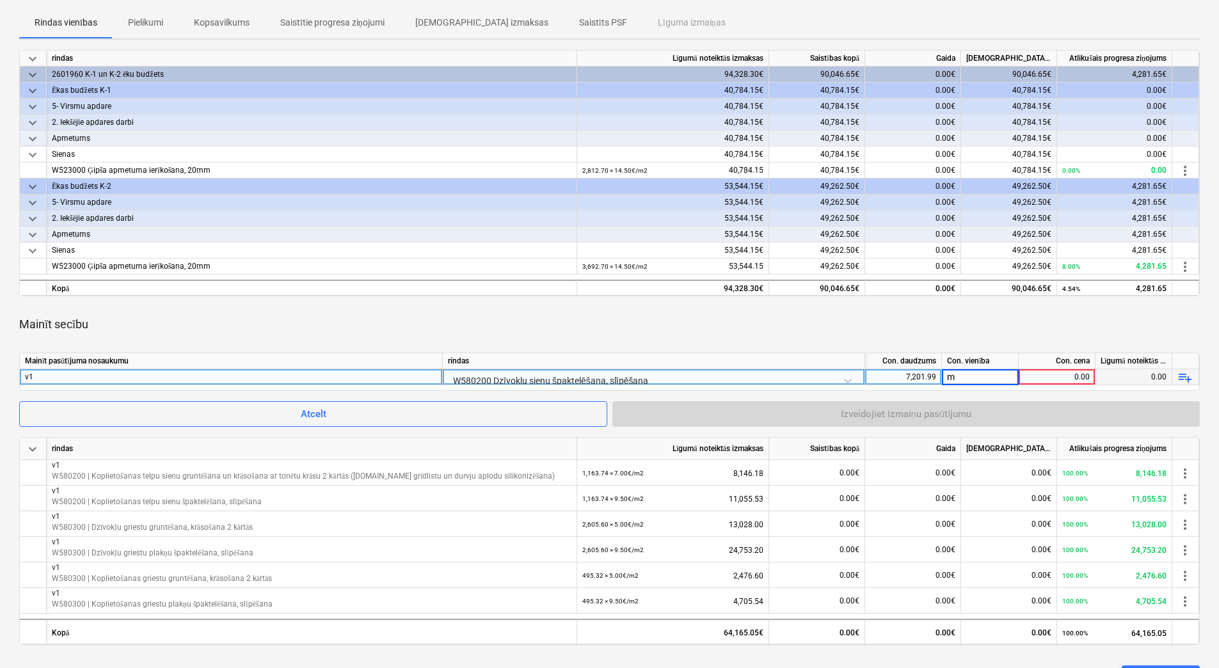
type input "m2"
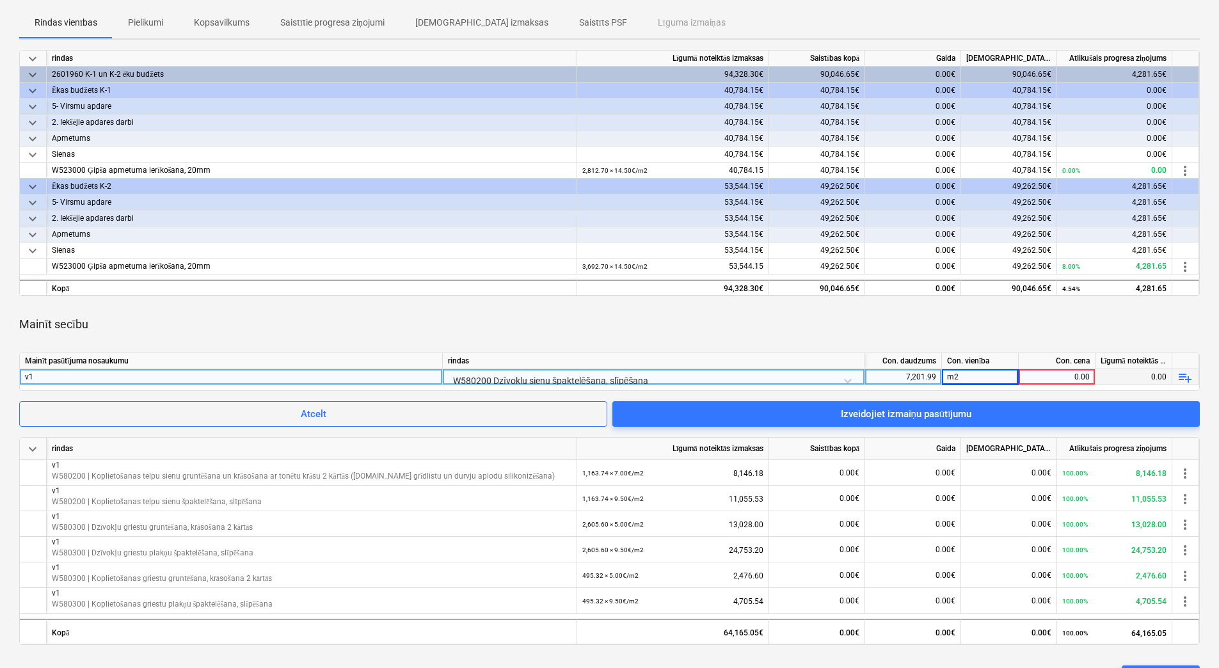
click at [1063, 378] on div "0.00" at bounding box center [1057, 377] width 66 height 16
type input "9.5"
click at [1006, 371] on div "m2" at bounding box center [980, 377] width 77 height 16
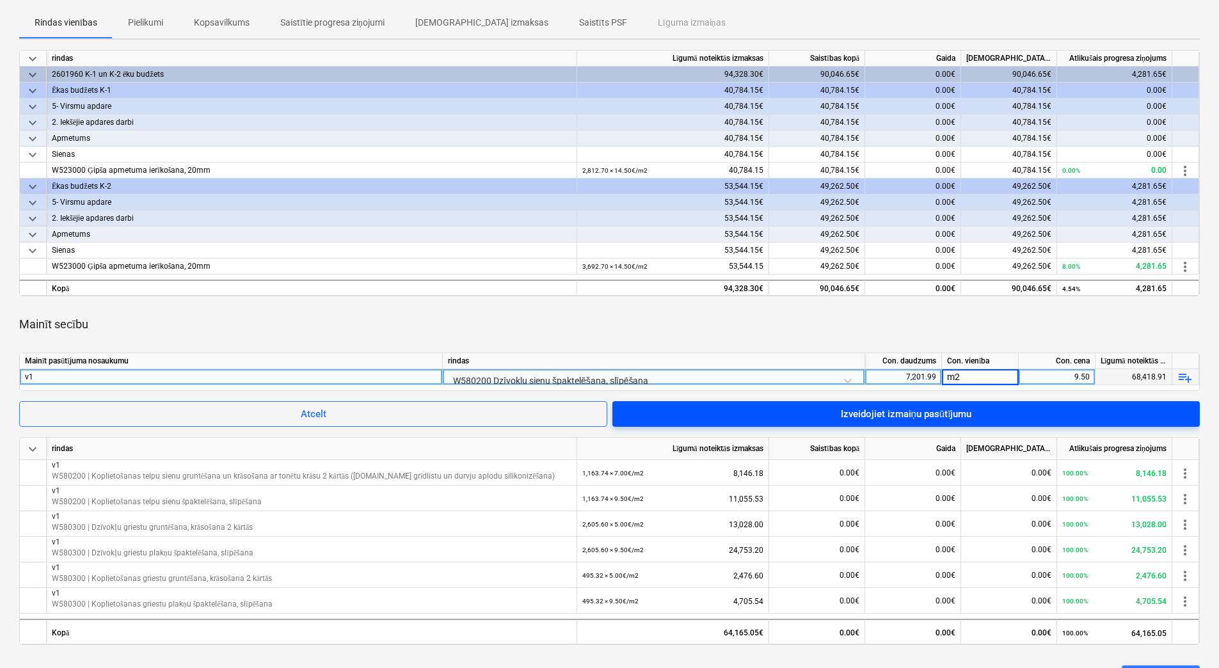
click at [1133, 411] on span "Izveidojiet izmaiņu pasūtījumu" at bounding box center [906, 414] width 557 height 17
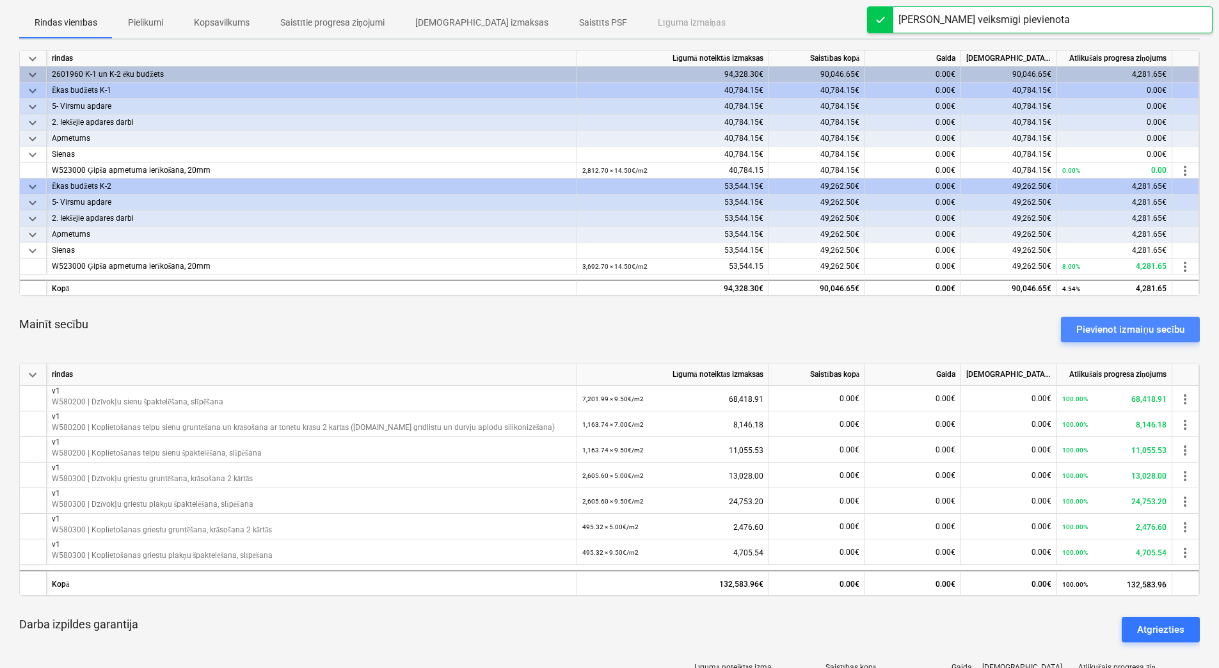
click at [1130, 335] on div "Pievienot izmaiņu secību" at bounding box center [1130, 329] width 108 height 17
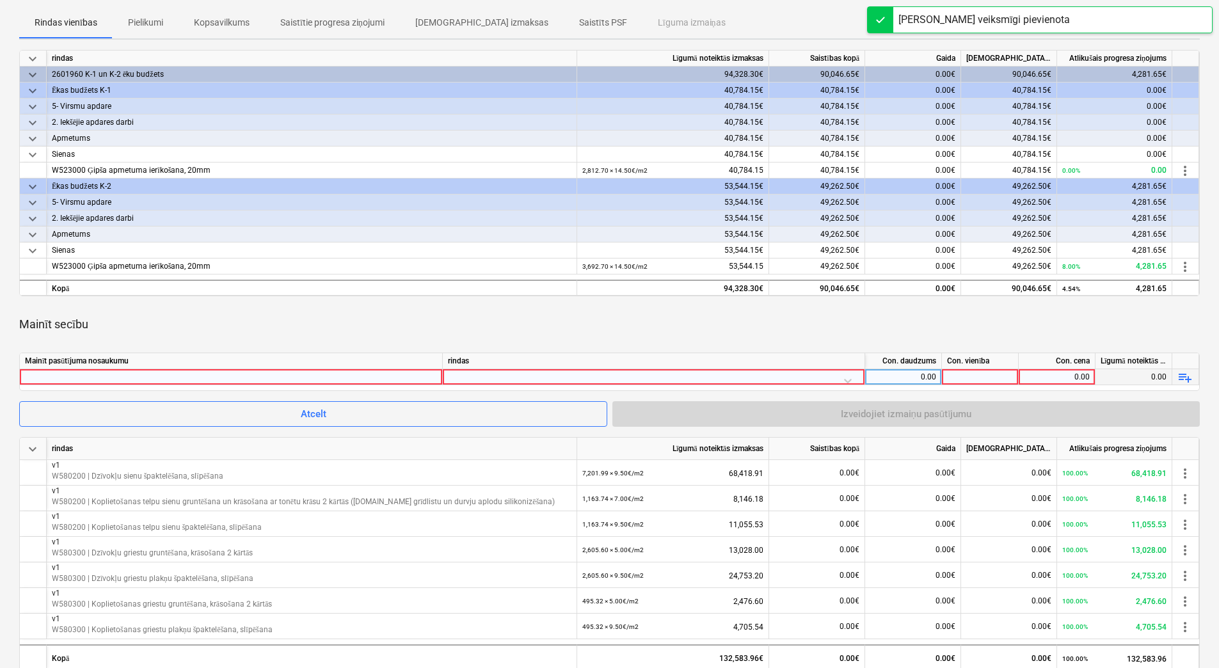
click at [276, 377] on div at bounding box center [231, 376] width 412 height 15
type input "v1"
click at [525, 376] on div at bounding box center [653, 380] width 411 height 22
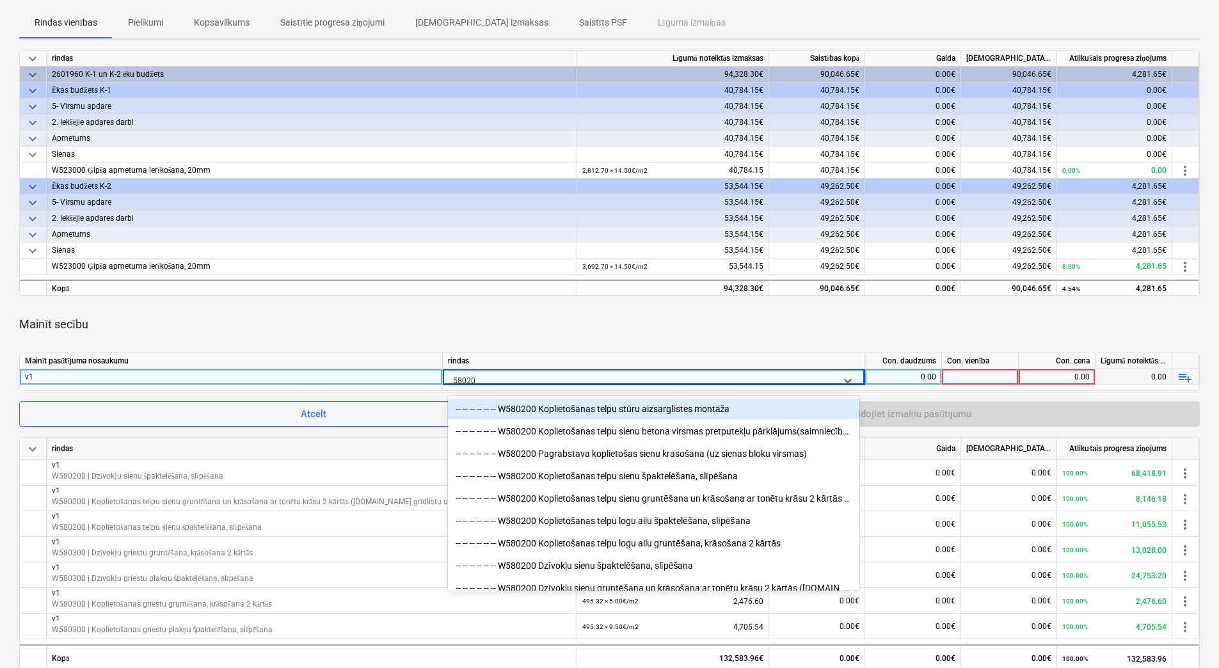
type input "580200"
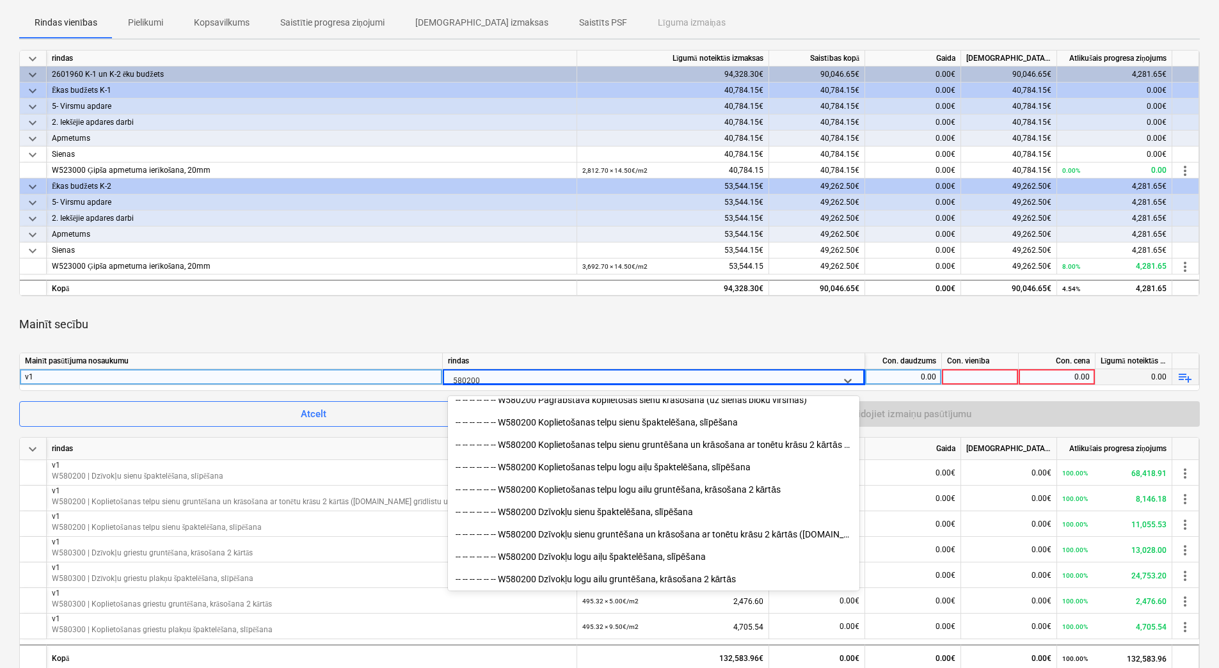
scroll to position [345, 0]
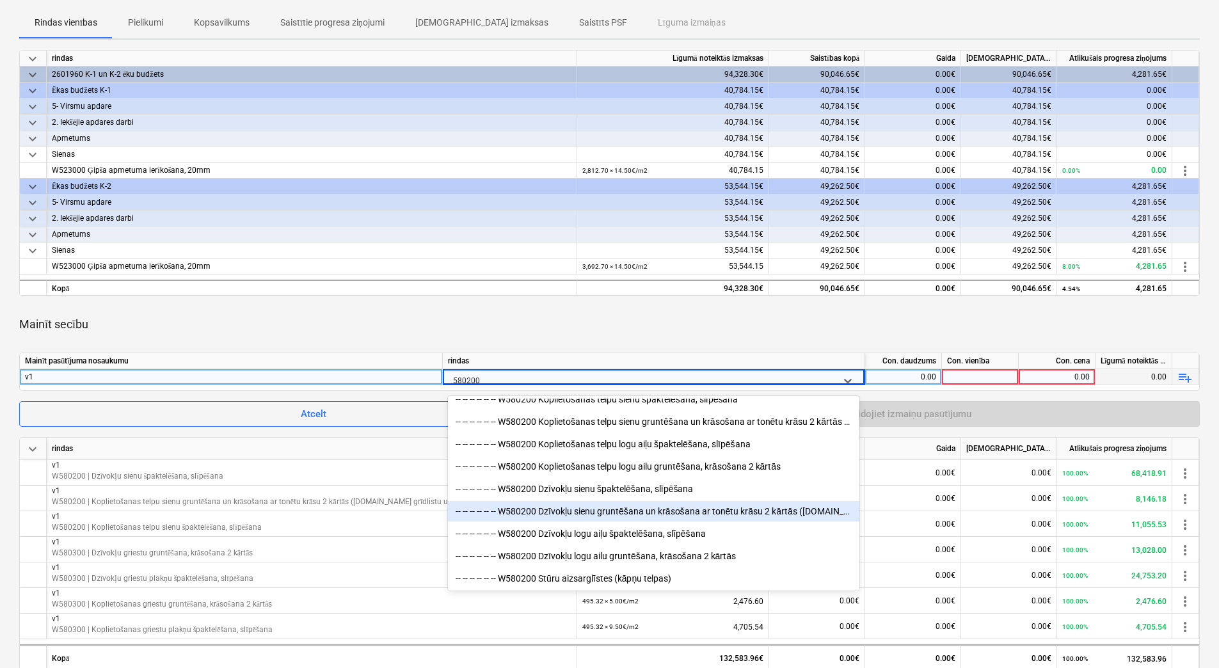
click at [667, 511] on div "-- -- -- -- -- -- W580200 Dzīvokļu sienu gruntēšana un krāsošana ar tonētu krās…" at bounding box center [653, 511] width 411 height 20
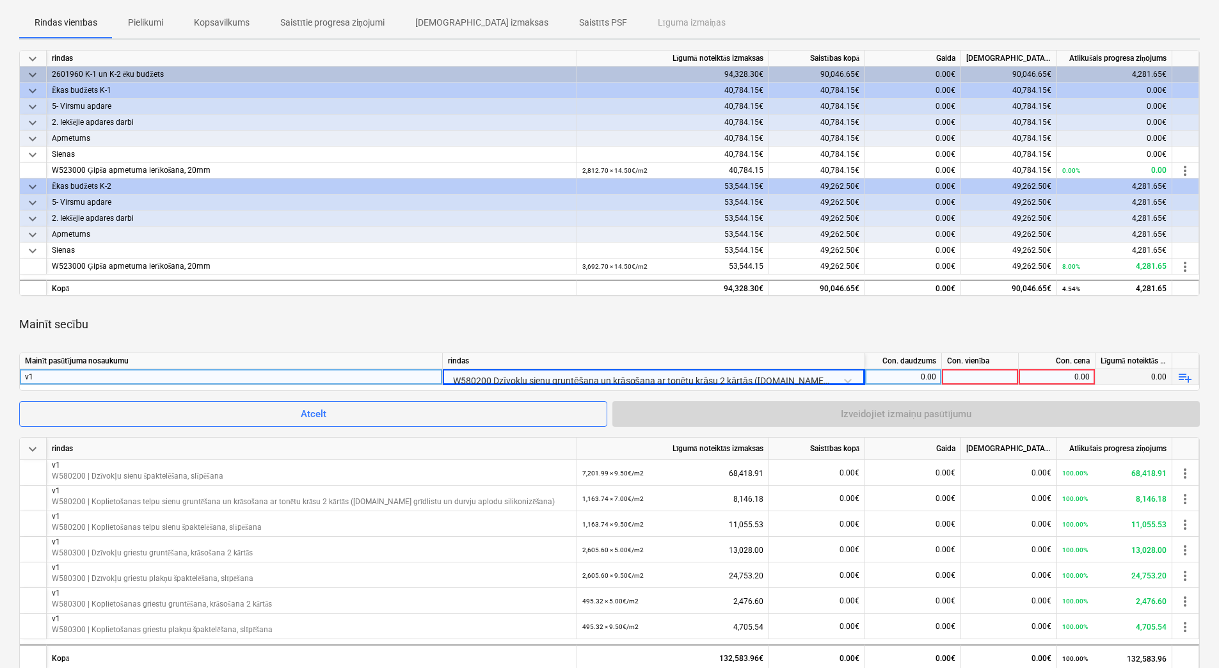
click at [928, 377] on div "0.00" at bounding box center [903, 377] width 66 height 16
type input "7201.99"
click at [1000, 379] on div at bounding box center [980, 377] width 77 height 16
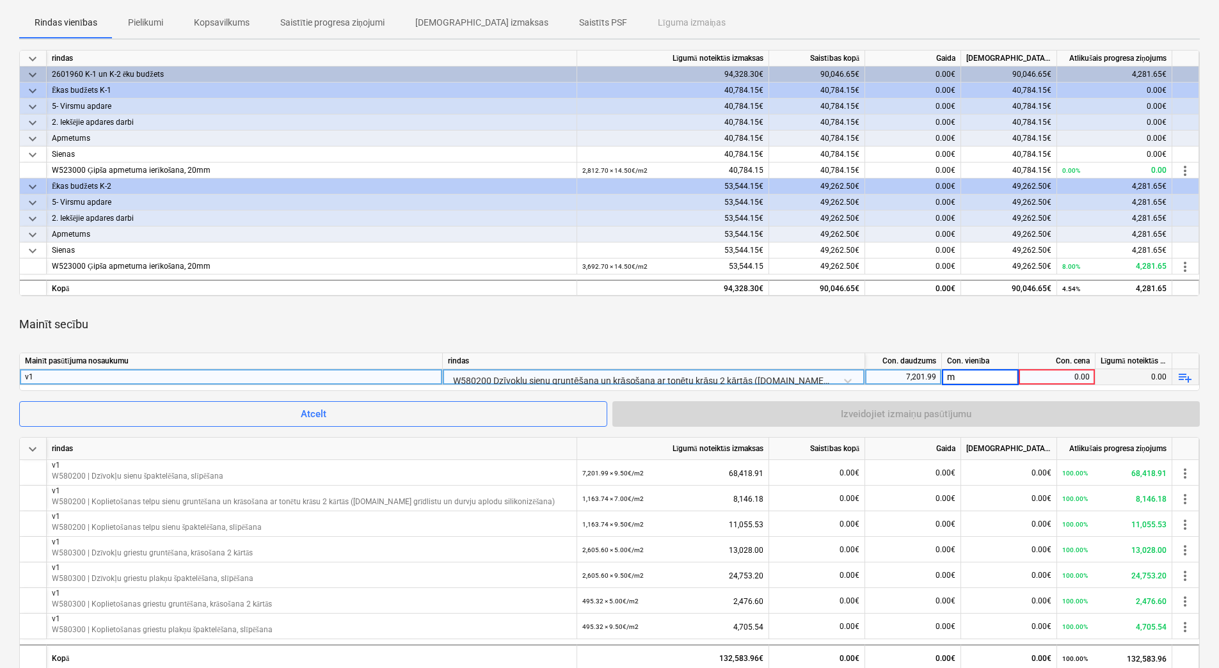
type input "m2"
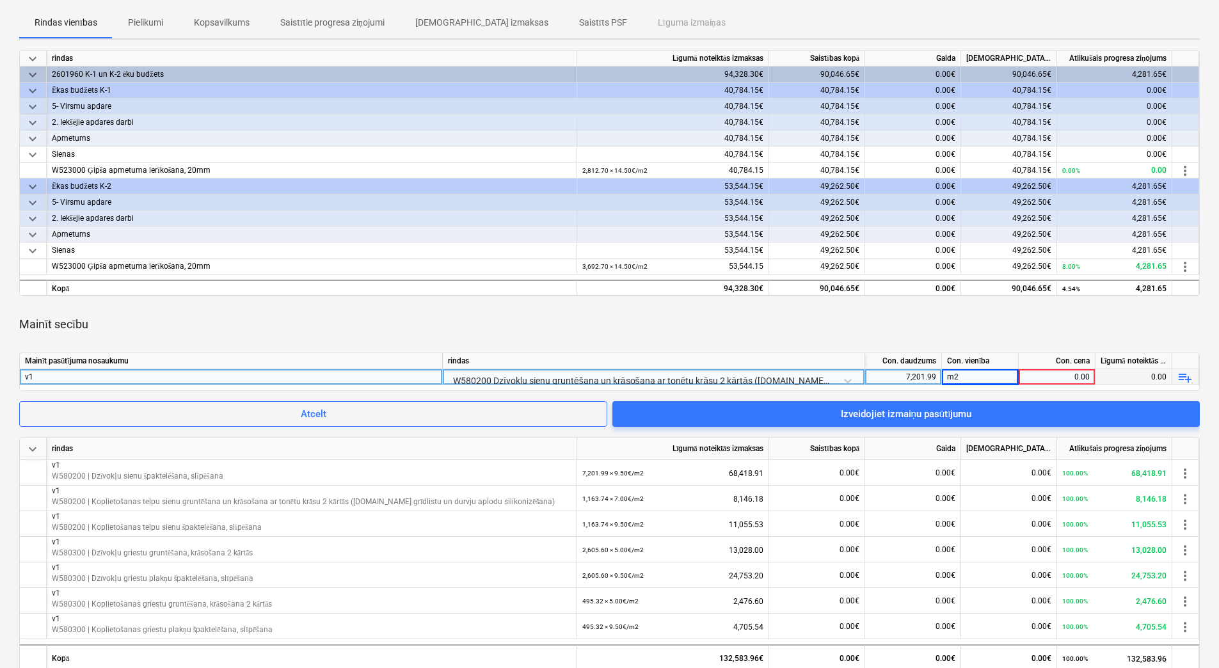
click at [1050, 377] on div "0.00" at bounding box center [1057, 377] width 66 height 16
type input "5"
click at [1007, 381] on div "m2" at bounding box center [980, 377] width 77 height 16
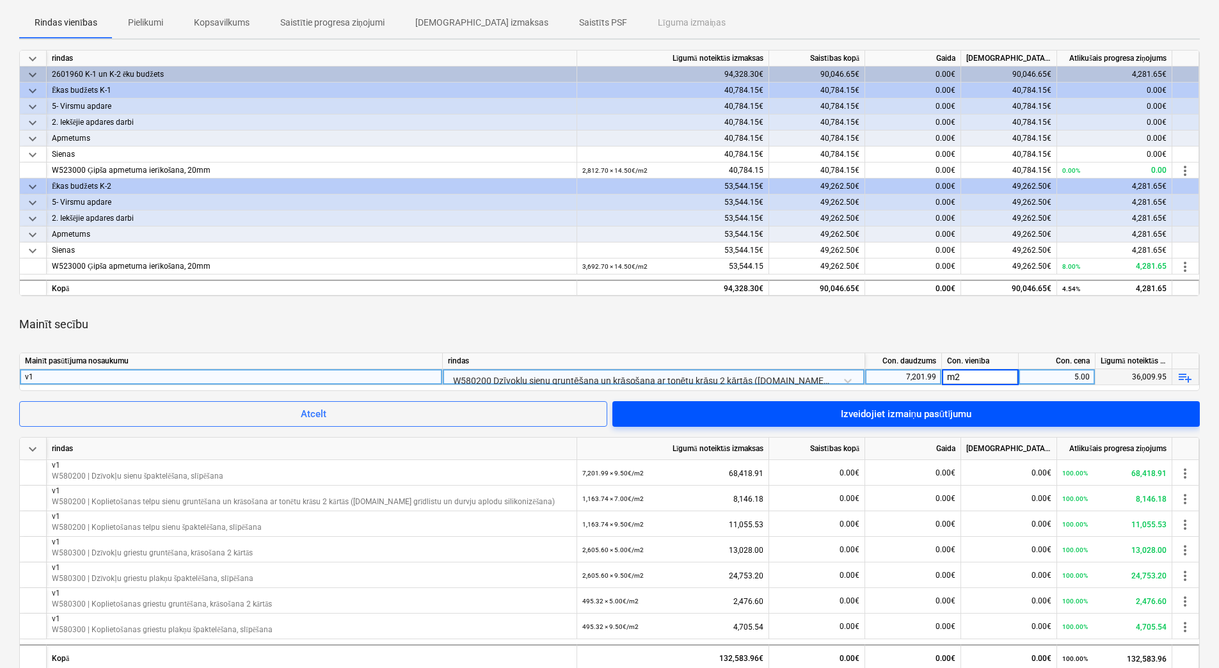
click at [1035, 409] on span "Izveidojiet izmaiņu pasūtījumu" at bounding box center [906, 414] width 557 height 17
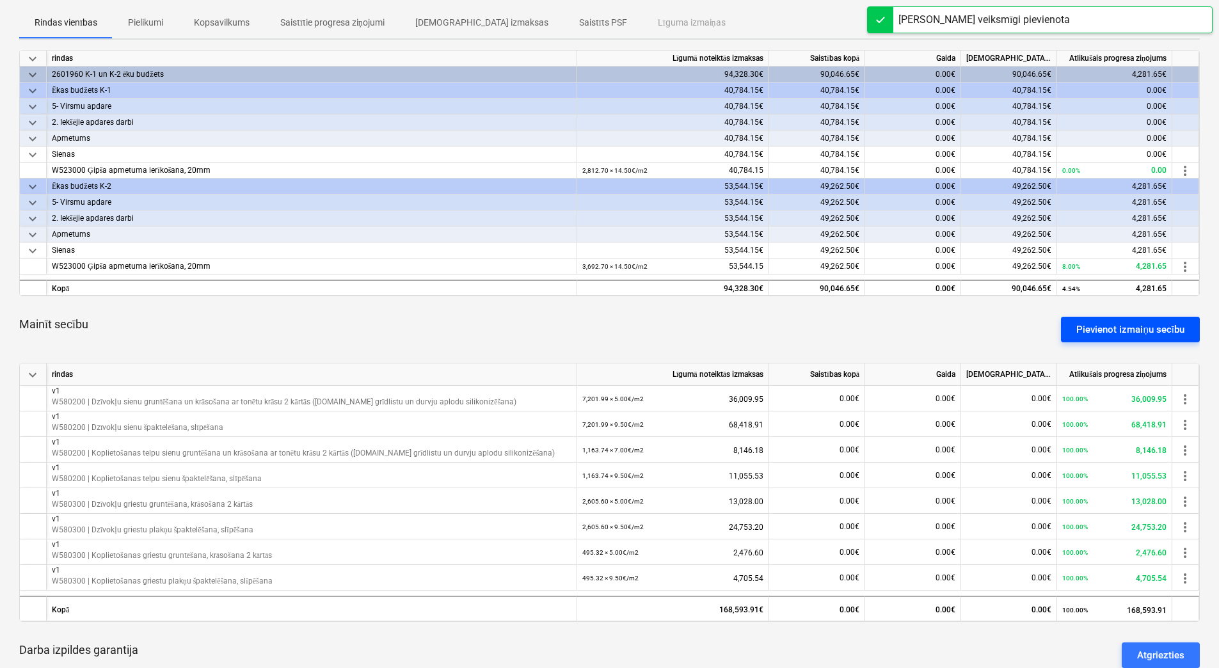
click at [1106, 335] on div "Pievienot izmaiņu secību" at bounding box center [1130, 329] width 108 height 17
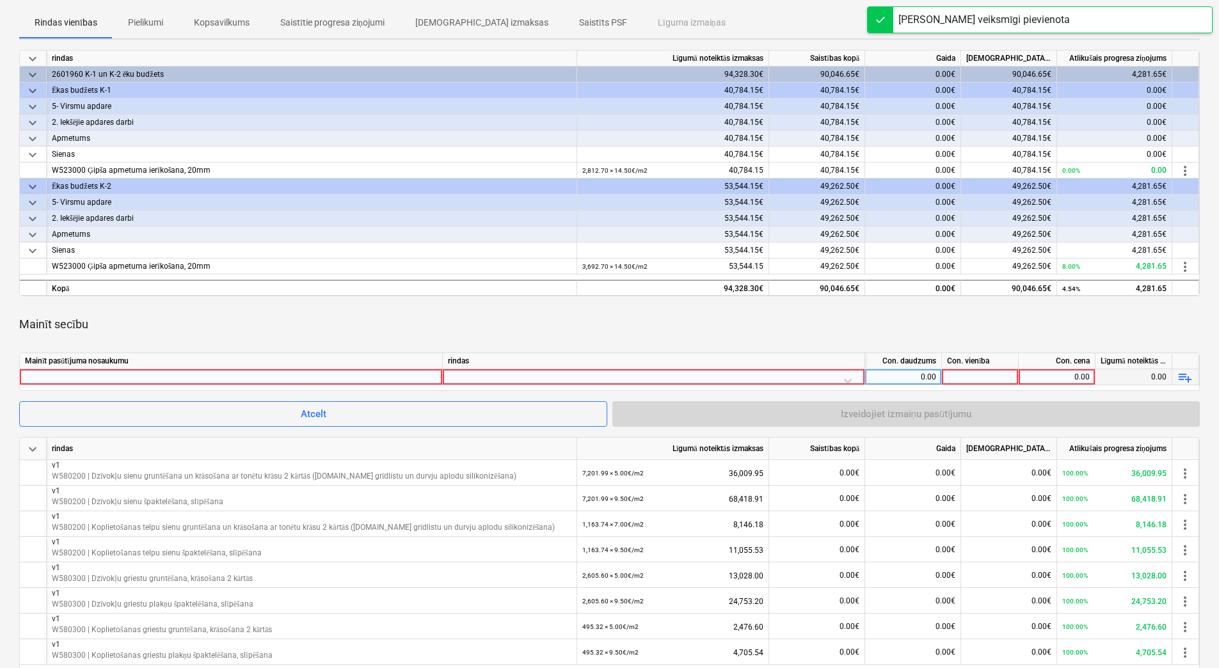
click at [409, 372] on div at bounding box center [231, 376] width 412 height 15
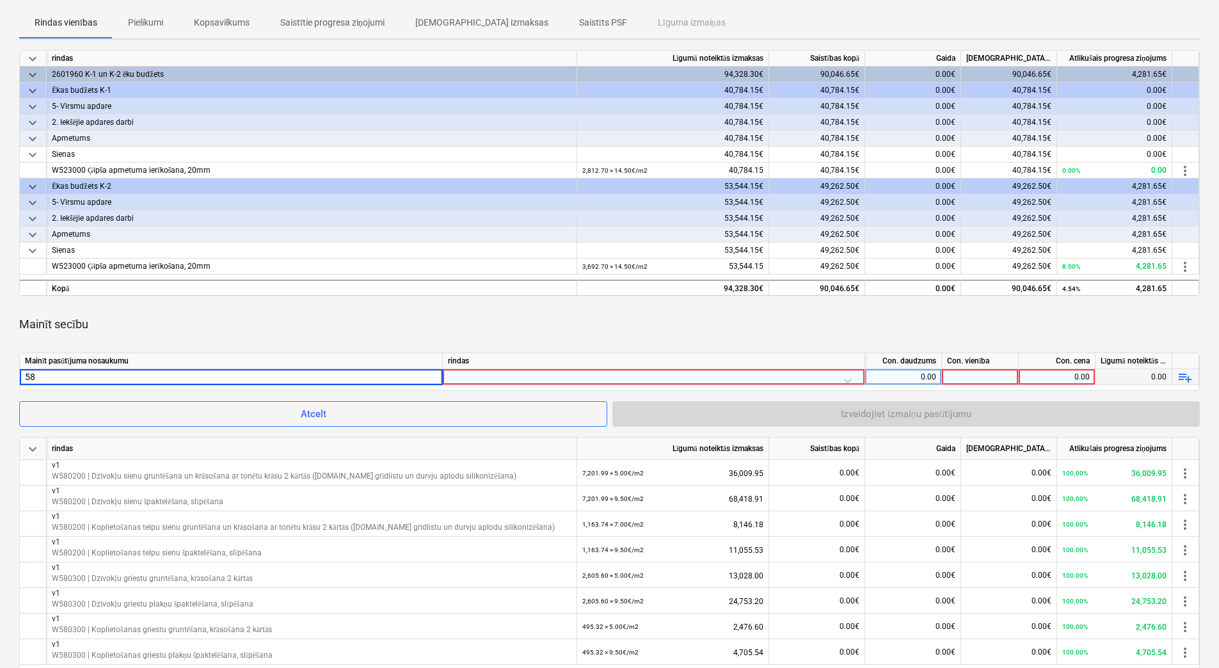
type input "5"
type input "v1"
click at [495, 372] on div at bounding box center [653, 380] width 411 height 22
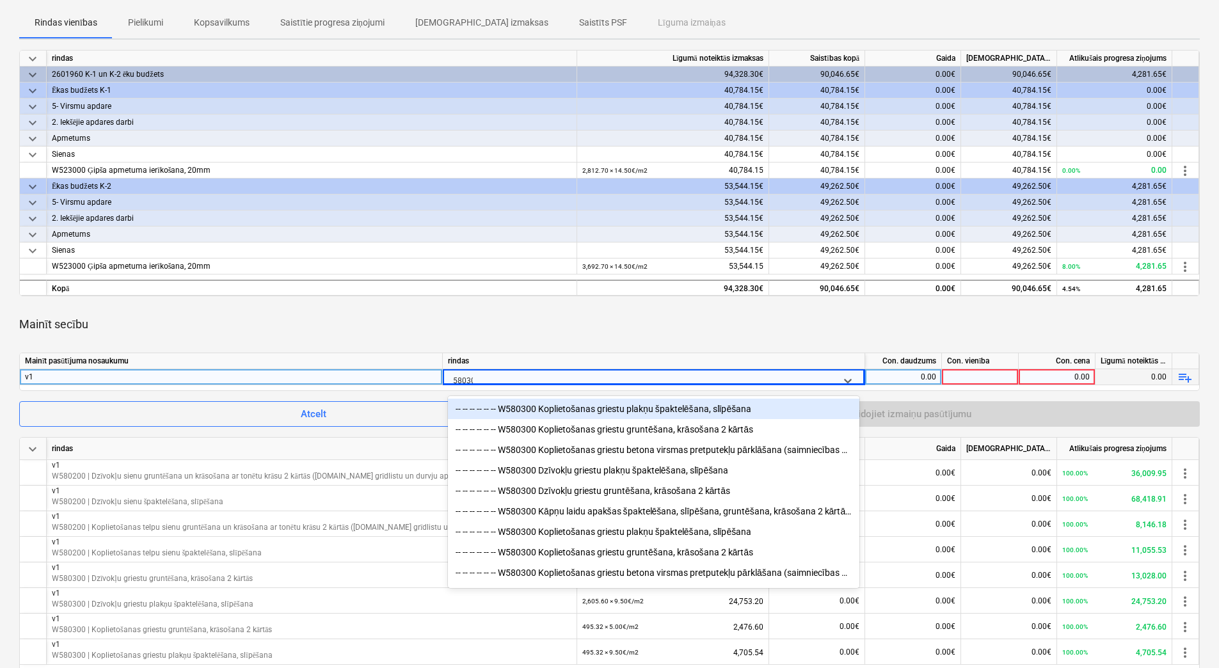
type input "580300"
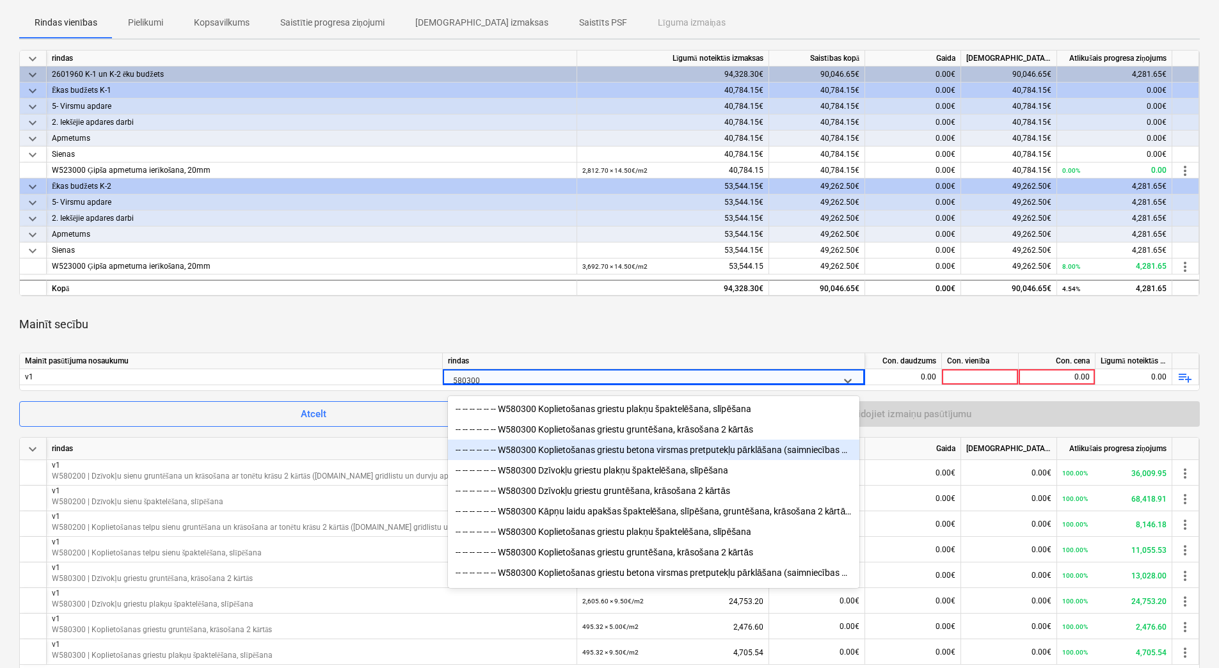
scroll to position [67, 0]
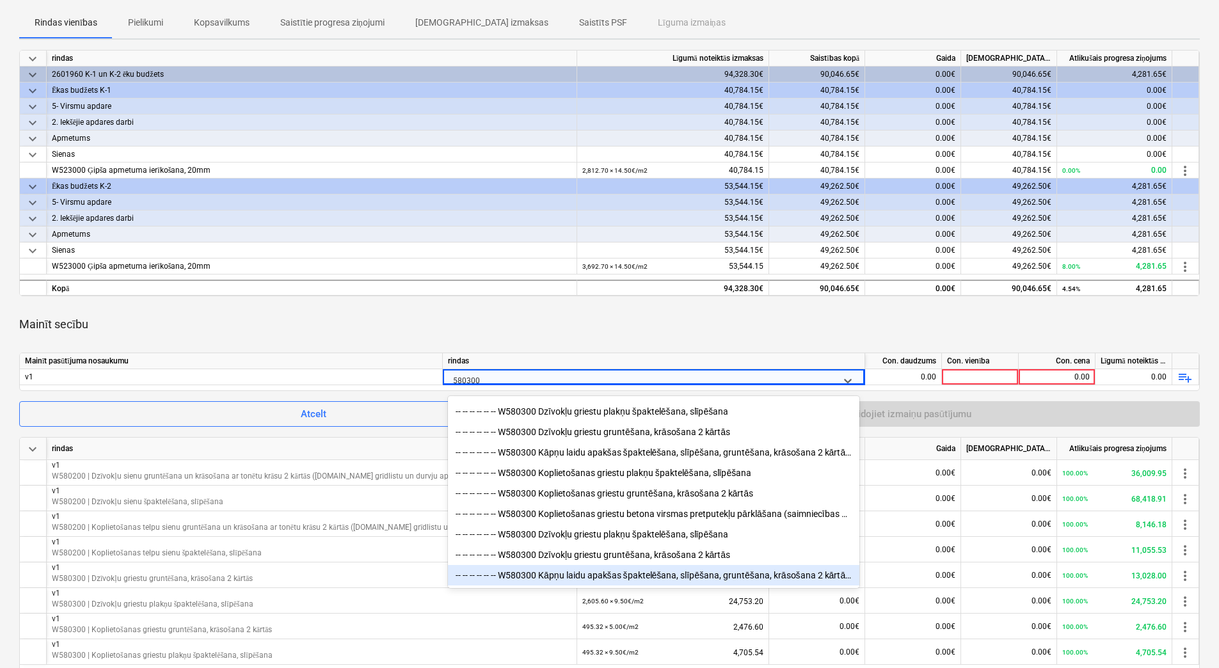
click at [687, 568] on div "-- -- -- -- -- -- W580300 Kāpņu laidu apakšas špaktelēšana, slīpēšana, gruntēša…" at bounding box center [653, 575] width 411 height 20
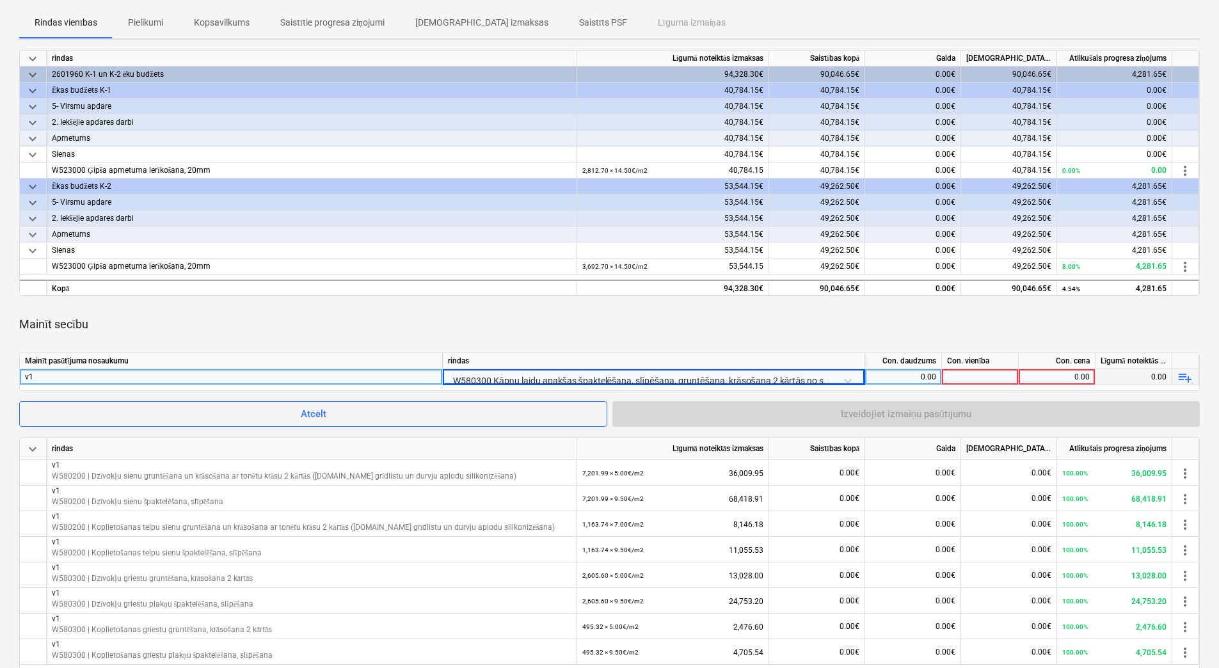
click at [932, 377] on div "0.00" at bounding box center [903, 377] width 66 height 16
type input "218"
click at [965, 378] on div at bounding box center [980, 377] width 77 height 16
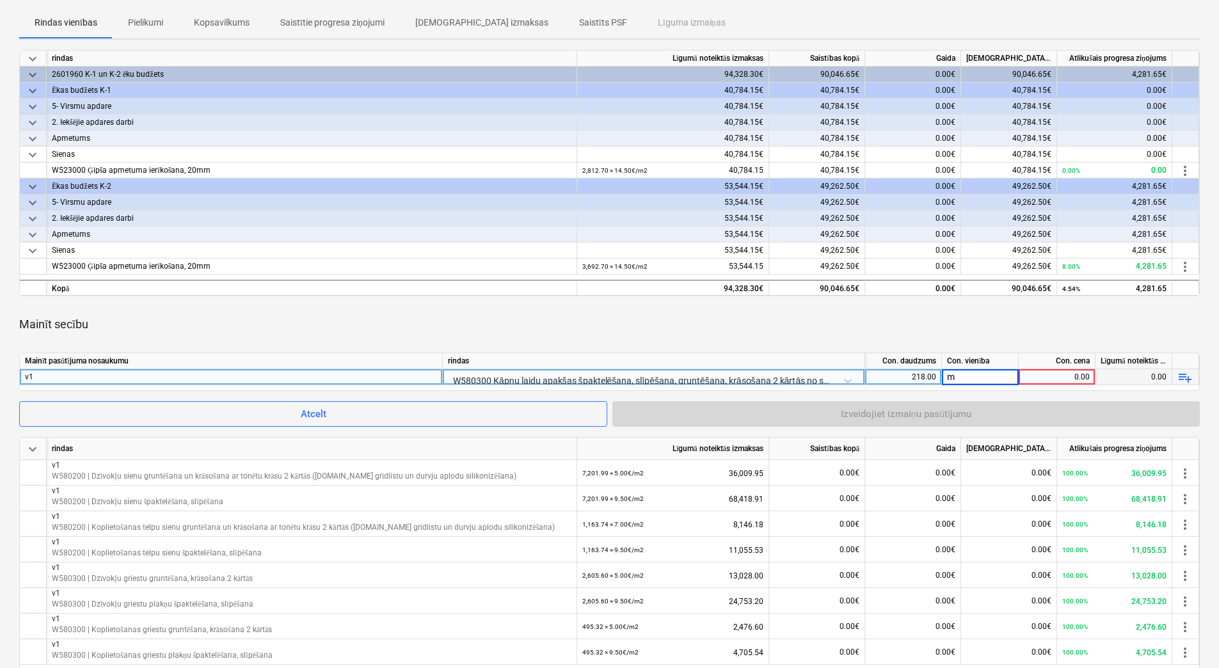
type input "m2"
click at [1085, 376] on div "0.00" at bounding box center [1057, 377] width 66 height 16
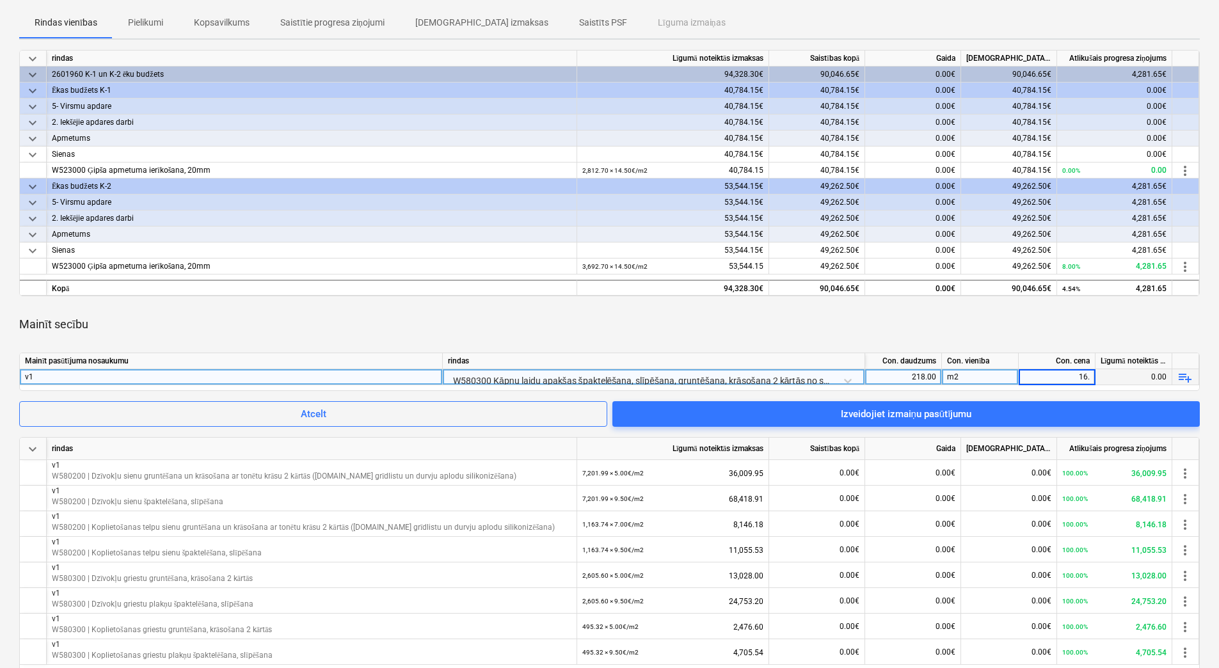
type input "16.5"
click at [1003, 374] on div "m2" at bounding box center [980, 377] width 77 height 16
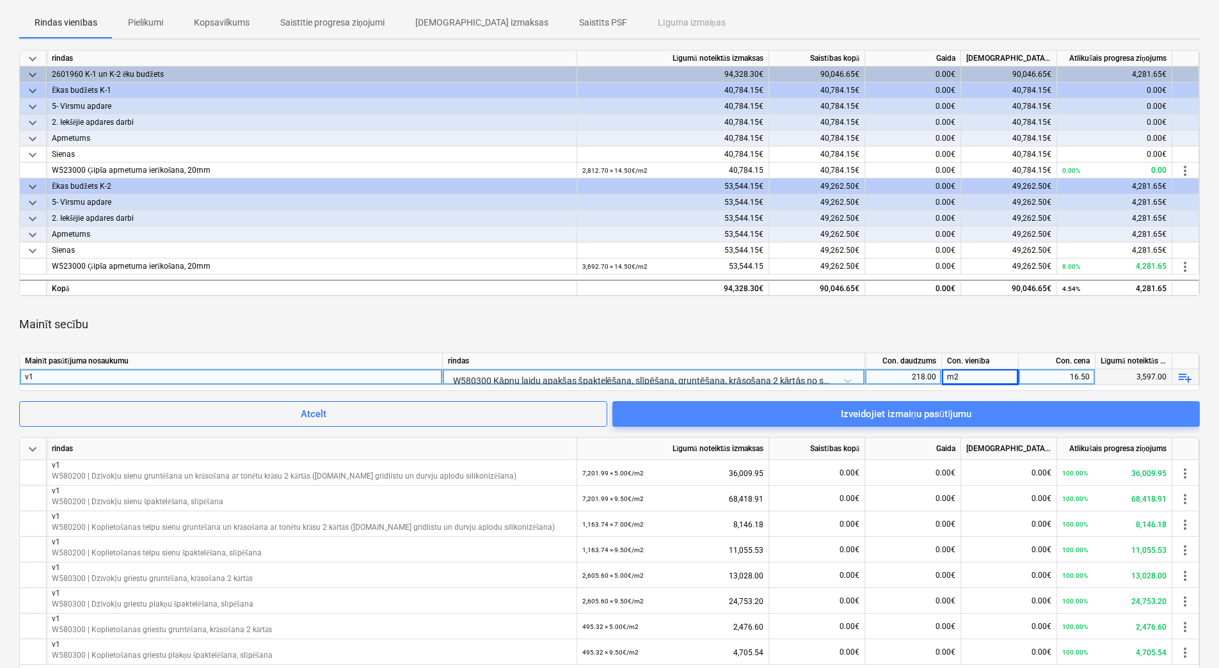
click at [1033, 408] on span "Izveidojiet izmaiņu pasūtījumu" at bounding box center [906, 414] width 557 height 17
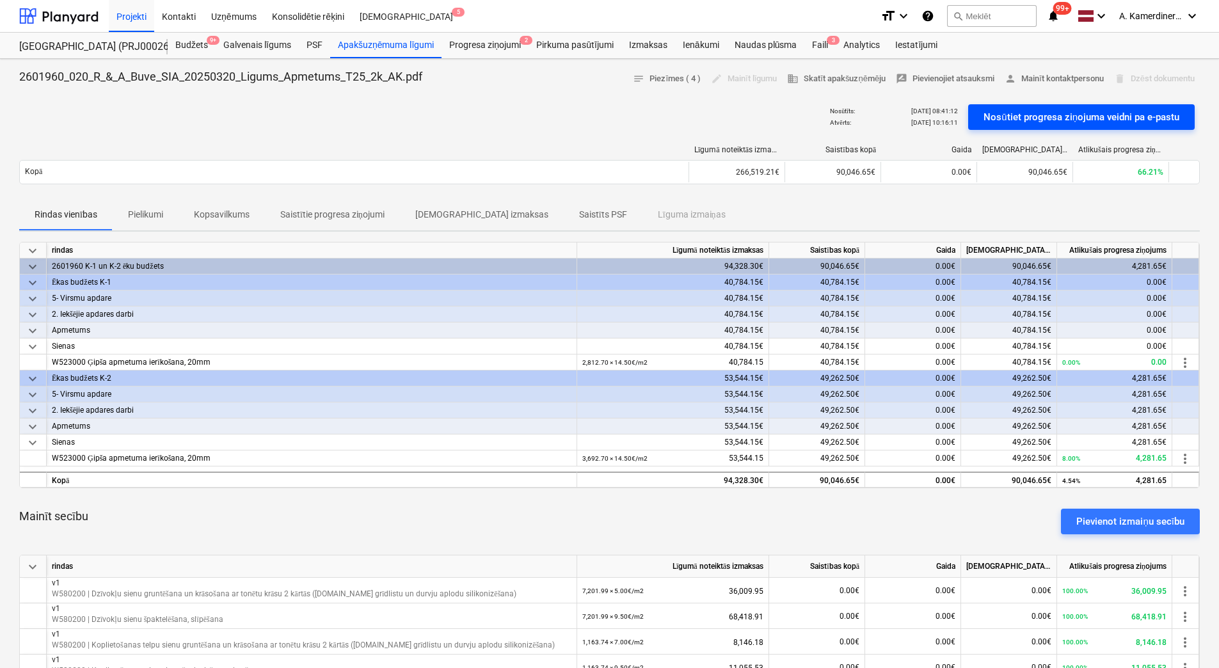
click at [1082, 116] on div "Nosūtiet progresa ziņojuma veidni pa e-pastu" at bounding box center [1081, 117] width 196 height 17
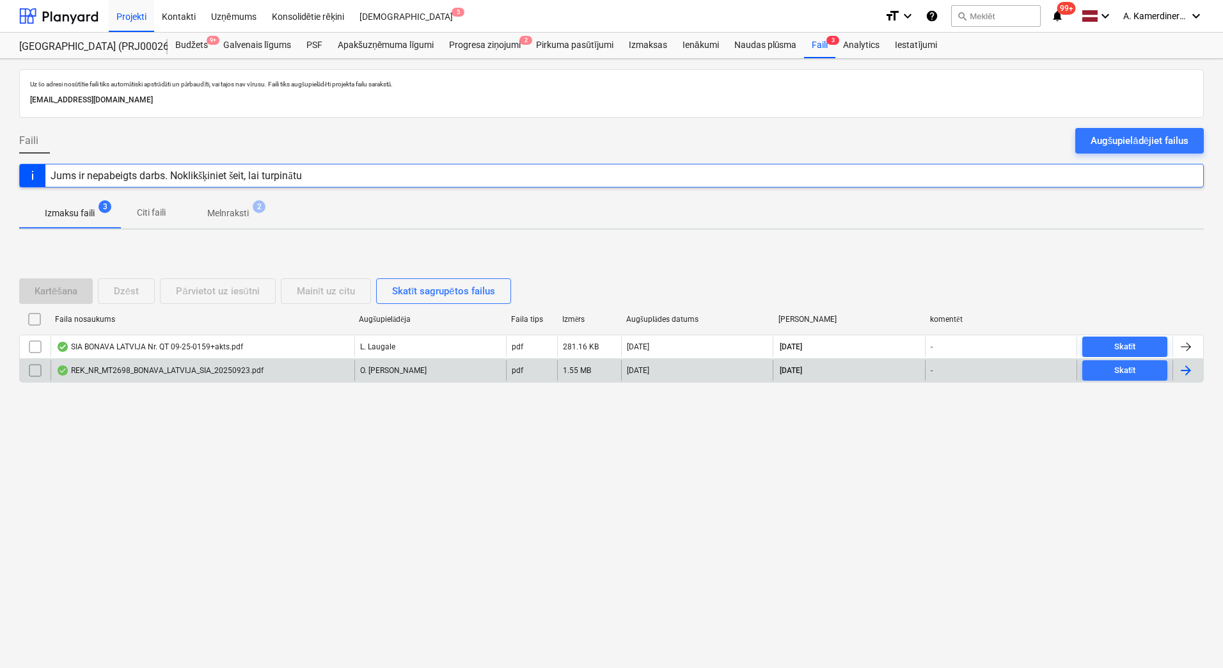
click at [392, 370] on p "O. Mastiņš" at bounding box center [393, 370] width 67 height 11
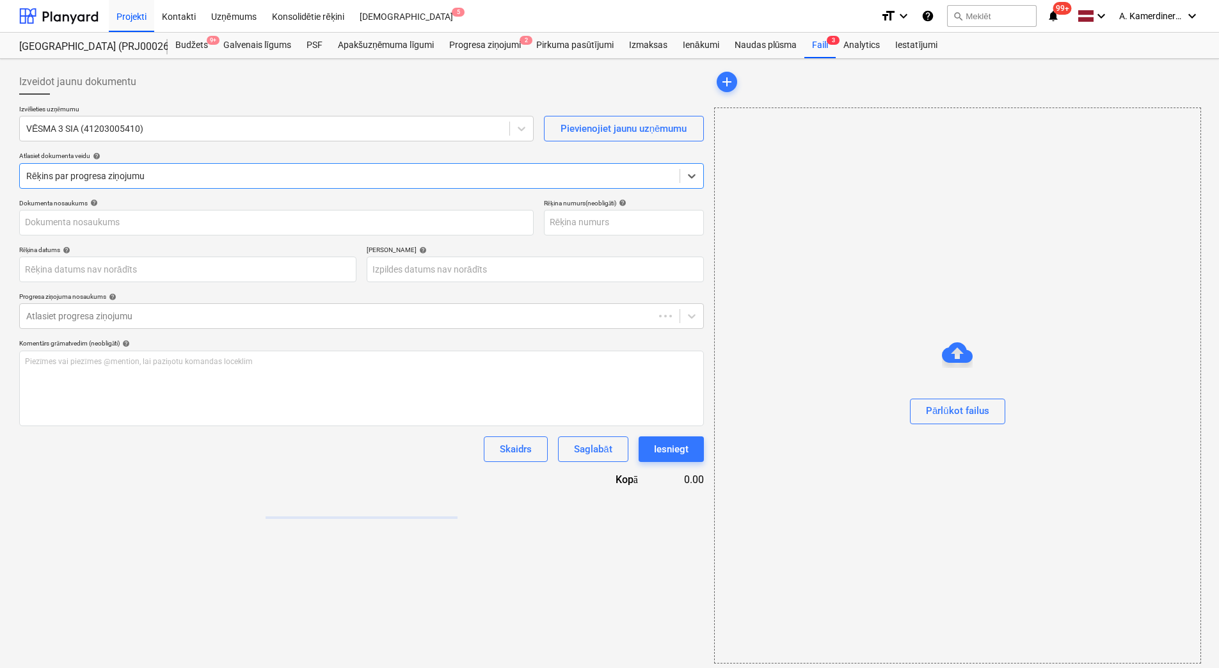
type input "MT2698"
type input "[DATE]"
type input "06 Oct 2025"
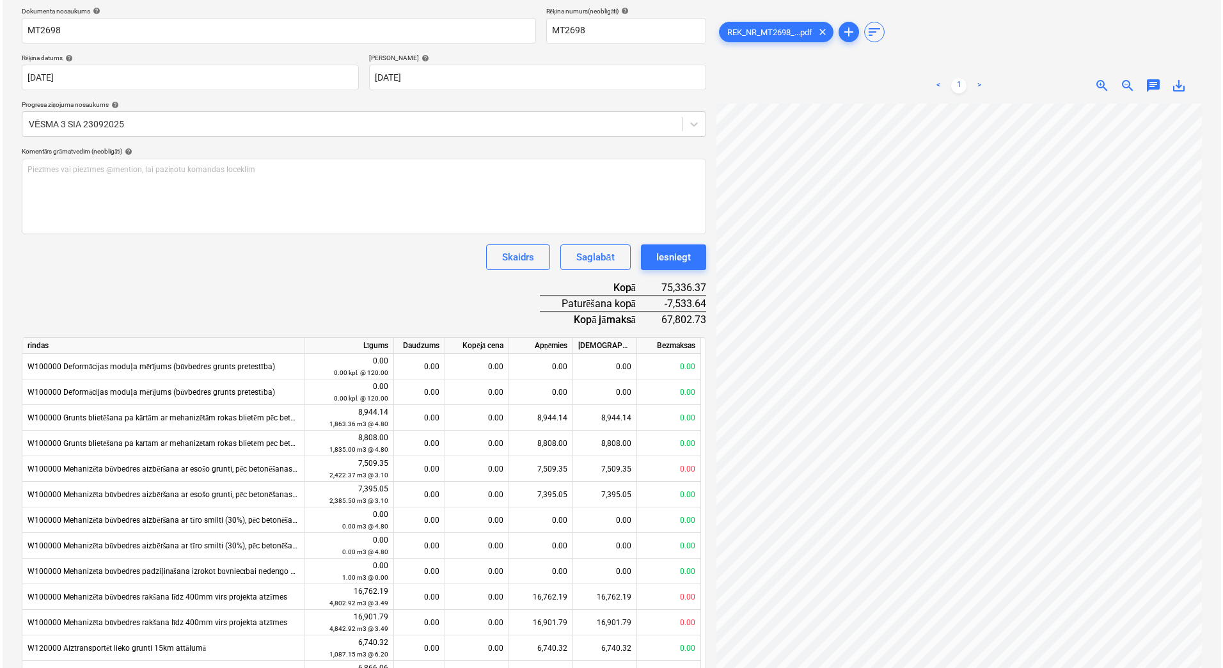
scroll to position [163, 93]
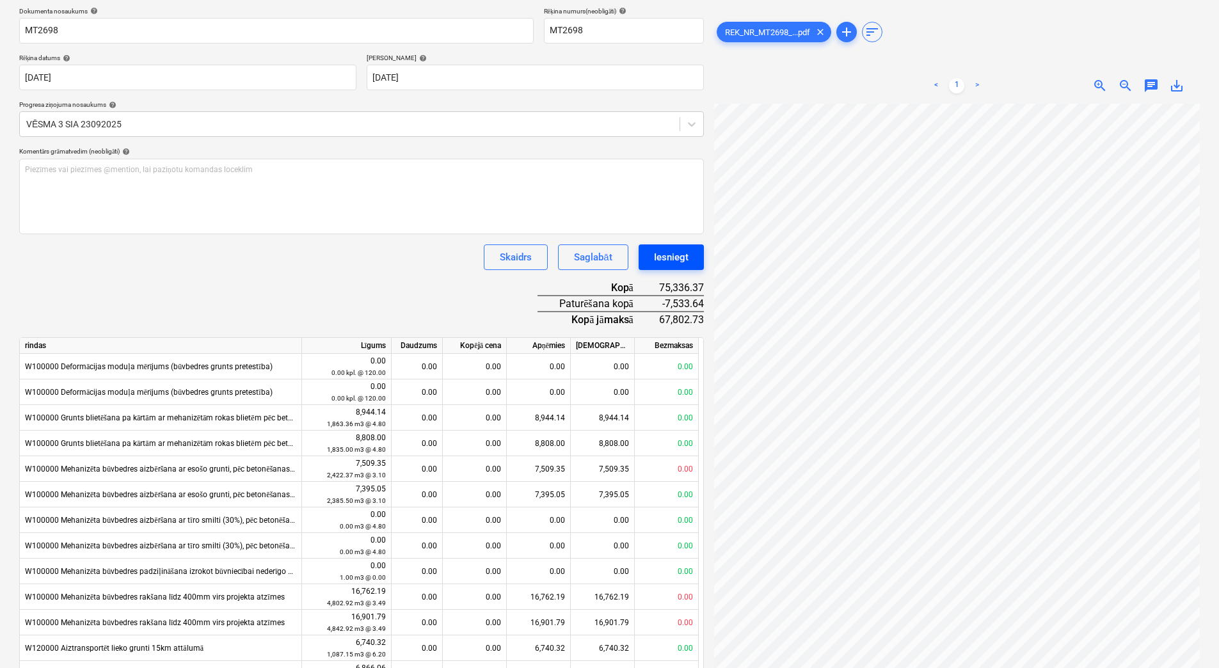
click at [667, 260] on div "Iesniegt" at bounding box center [671, 257] width 35 height 17
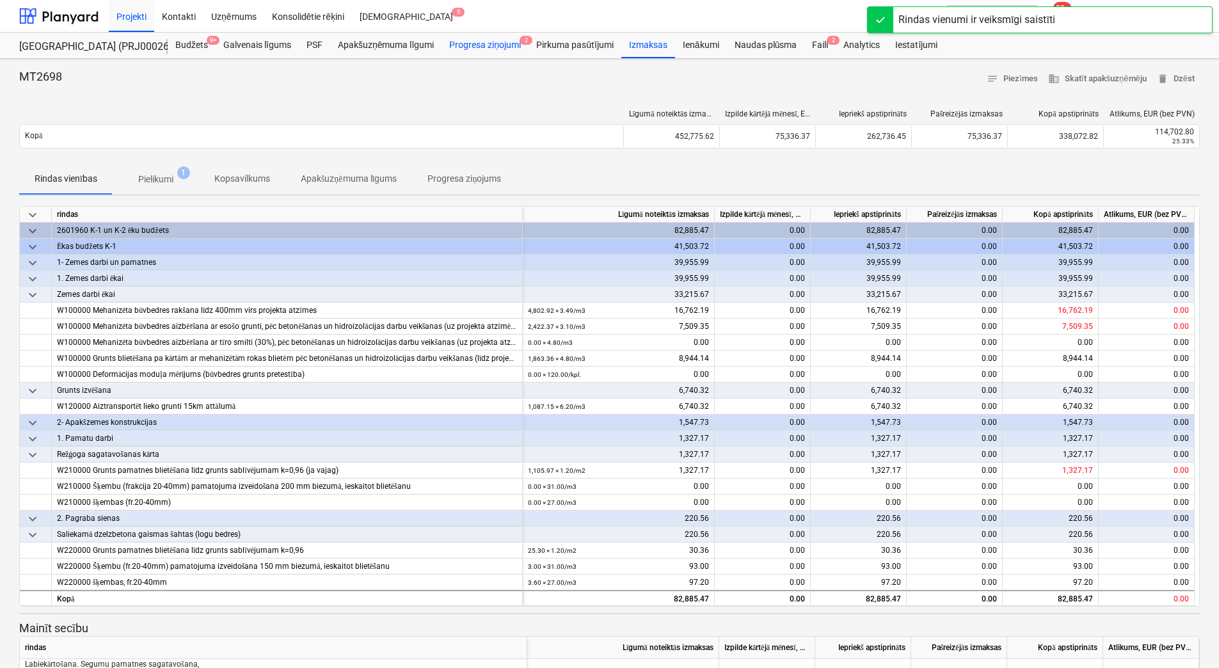
click at [487, 47] on div "Progresa ziņojumi 2" at bounding box center [484, 46] width 87 height 26
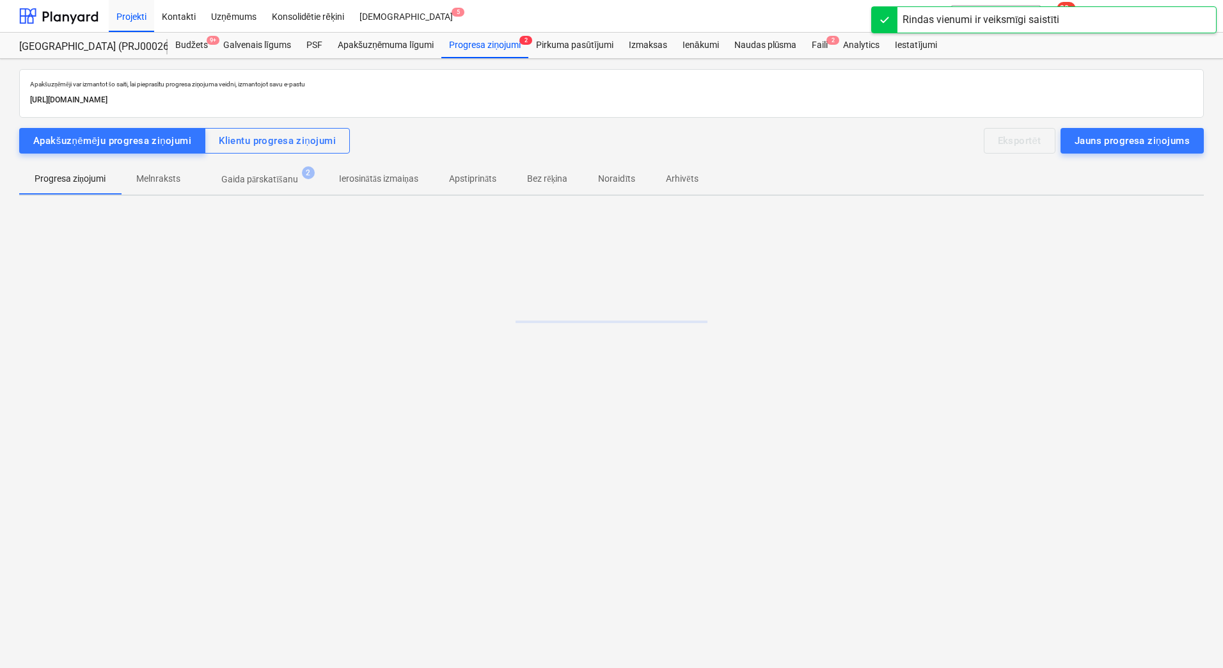
click at [282, 174] on p "Gaida pārskatīšanu" at bounding box center [259, 179] width 77 height 13
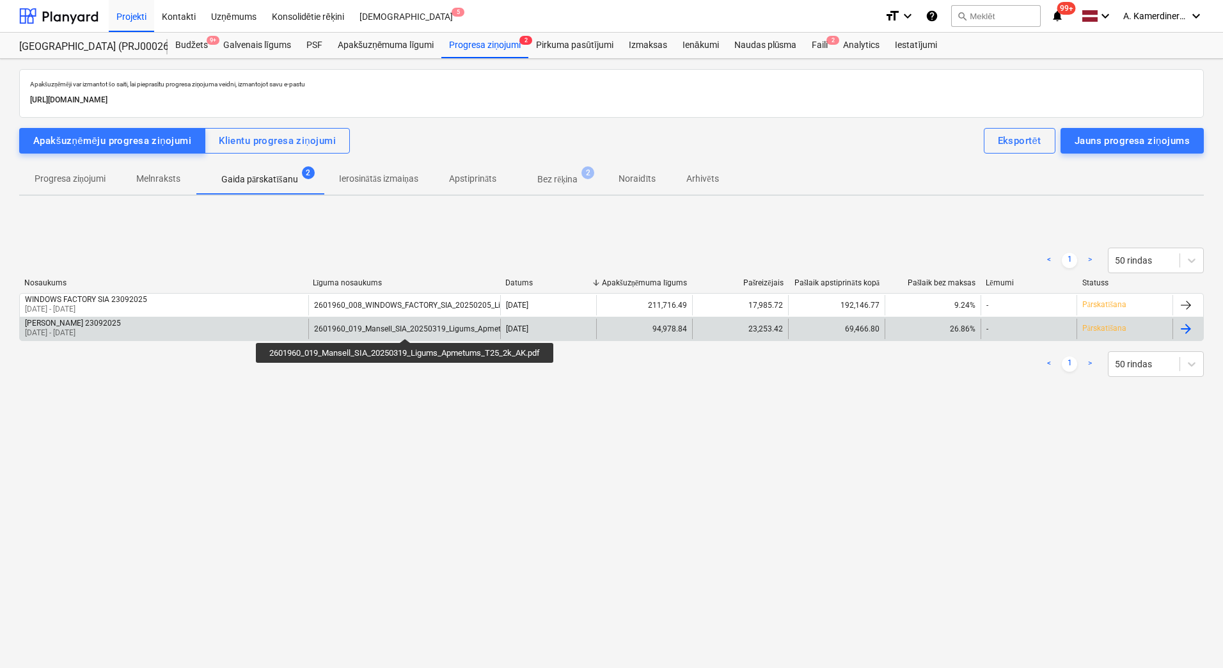
click at [404, 325] on div "2601960_019_Mansell_SIA_20250319_Ligums_Apmetums_T25_2k_AK.pdf" at bounding box center [442, 328] width 257 height 9
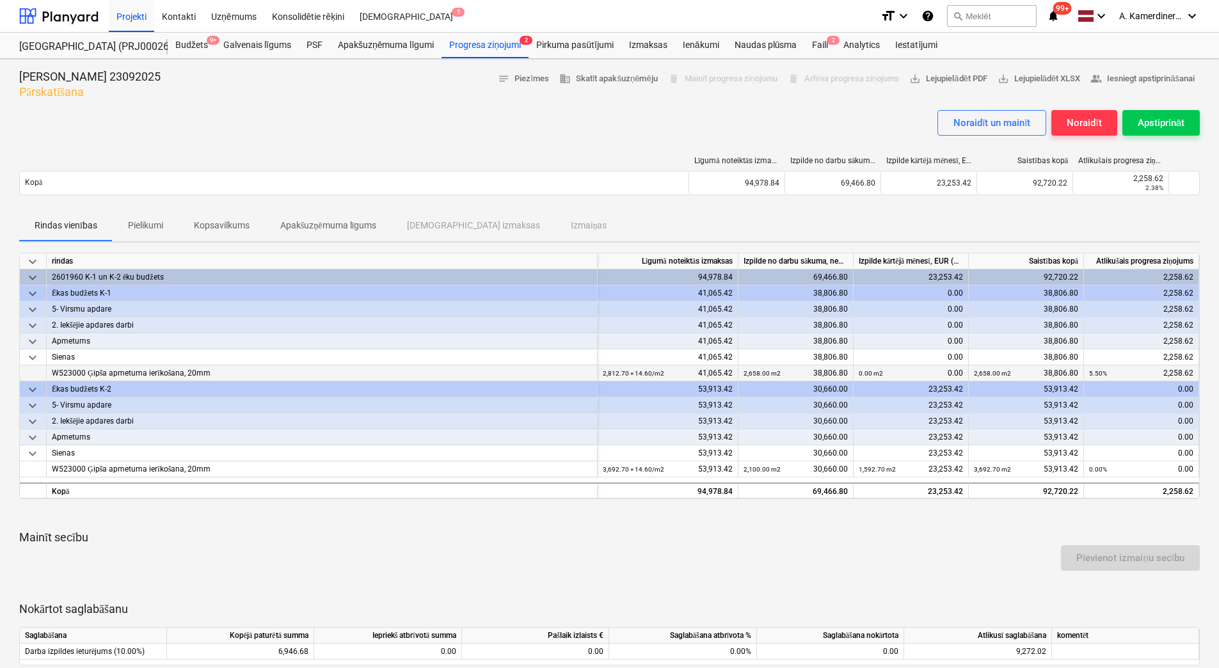
click at [991, 373] on small "2,658.00 m2" at bounding box center [992, 373] width 37 height 7
